Goal: Task Accomplishment & Management: Manage account settings

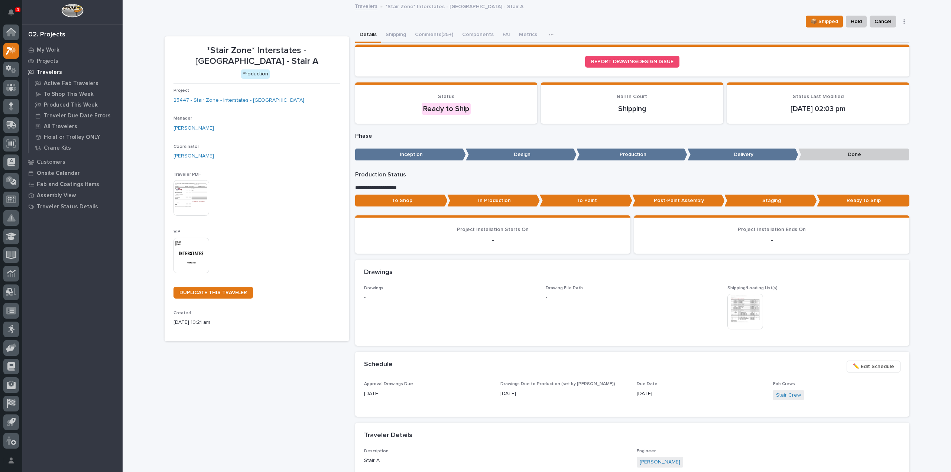
click at [198, 262] on img at bounding box center [192, 256] width 36 height 36
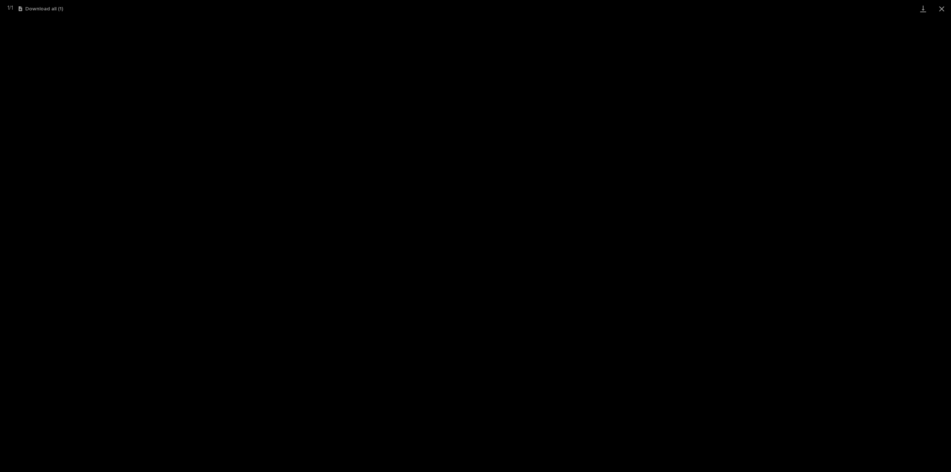
drag, startPoint x: 944, startPoint y: 9, endPoint x: 891, endPoint y: 3, distance: 53.1
click at [944, 9] on button "Close gallery" at bounding box center [942, 8] width 19 height 17
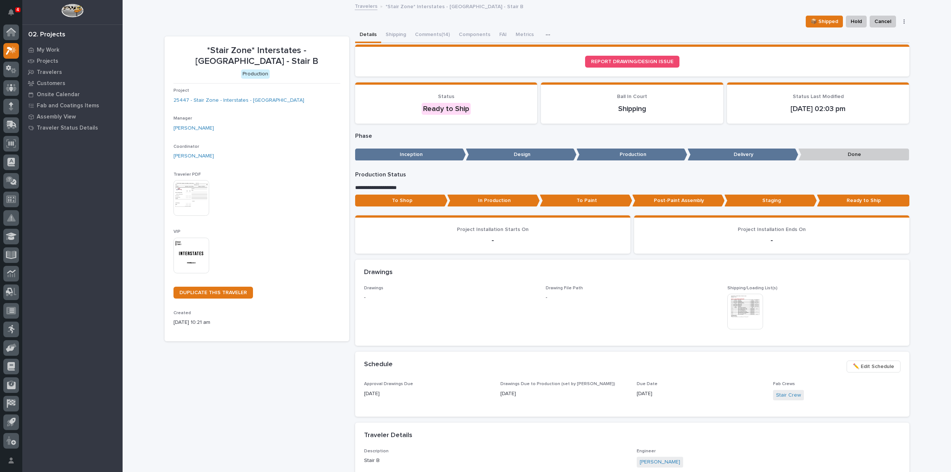
click at [179, 256] on img at bounding box center [192, 256] width 36 height 36
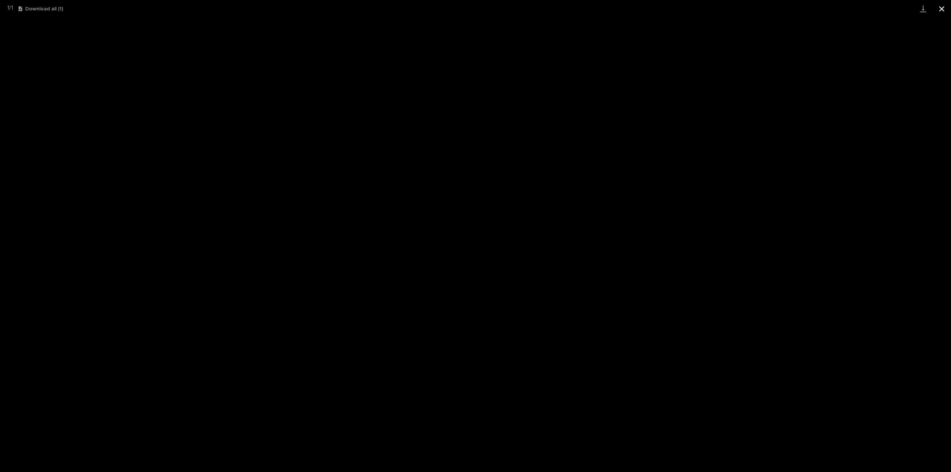
click at [942, 10] on button "Close gallery" at bounding box center [942, 8] width 19 height 17
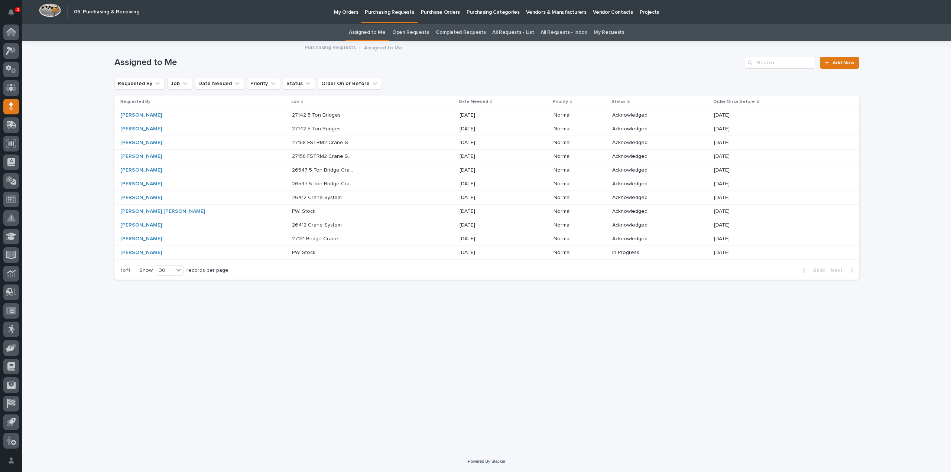
click at [808, 355] on div "Loading... Saving… Loading... Saving… Assigned to Me Add New Requested By Job D…" at bounding box center [487, 237] width 752 height 390
click at [292, 253] on p "PWI Stock" at bounding box center [304, 252] width 25 height 8
click at [292, 239] on p "27131 Bridge Crane" at bounding box center [316, 238] width 48 height 8
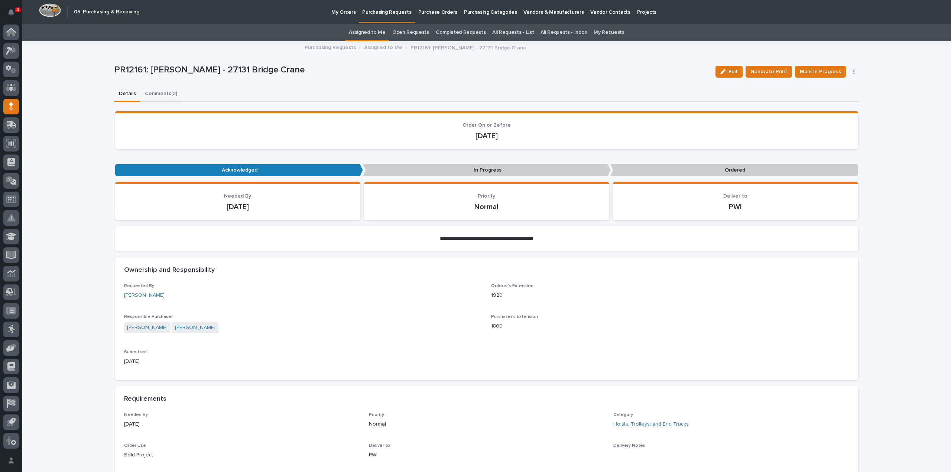
click at [161, 94] on button "Comments (2)" at bounding box center [160, 95] width 41 height 16
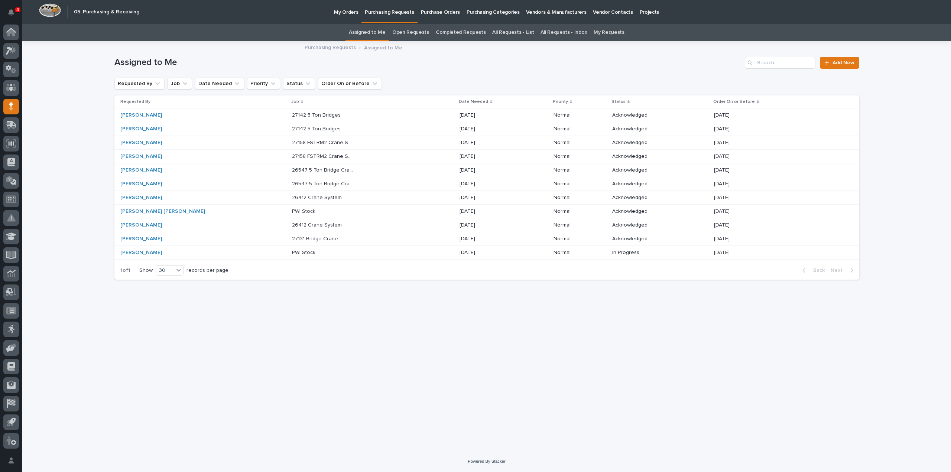
click at [292, 224] on p "26412 Crane System" at bounding box center [317, 225] width 51 height 8
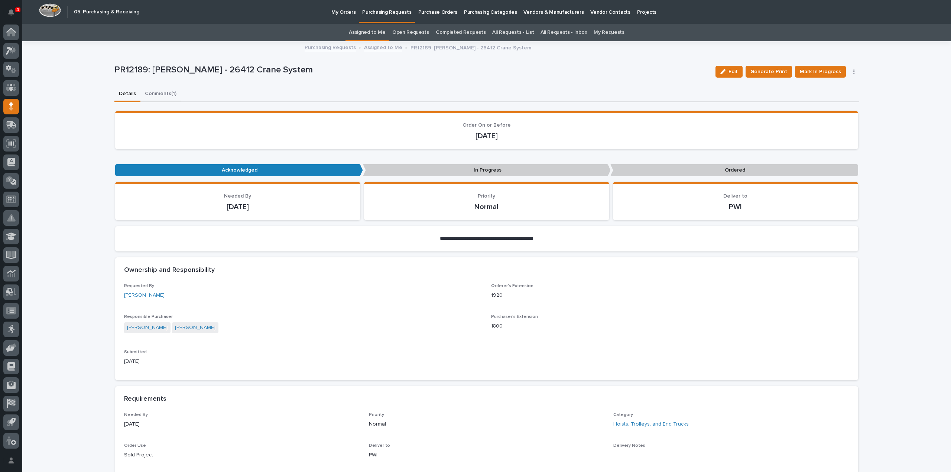
click at [147, 94] on button "Comments (1)" at bounding box center [160, 95] width 40 height 16
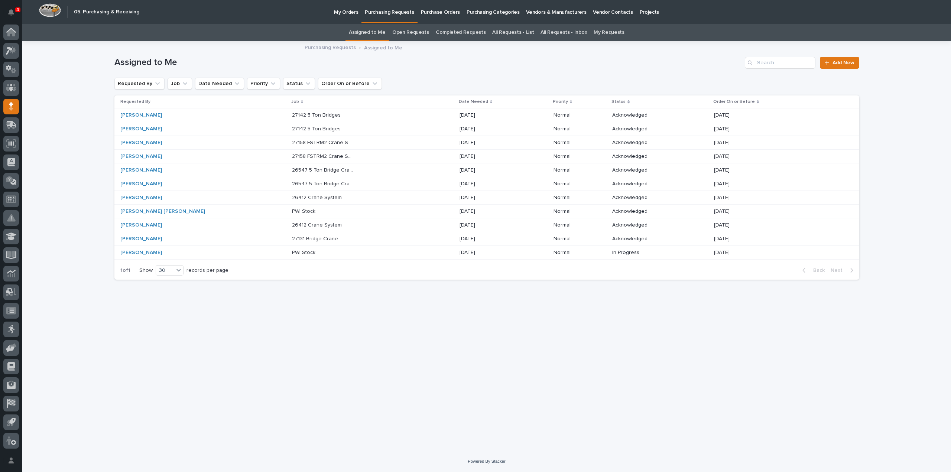
click at [292, 213] on p "PWI Stock" at bounding box center [304, 211] width 25 height 8
click at [292, 199] on p "26412 Crane System" at bounding box center [317, 197] width 51 height 8
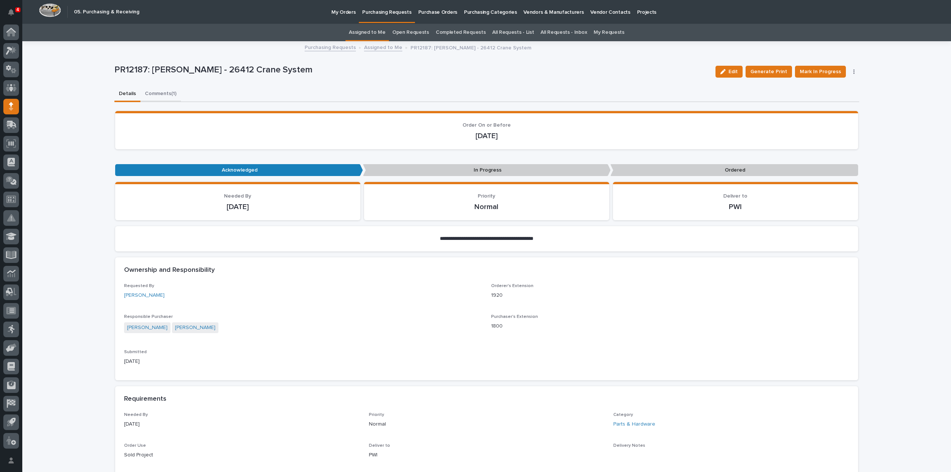
click at [163, 95] on button "Comments (1)" at bounding box center [160, 95] width 40 height 16
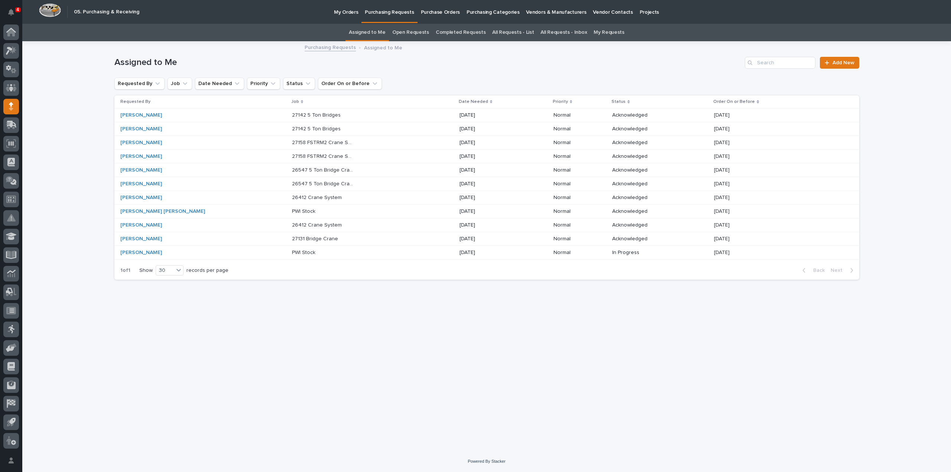
click at [295, 168] on p "26547 5 Ton Bridge Crane" at bounding box center [324, 170] width 64 height 8
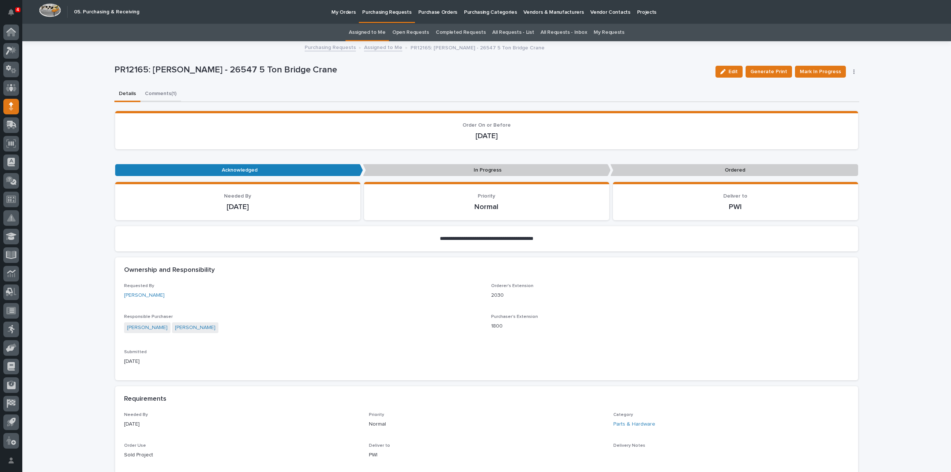
click at [151, 94] on button "Comments (1)" at bounding box center [160, 95] width 40 height 16
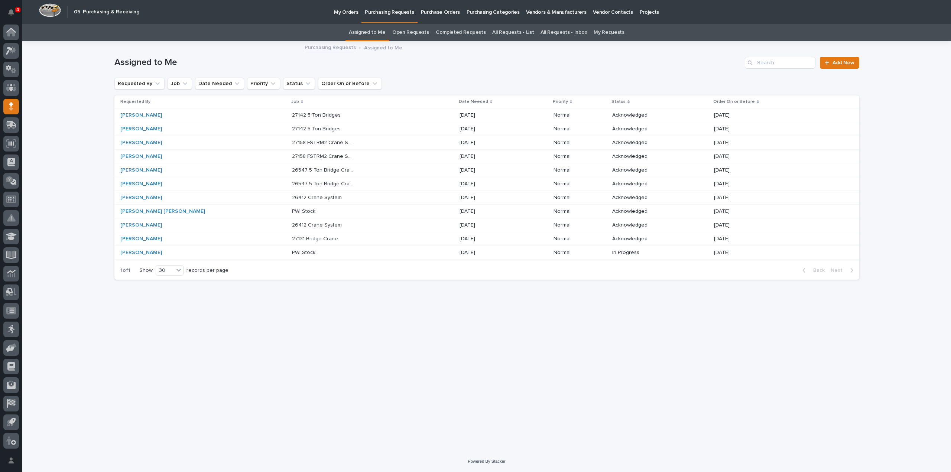
click at [292, 155] on p "27158 FSTRM2 Crane System" at bounding box center [324, 156] width 64 height 8
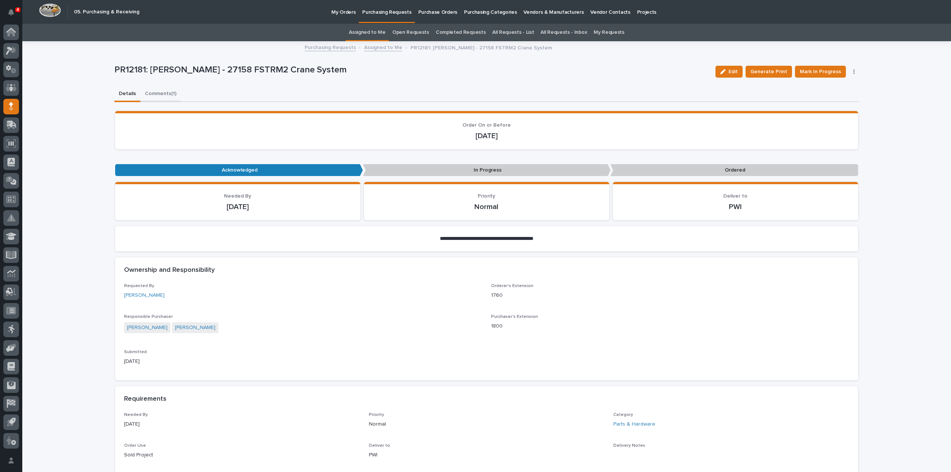
click at [168, 93] on button "Comments (1)" at bounding box center [160, 95] width 40 height 16
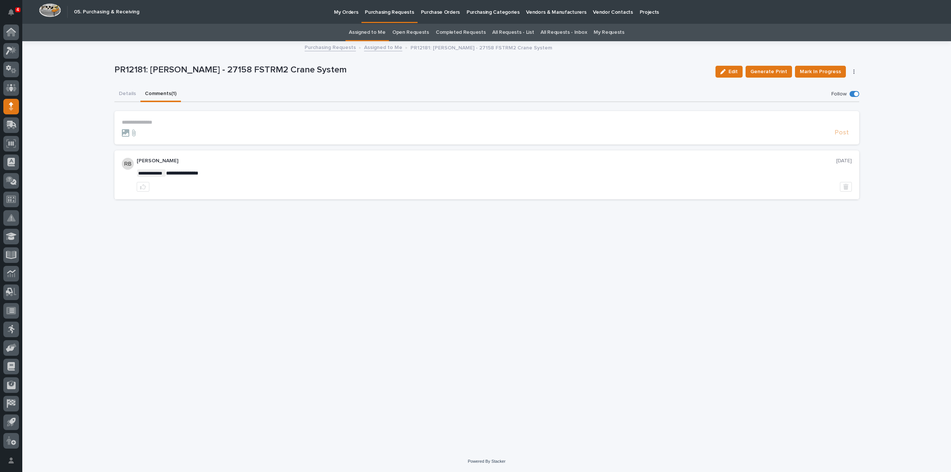
click at [376, 34] on link "Assigned to Me" at bounding box center [367, 32] width 37 height 17
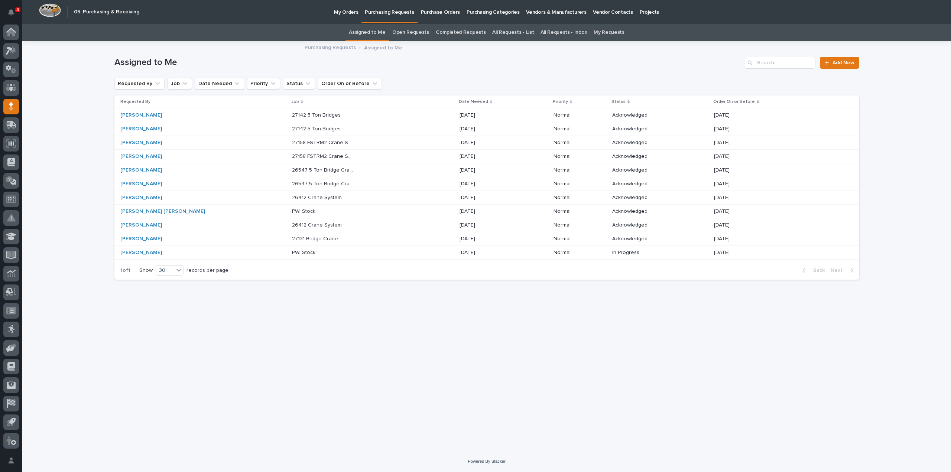
click at [292, 141] on p "27158 FSTRM2 Crane System" at bounding box center [324, 142] width 64 height 8
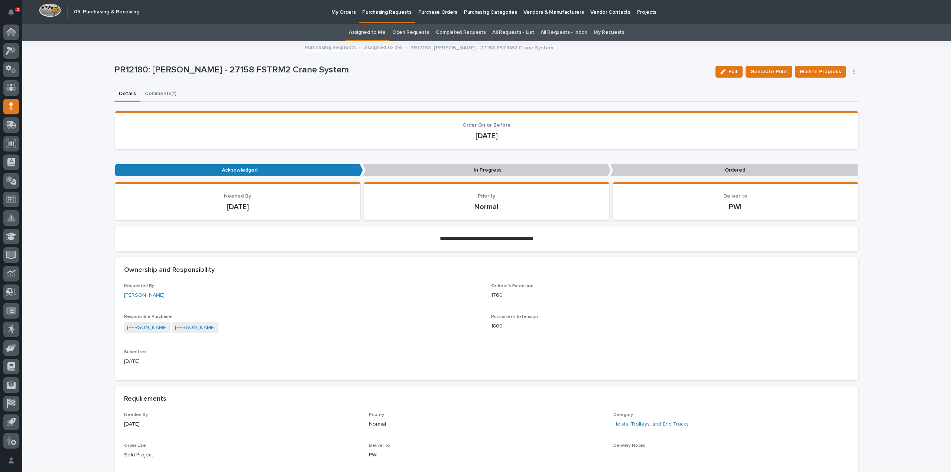
click at [152, 93] on button "Comments (1)" at bounding box center [160, 95] width 40 height 16
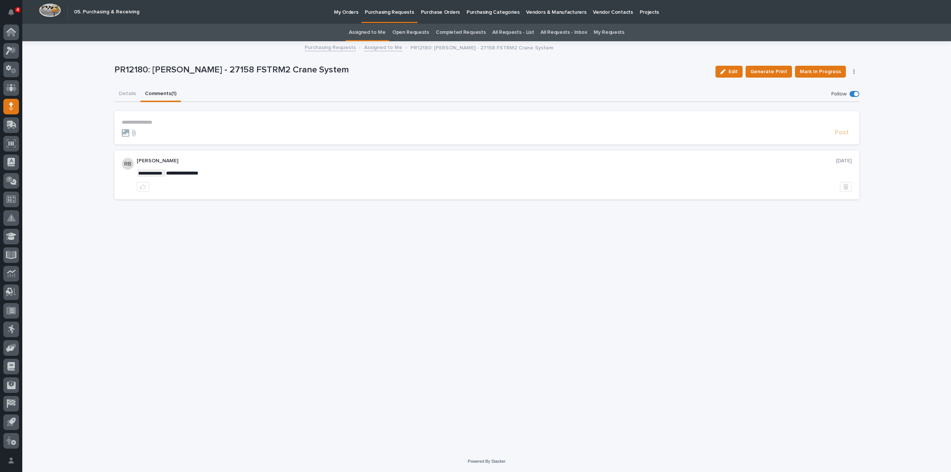
click at [382, 34] on link "Assigned to Me" at bounding box center [367, 32] width 37 height 17
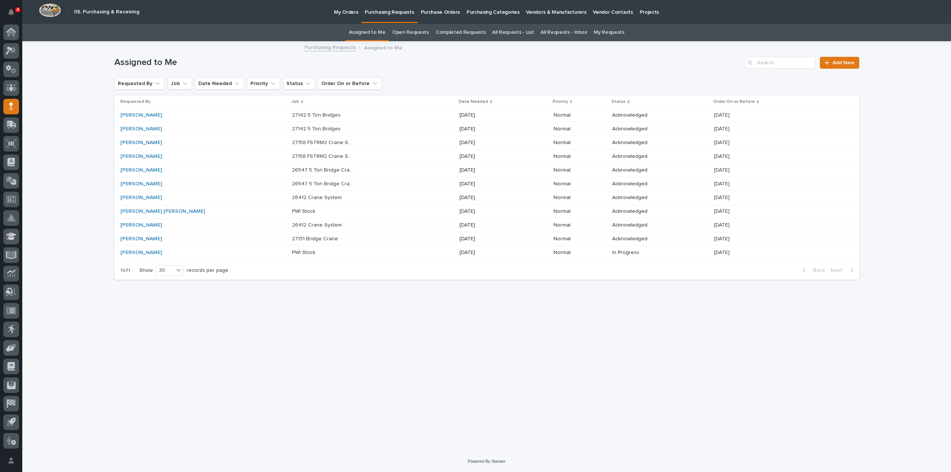
click at [292, 144] on p "27158 FSTRM2 Crane System" at bounding box center [324, 142] width 64 height 8
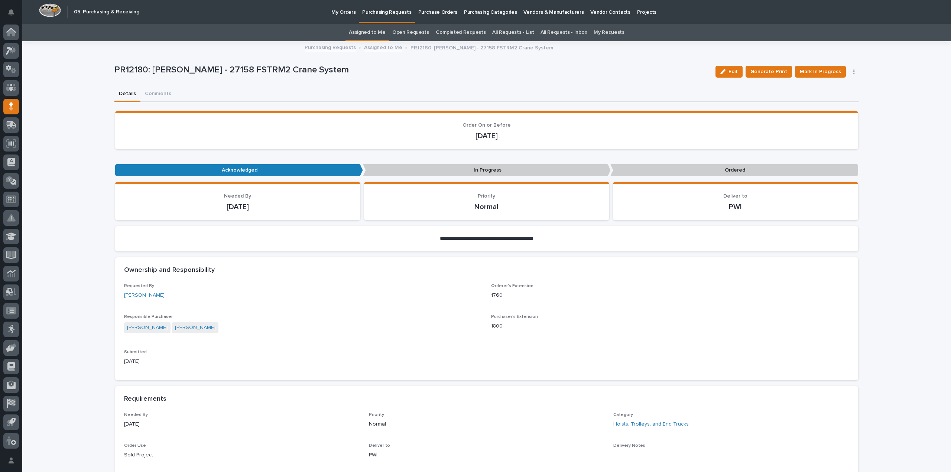
scroll to position [24, 0]
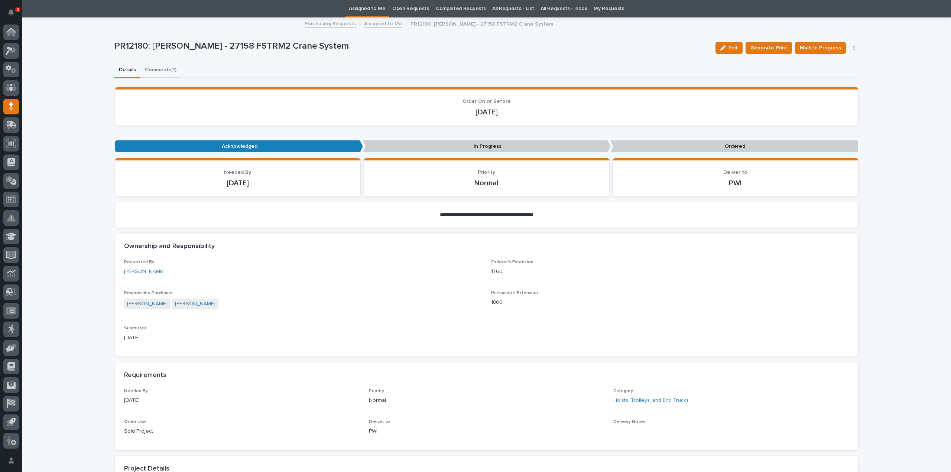
click at [161, 71] on div "**********" at bounding box center [486, 459] width 745 height 883
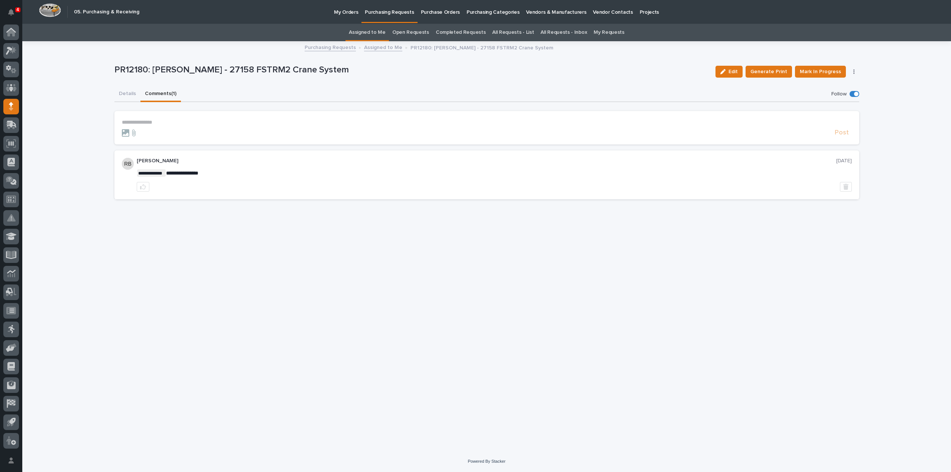
click at [382, 33] on link "Assigned to Me" at bounding box center [367, 32] width 37 height 17
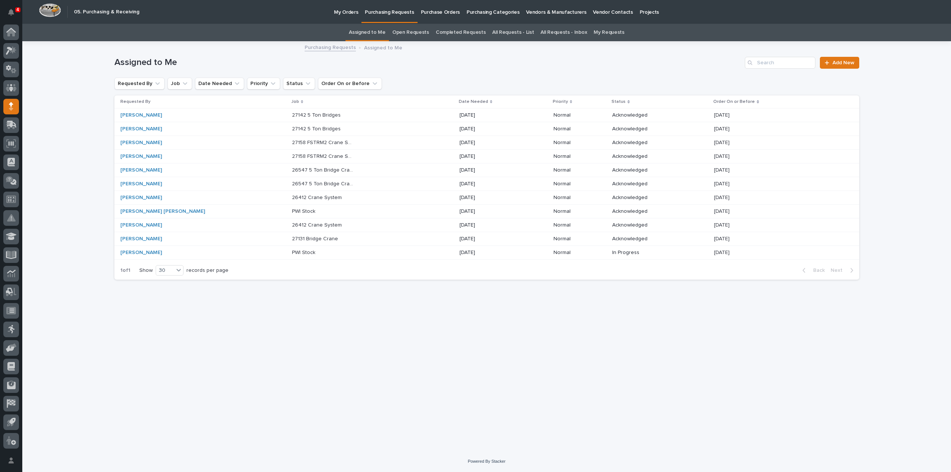
click at [292, 128] on p "27142 5 Ton Bridges" at bounding box center [317, 128] width 50 height 8
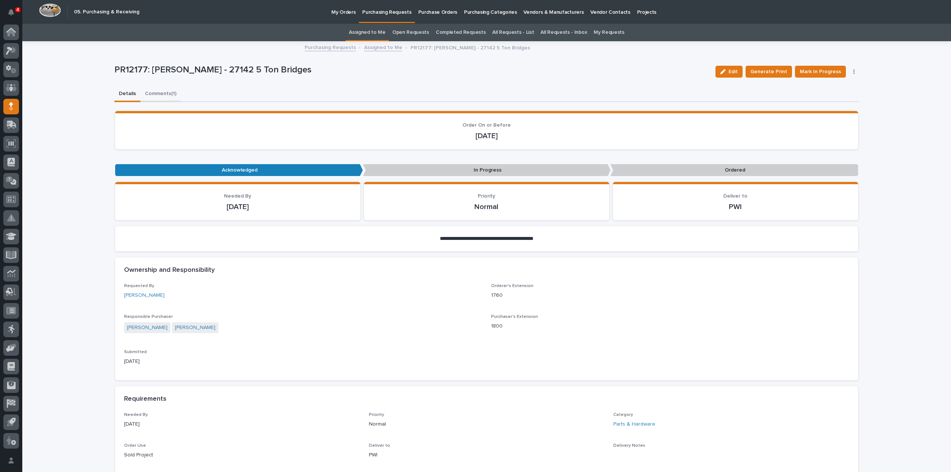
click at [167, 94] on button "Comments (1)" at bounding box center [160, 95] width 40 height 16
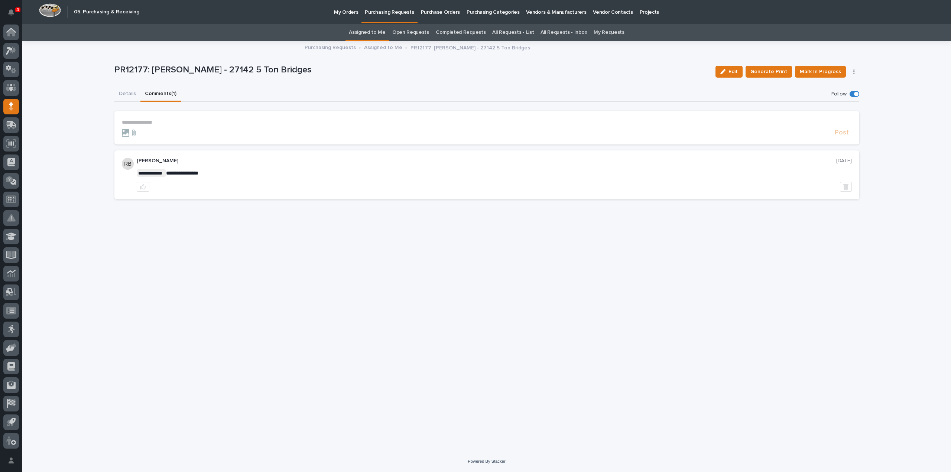
click at [382, 33] on link "Assigned to Me" at bounding box center [367, 32] width 37 height 17
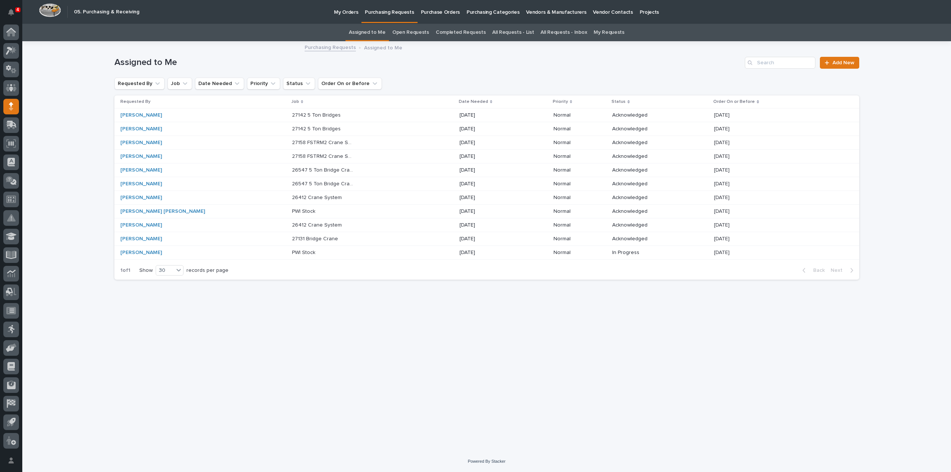
click at [292, 113] on p "27142 5 Ton Bridges" at bounding box center [317, 115] width 50 height 8
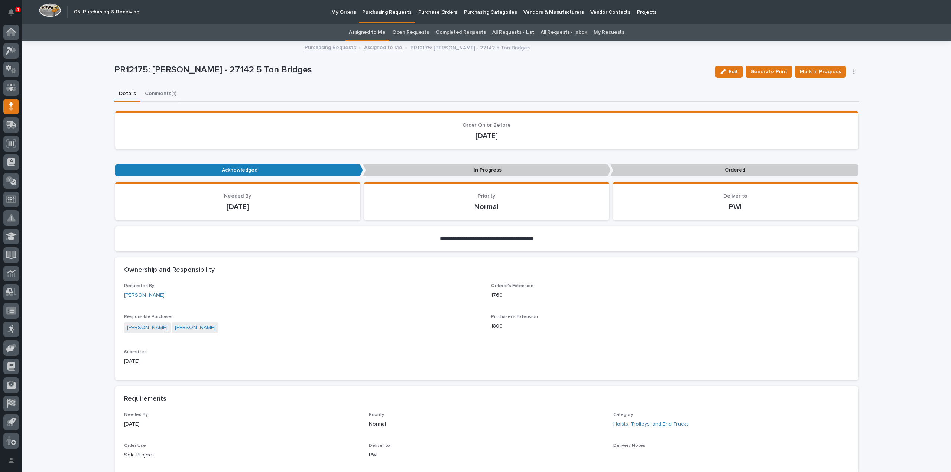
click at [158, 94] on button "Comments (1)" at bounding box center [160, 95] width 40 height 16
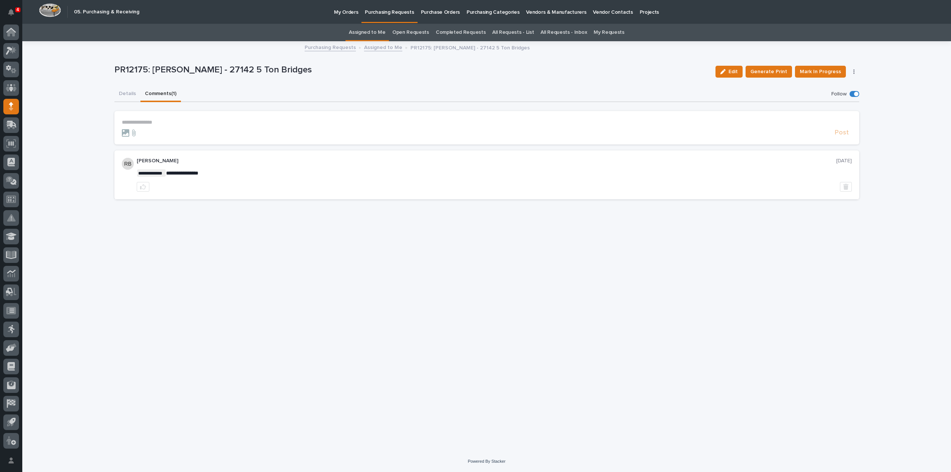
click at [363, 33] on link "Assigned to Me" at bounding box center [367, 32] width 37 height 17
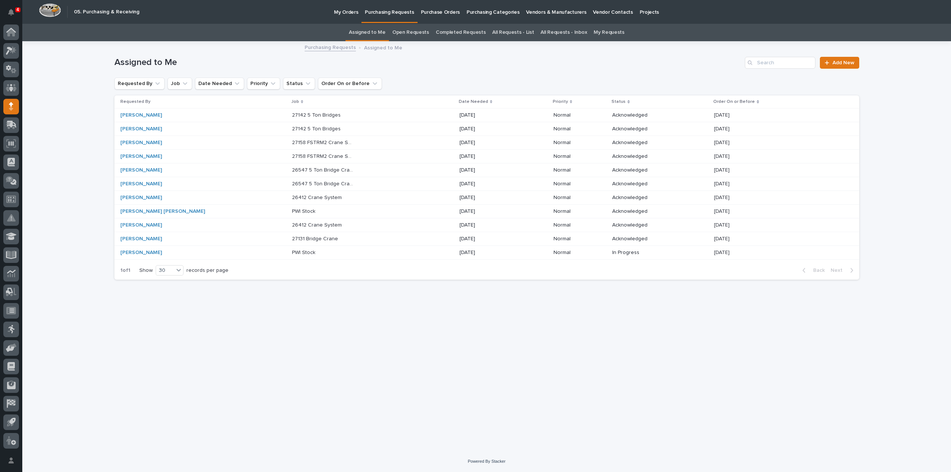
click at [53, 92] on div "Loading... Saving… Loading... Saving… Assigned to Me Add New Requested By Job D…" at bounding box center [486, 246] width 929 height 409
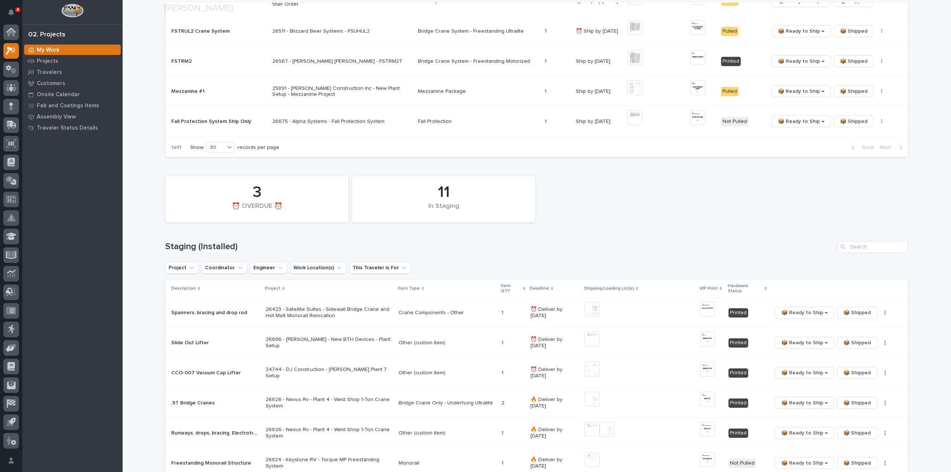
scroll to position [297, 0]
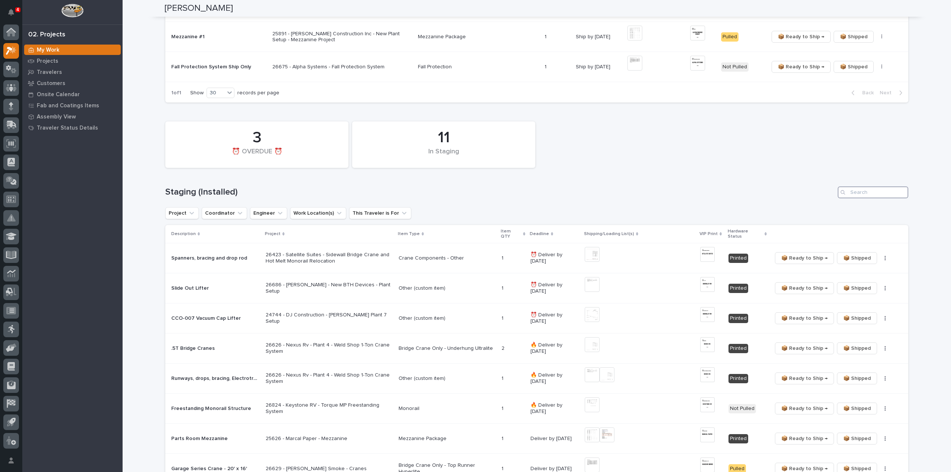
click at [864, 195] on input "Search" at bounding box center [873, 193] width 71 height 12
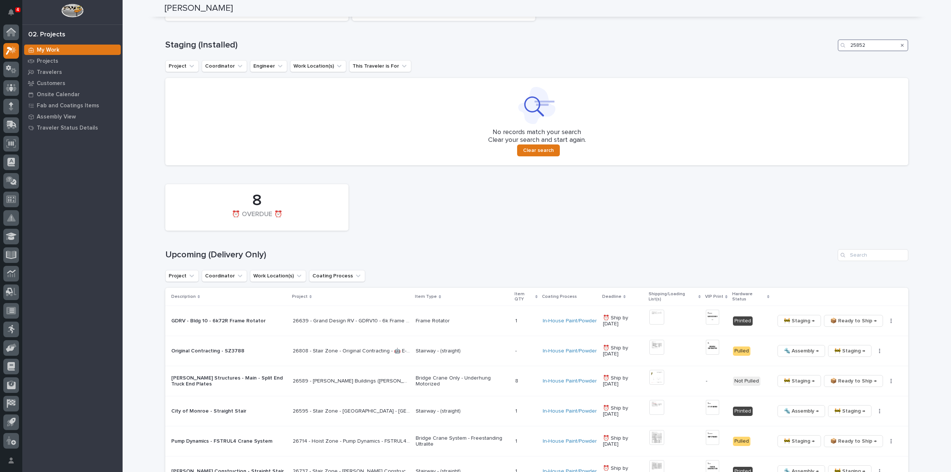
scroll to position [520, 0]
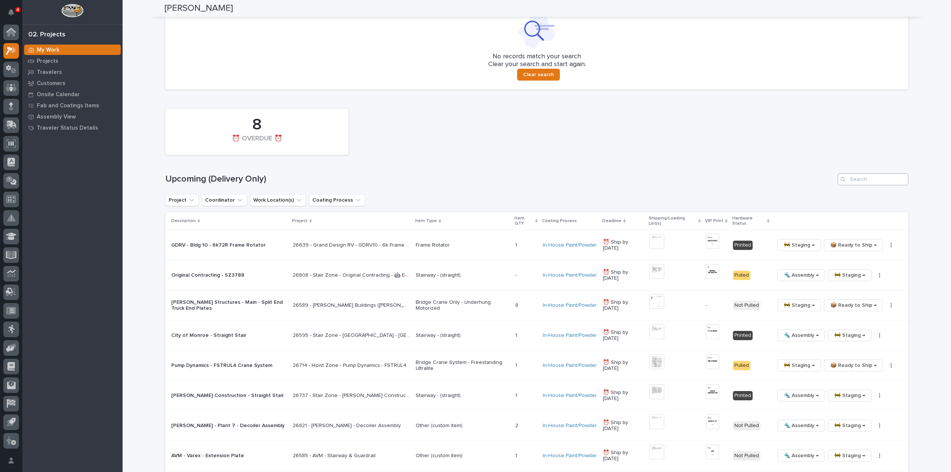
type input "25852"
click at [889, 178] on input "Search" at bounding box center [873, 180] width 71 height 12
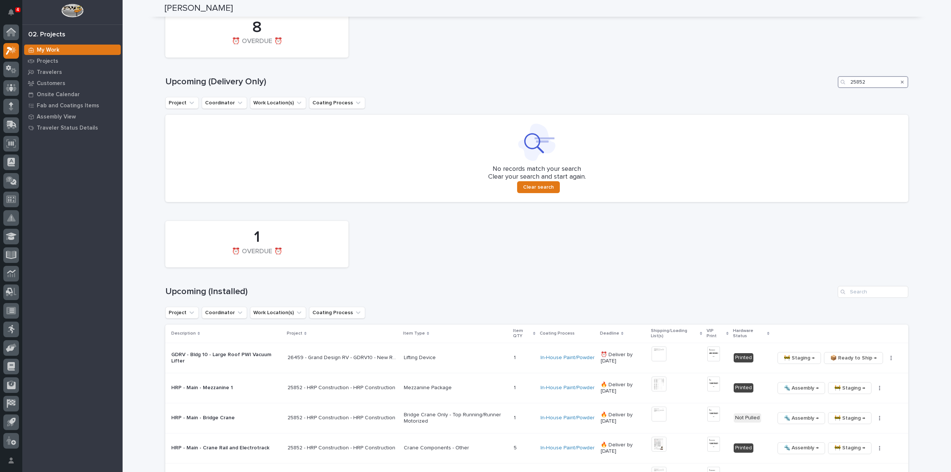
scroll to position [692, 0]
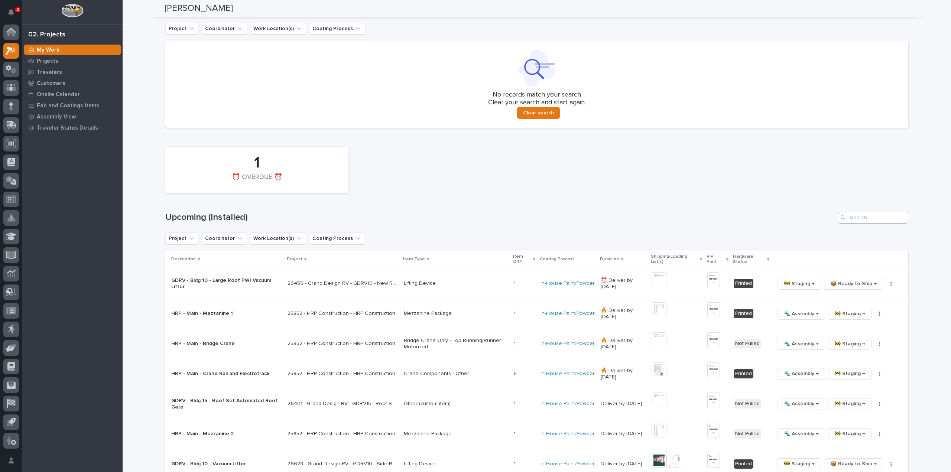
type input "25852"
click at [888, 220] on input "Search" at bounding box center [873, 218] width 71 height 12
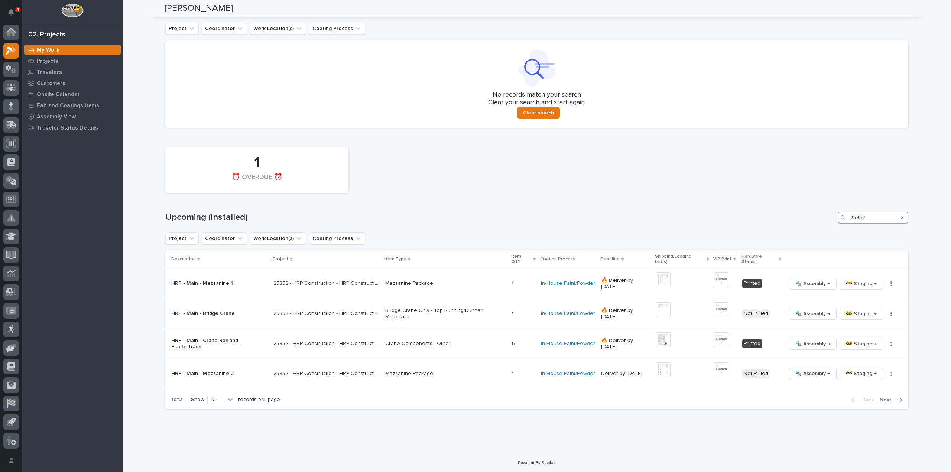
scroll to position [687, 0]
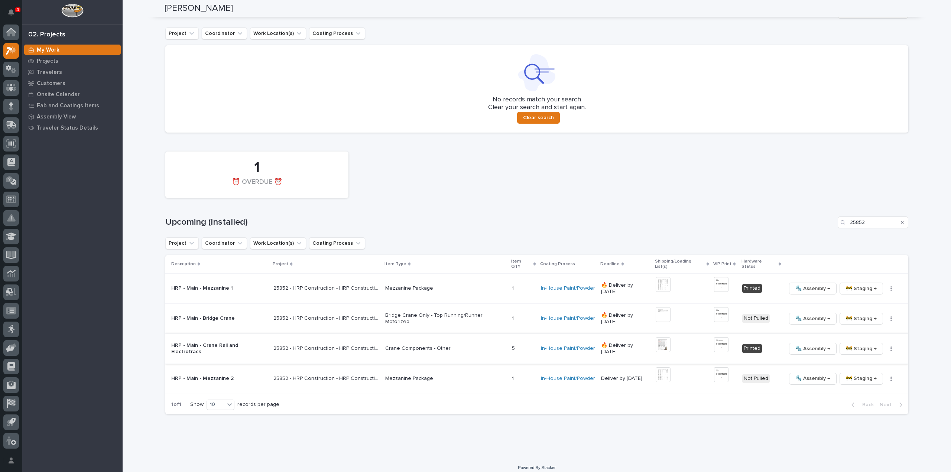
click at [661, 337] on img at bounding box center [663, 344] width 15 height 15
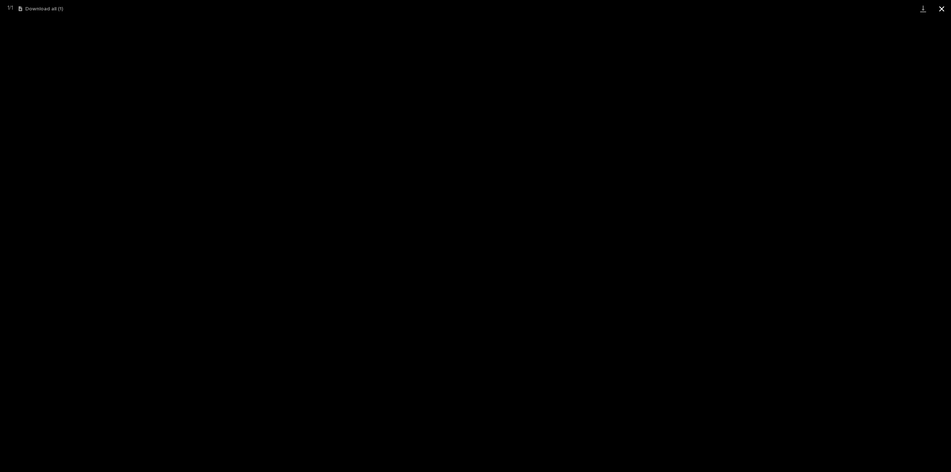
click at [941, 10] on button "Close gallery" at bounding box center [942, 8] width 19 height 17
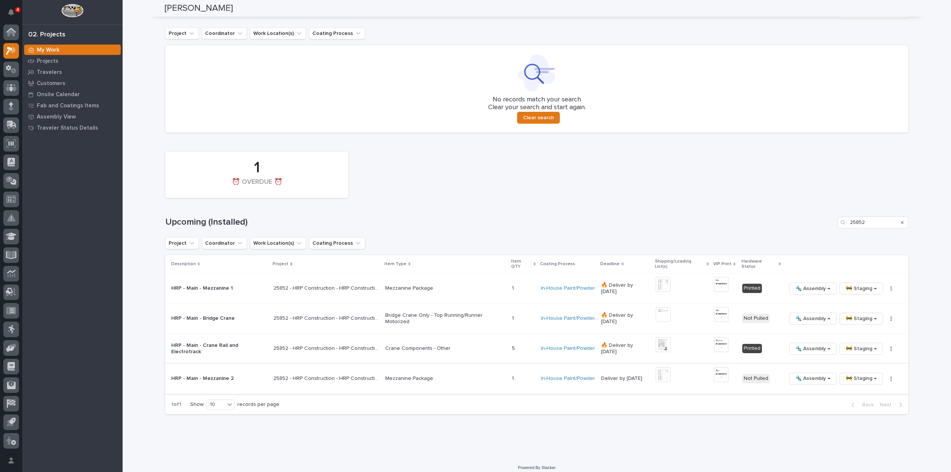
click at [716, 368] on img at bounding box center [721, 374] width 14 height 15
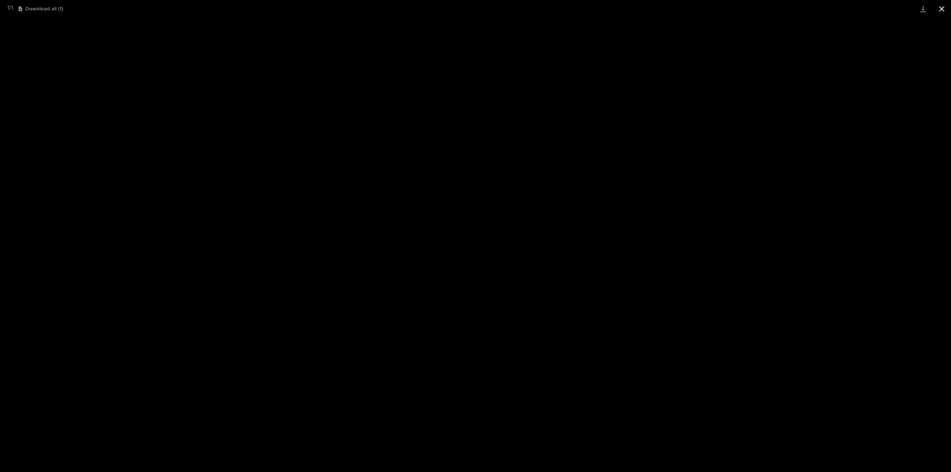
click at [943, 9] on button "Close gallery" at bounding box center [942, 8] width 19 height 17
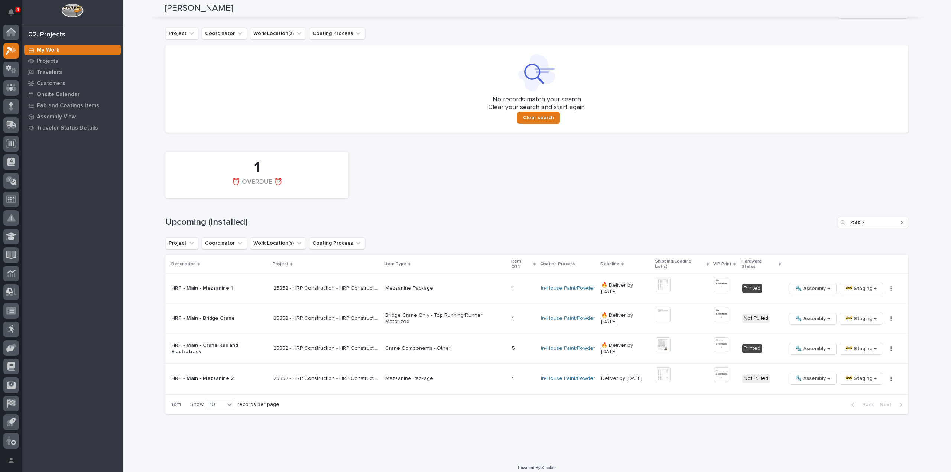
click at [887, 376] on button "button" at bounding box center [891, 378] width 10 height 5
click at [860, 425] on span "🔩 Hardware" at bounding box center [855, 423] width 31 height 9
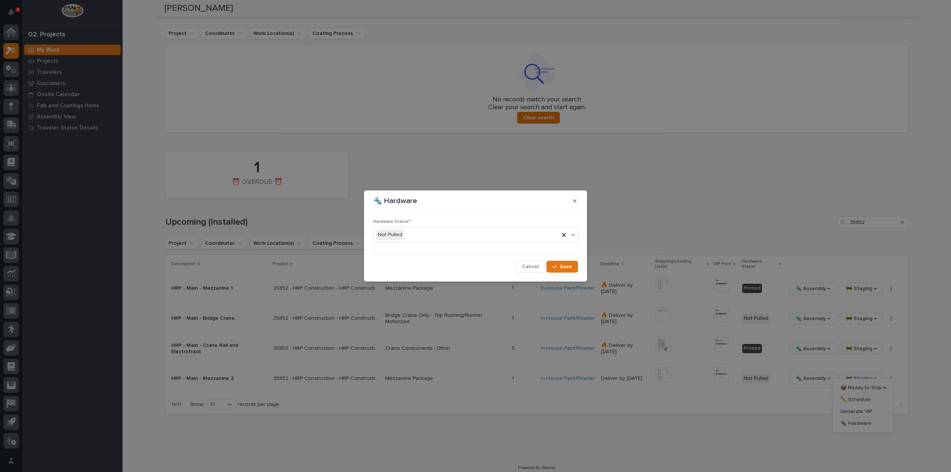
click at [406, 234] on div "Not Pulled" at bounding box center [466, 235] width 186 height 12
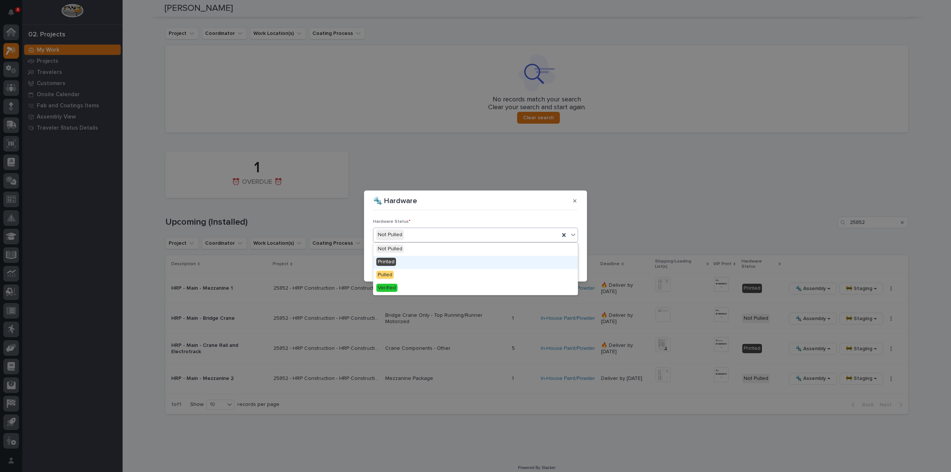
click at [409, 265] on div "Printed" at bounding box center [475, 262] width 204 height 13
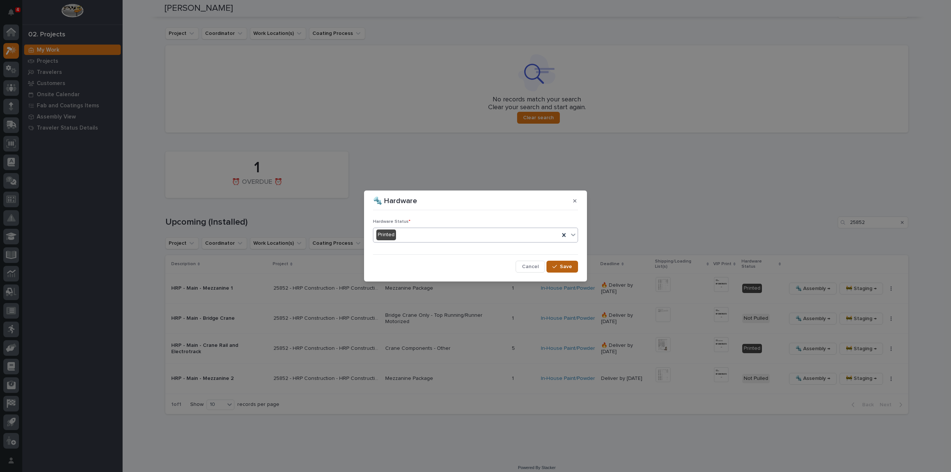
click at [574, 267] on button "Save" at bounding box center [563, 267] width 32 height 12
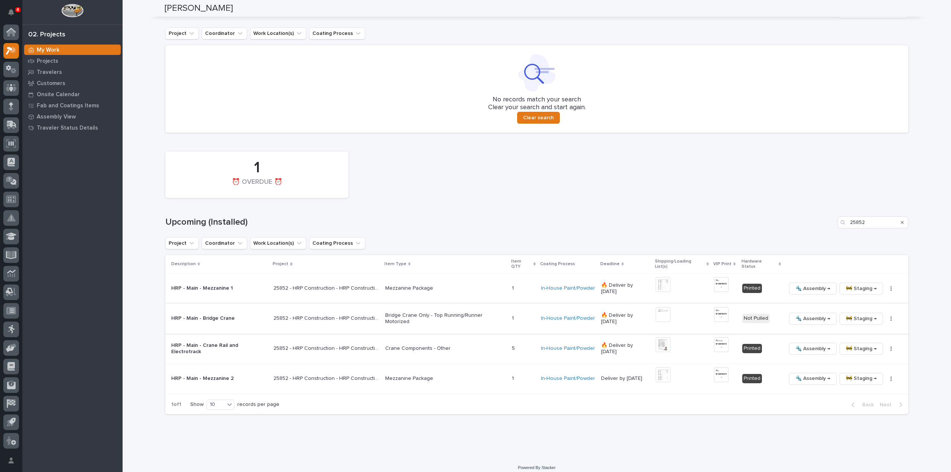
click at [661, 312] on img at bounding box center [663, 314] width 15 height 15
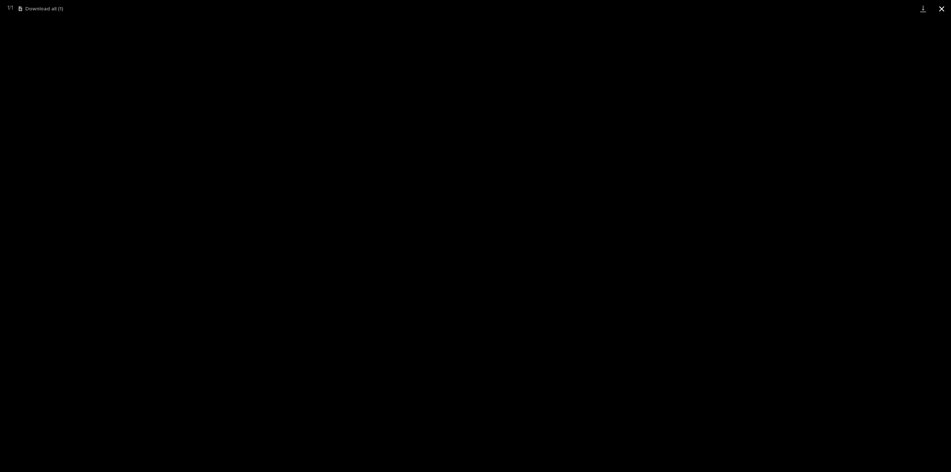
click at [941, 6] on button "Close gallery" at bounding box center [942, 8] width 19 height 17
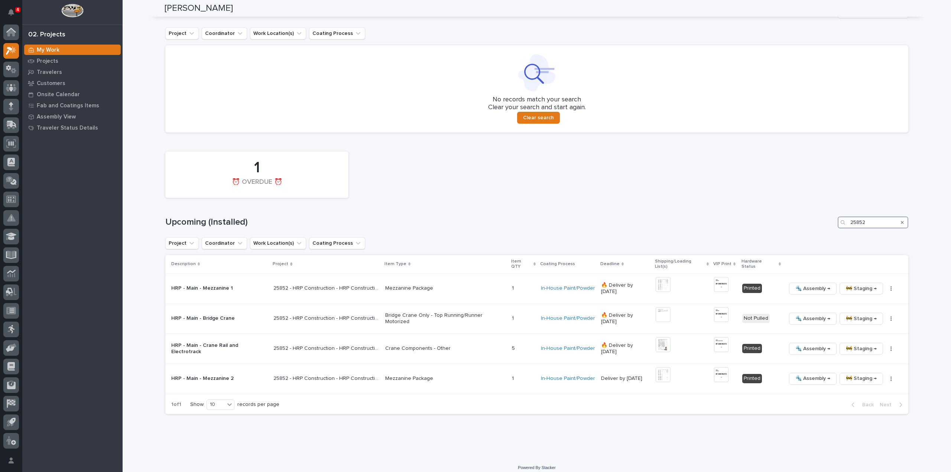
drag, startPoint x: 876, startPoint y: 225, endPoint x: 814, endPoint y: 237, distance: 63.2
click at [814, 237] on div "1 ⏰ OVERDUE ⏰ Upcoming (Installed) 25852 Project Coordinator Work Location(s) C…" at bounding box center [536, 281] width 743 height 266
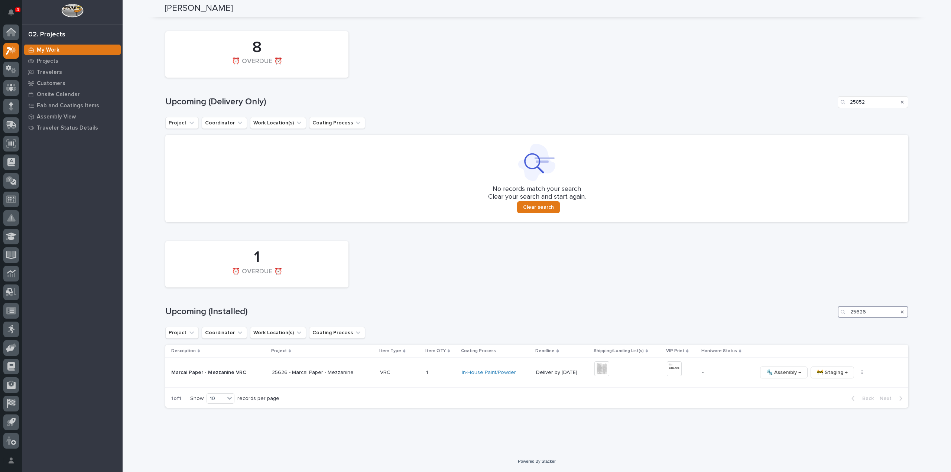
scroll to position [597, 0]
click at [602, 373] on img at bounding box center [601, 369] width 15 height 15
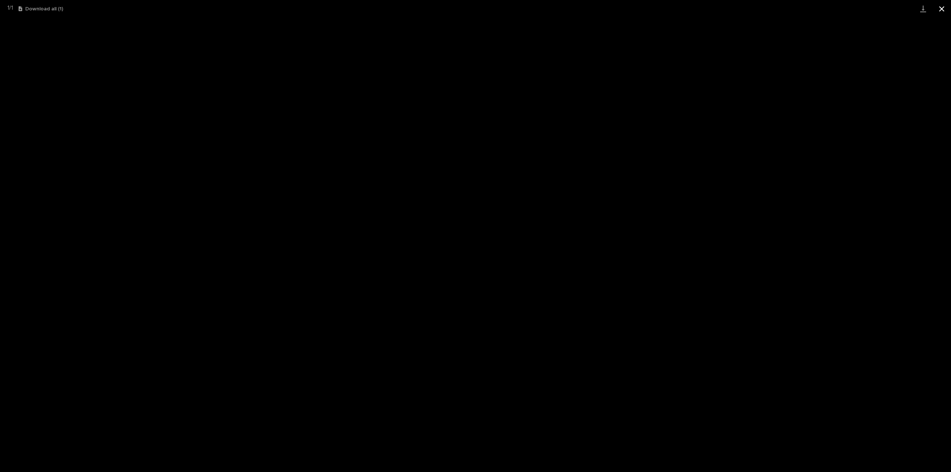
click at [945, 11] on button "Close gallery" at bounding box center [942, 8] width 19 height 17
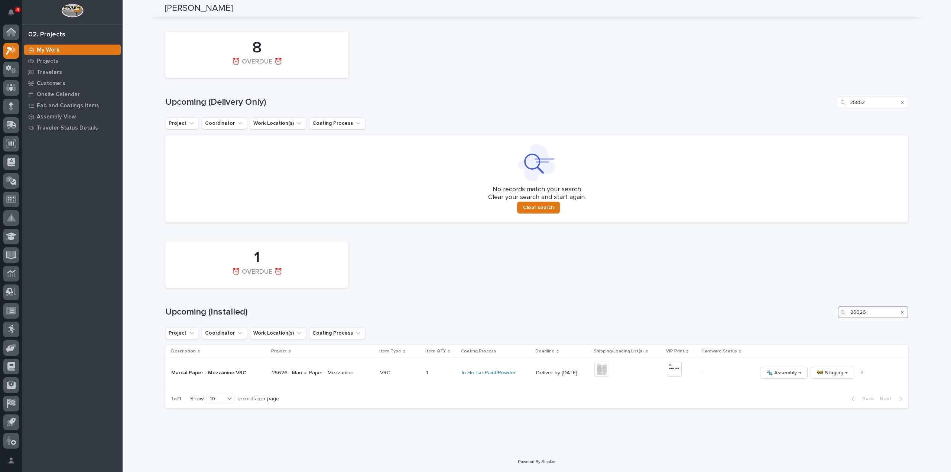
drag, startPoint x: 876, startPoint y: 315, endPoint x: 809, endPoint y: 318, distance: 67.0
click at [826, 318] on div "1 ⏰ OVERDUE ⏰ Upcoming (Installed) 25626 Project Coordinator Work Location(s) C…" at bounding box center [536, 323] width 743 height 171
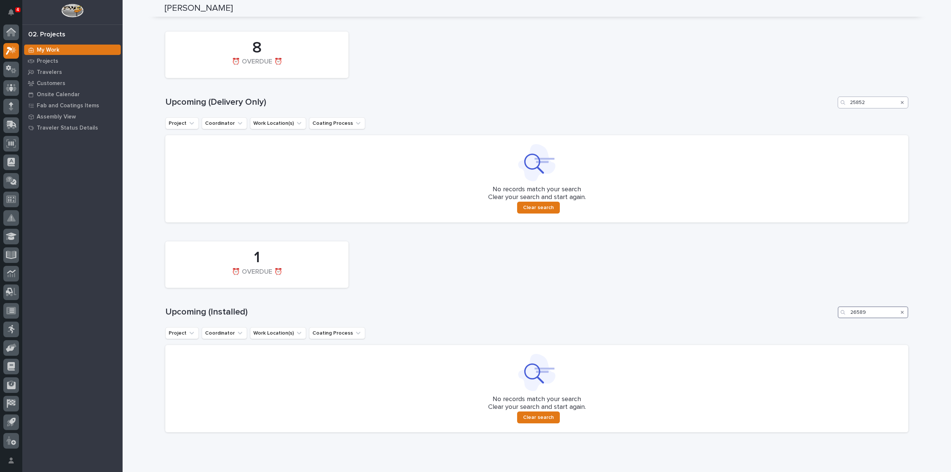
type input "26589"
drag, startPoint x: 868, startPoint y: 101, endPoint x: 821, endPoint y: 115, distance: 49.0
click at [821, 115] on div "8 ⏰ OVERDUE ⏰ Upcoming (Delivery Only) 25852 Project Coordinator Work Location(…" at bounding box center [536, 125] width 743 height 195
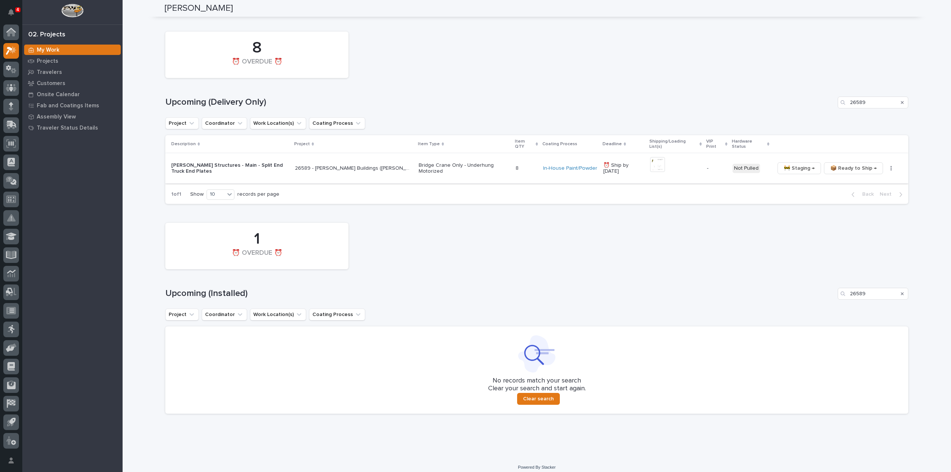
click at [655, 166] on img at bounding box center [657, 164] width 15 height 15
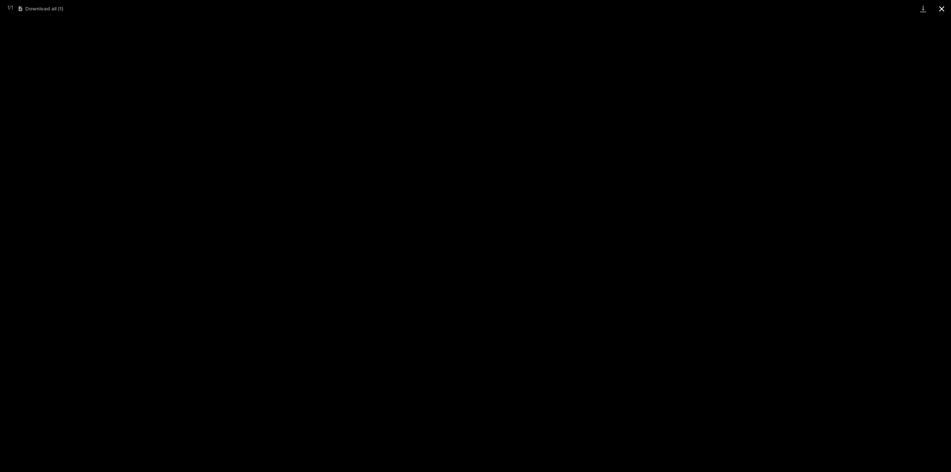
click at [943, 10] on button "Close gallery" at bounding box center [942, 8] width 19 height 17
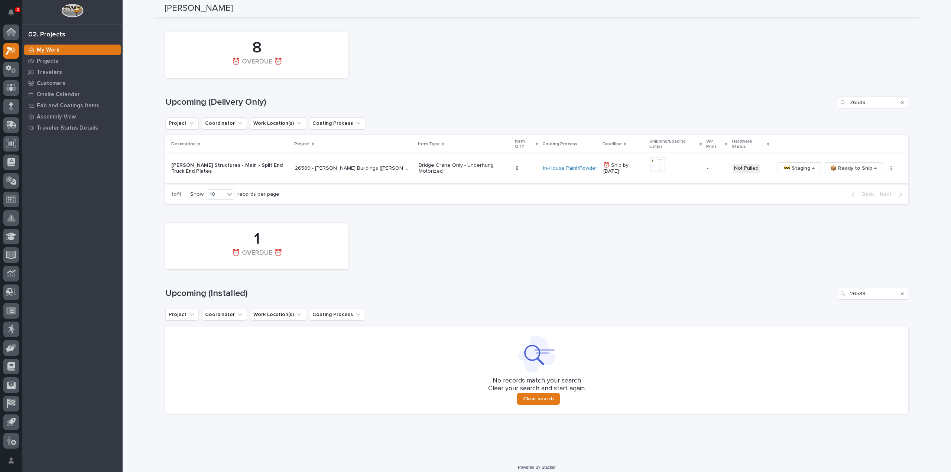
click at [891, 168] on icon "button" at bounding box center [891, 168] width 1 height 5
click at [864, 196] on span "Generate VIP" at bounding box center [865, 195] width 32 height 9
click at [715, 165] on img at bounding box center [712, 164] width 13 height 15
drag, startPoint x: 873, startPoint y: 105, endPoint x: 830, endPoint y: 108, distance: 43.2
click at [830, 108] on div "8 ⏰ OVERDUE ⏰ Upcoming (Delivery Only) 26589 Project Coordinator Work Location(…" at bounding box center [536, 116] width 743 height 176
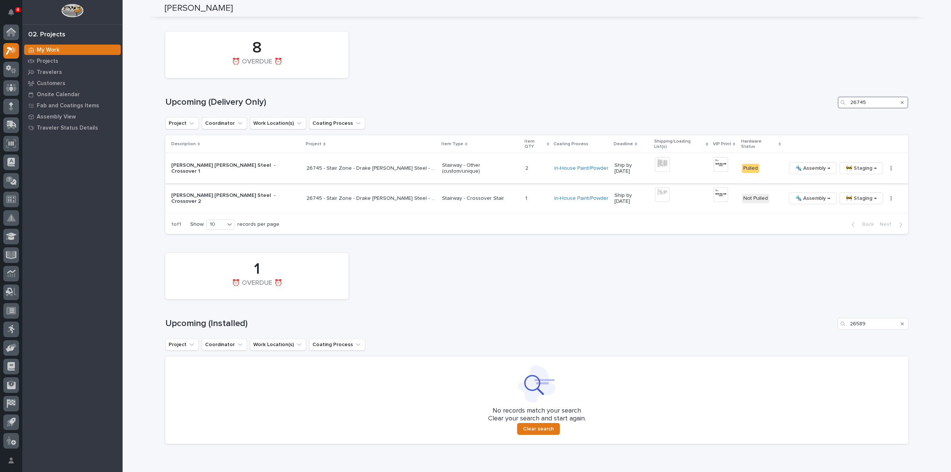
type input "26745"
click at [655, 157] on img at bounding box center [662, 164] width 15 height 15
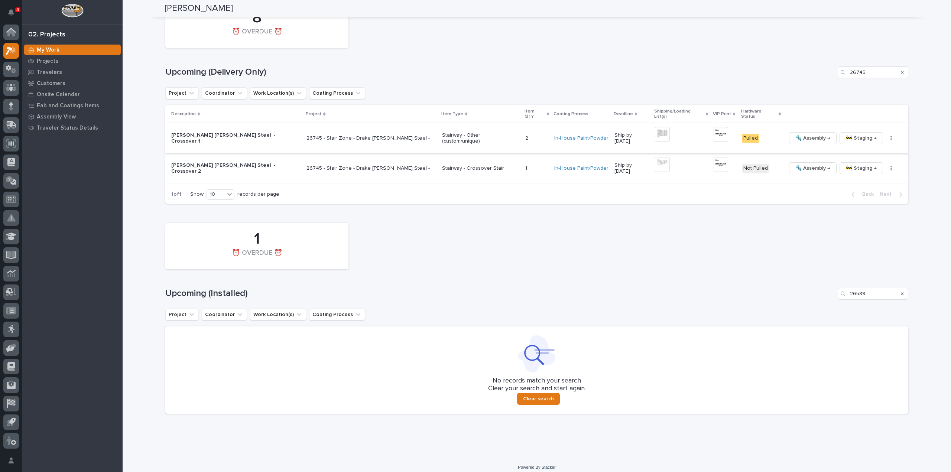
click at [655, 133] on img at bounding box center [662, 134] width 15 height 15
click at [655, 132] on img at bounding box center [662, 134] width 15 height 15
drag, startPoint x: 872, startPoint y: 291, endPoint x: 832, endPoint y: 294, distance: 39.9
click at [832, 294] on div "1 ⏰ OVERDUE ⏰ Upcoming (Installed) 26589 Project Coordinator Work Location(s) C…" at bounding box center [536, 316] width 743 height 195
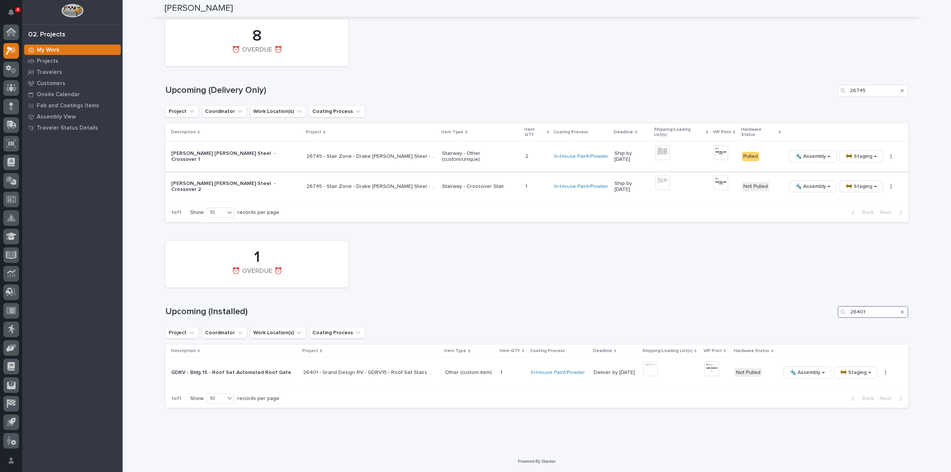
scroll to position [573, 0]
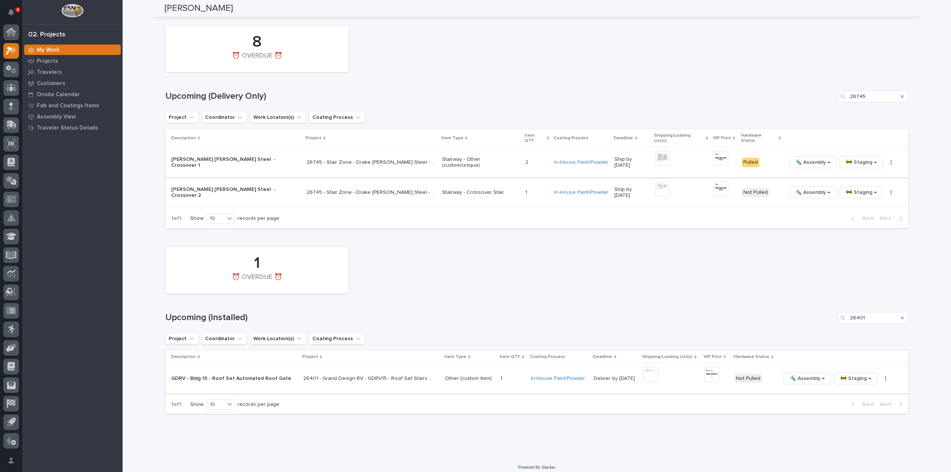
click at [643, 372] on img at bounding box center [650, 374] width 15 height 15
click at [643, 367] on img at bounding box center [650, 374] width 15 height 15
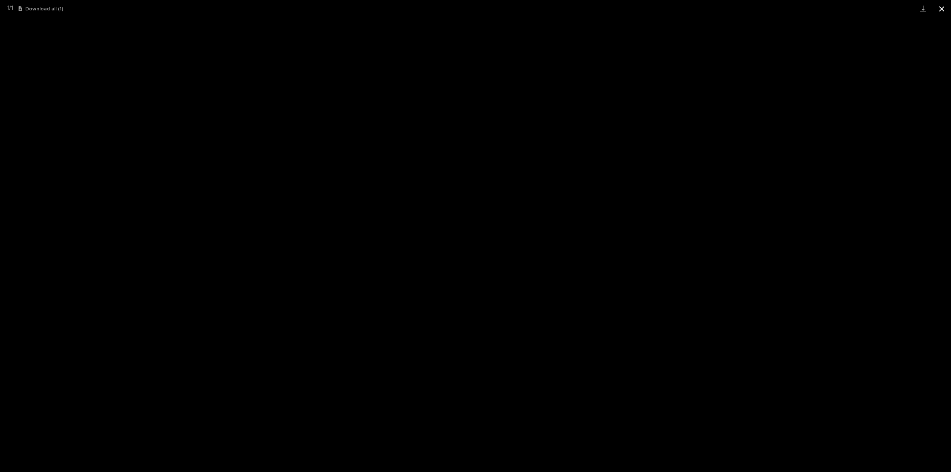
click at [940, 10] on button "Close gallery" at bounding box center [942, 8] width 19 height 17
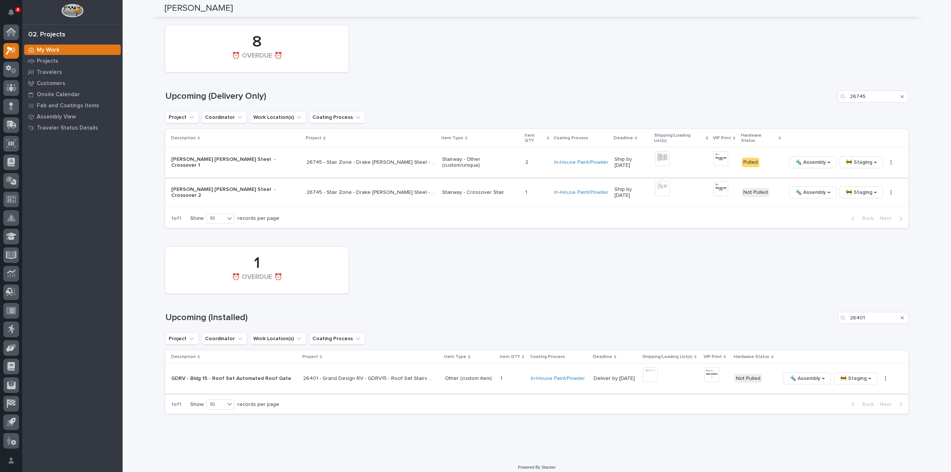
click at [705, 370] on img at bounding box center [711, 374] width 15 height 15
click at [709, 368] on img at bounding box center [711, 374] width 15 height 15
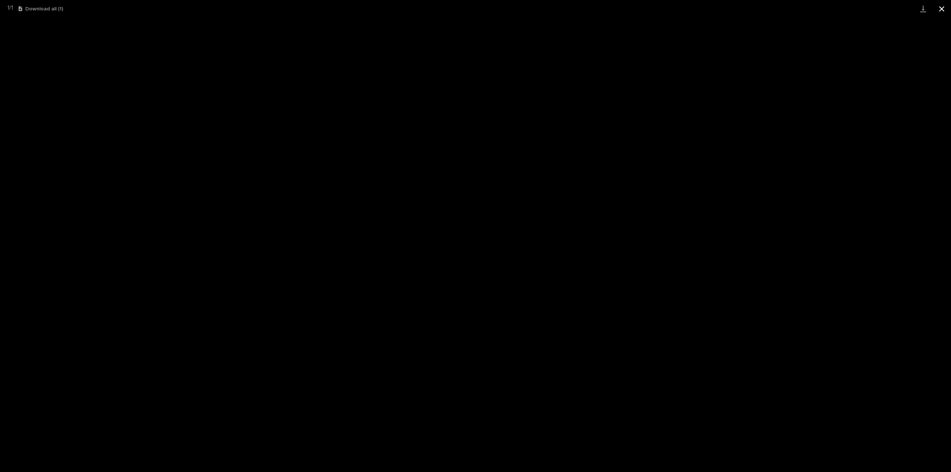
click at [939, 12] on button "Close gallery" at bounding box center [942, 8] width 19 height 17
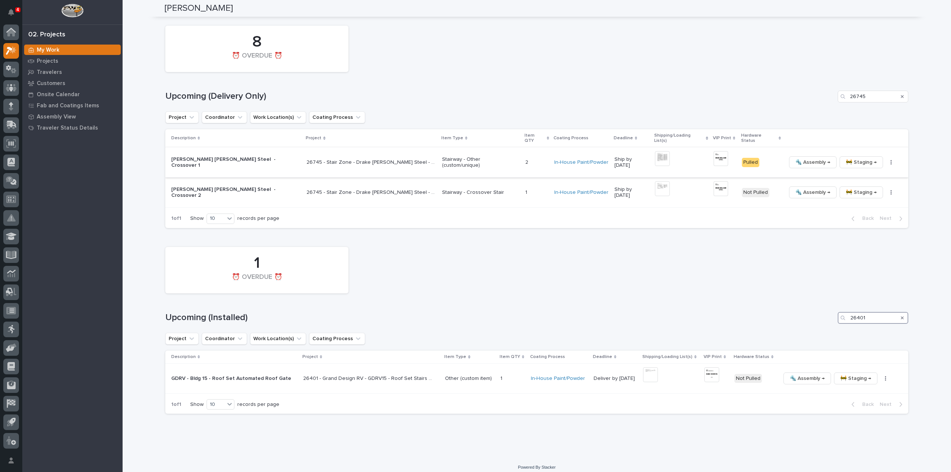
drag, startPoint x: 870, startPoint y: 316, endPoint x: 824, endPoint y: 322, distance: 46.8
click at [824, 322] on div "1 ⏰ OVERDUE ⏰ Upcoming (Installed) 26401 Project Coordinator Work Location(s) C…" at bounding box center [536, 328] width 743 height 171
type input "24744"
click at [647, 371] on img at bounding box center [654, 374] width 15 height 15
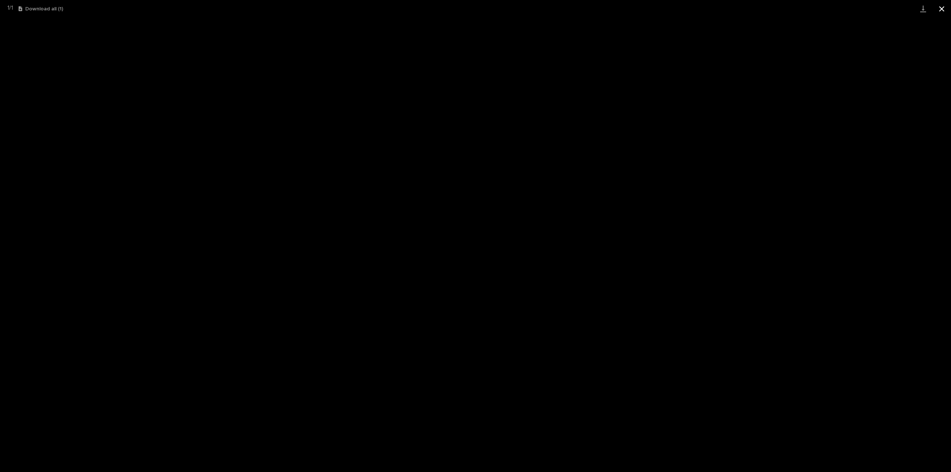
click at [945, 10] on button "Close gallery" at bounding box center [942, 8] width 19 height 17
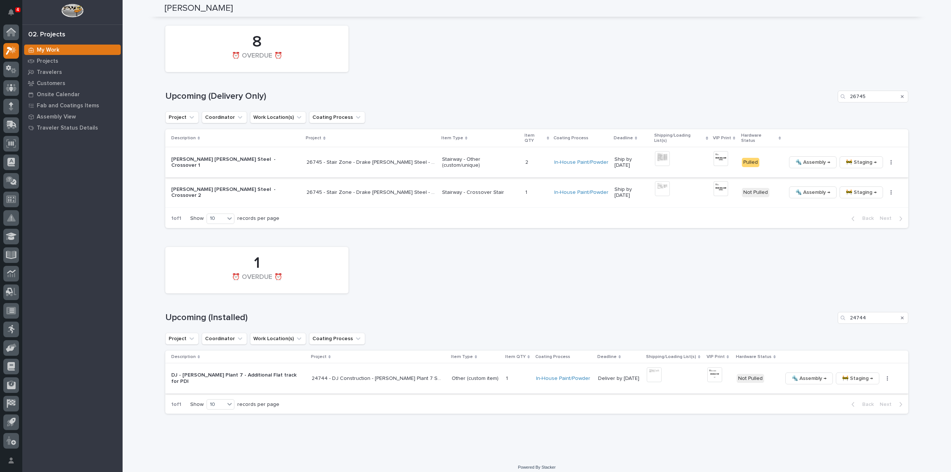
click at [707, 369] on img at bounding box center [714, 374] width 15 height 15
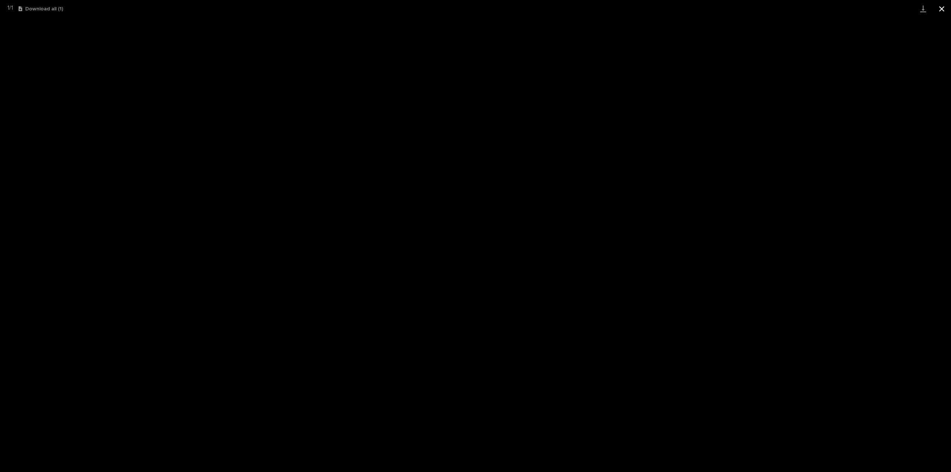
click at [945, 10] on button "Close gallery" at bounding box center [942, 8] width 19 height 17
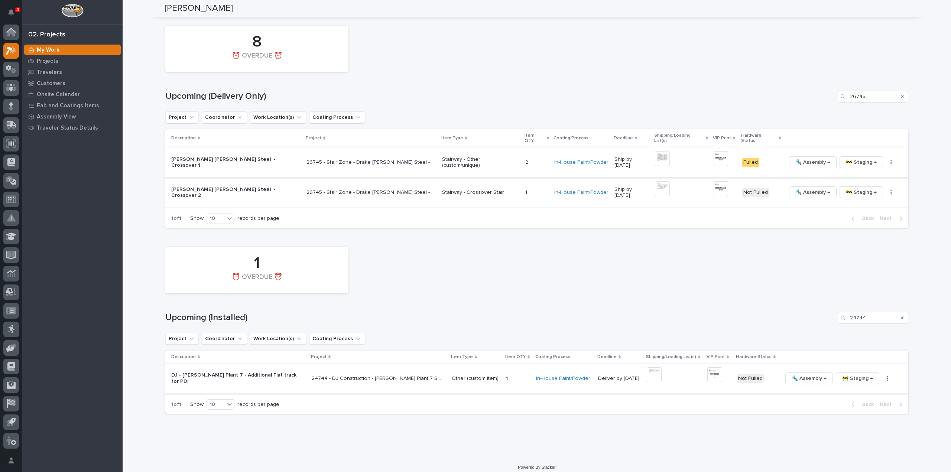
click at [887, 376] on icon "button" at bounding box center [887, 378] width 1 height 4
click at [850, 427] on span "🔩 Hardware" at bounding box center [845, 429] width 31 height 9
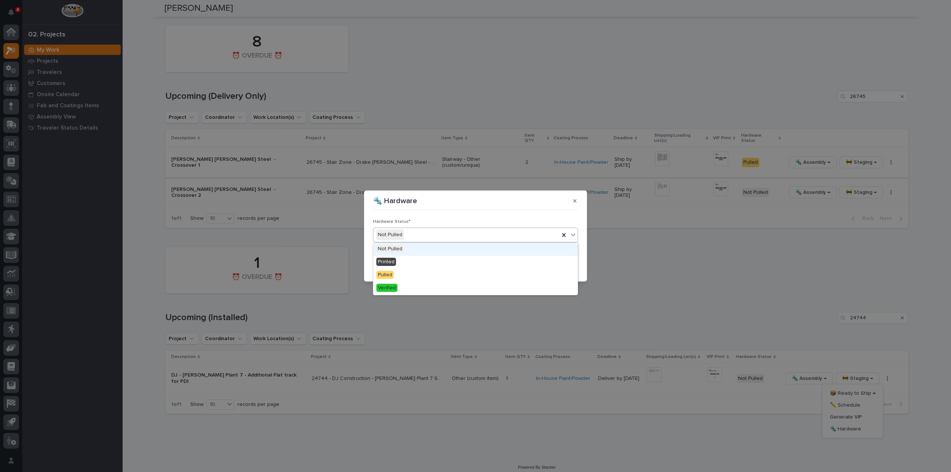
click at [422, 237] on div "Not Pulled" at bounding box center [466, 235] width 186 height 12
click at [409, 276] on div "Pulled" at bounding box center [475, 275] width 204 height 13
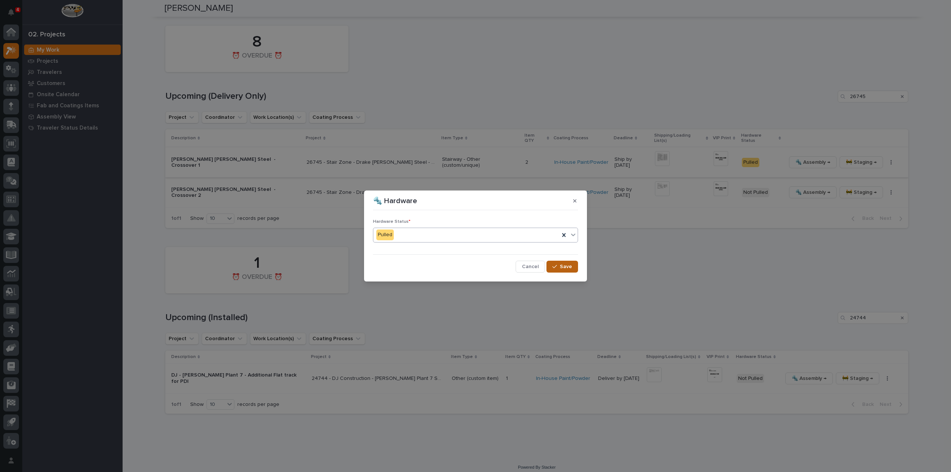
click at [560, 268] on div "button" at bounding box center [555, 266] width 7 height 5
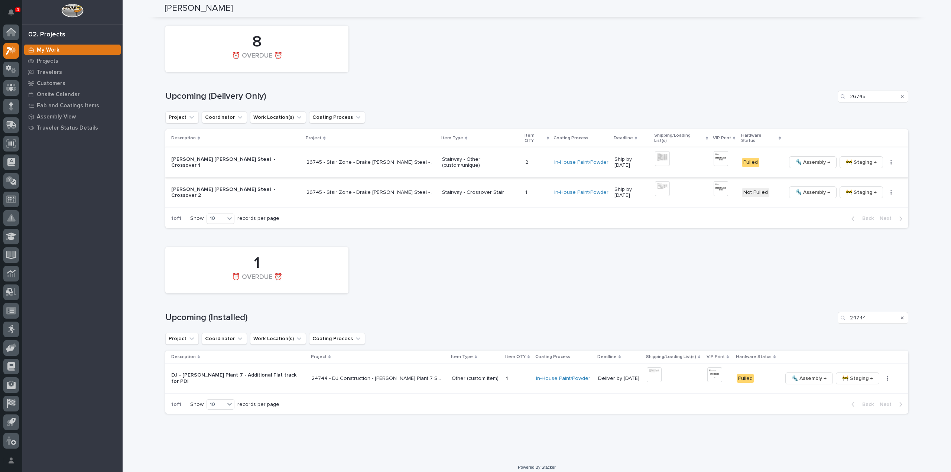
click at [901, 317] on icon "Search" at bounding box center [902, 318] width 3 height 3
click at [876, 313] on input "Search" at bounding box center [873, 318] width 71 height 12
type input "26401"
click at [880, 376] on div "🔩 Assembly → 🚧 Staging → 📦 Ready to Ship → ✏️ Schedule Generate VIP 🔩 Hardware" at bounding box center [839, 379] width 116 height 12
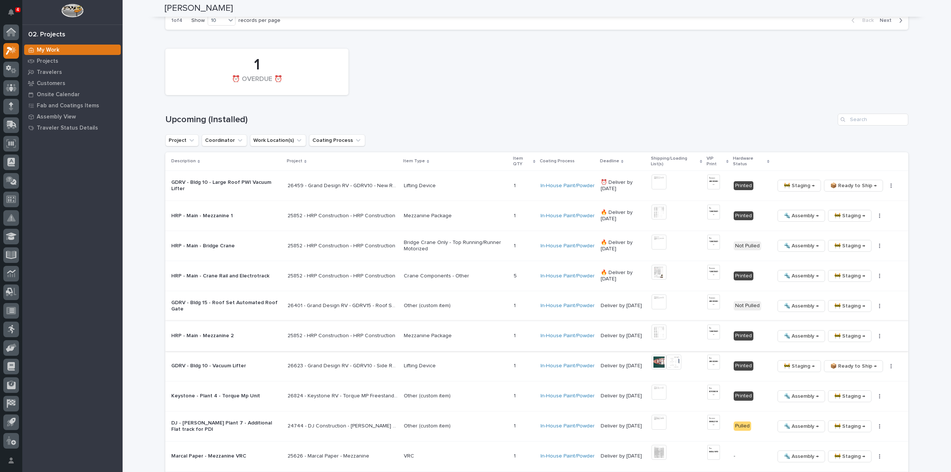
scroll to position [1190, 0]
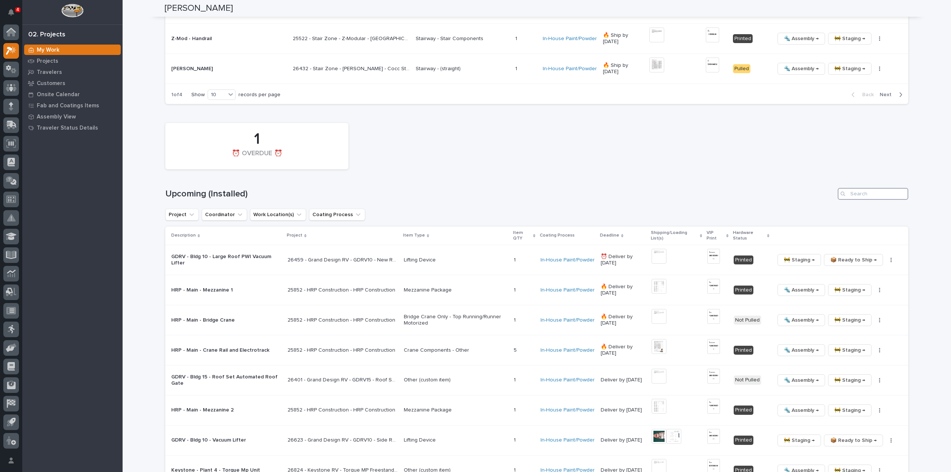
click at [872, 188] on input "Search" at bounding box center [873, 194] width 71 height 12
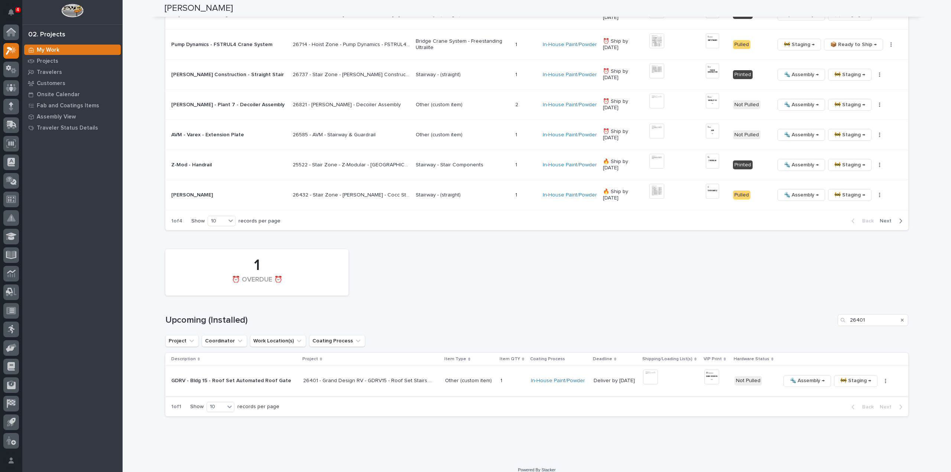
click at [881, 379] on button "button" at bounding box center [886, 381] width 10 height 5
click at [850, 427] on span "🔩 Hardware" at bounding box center [848, 431] width 31 height 9
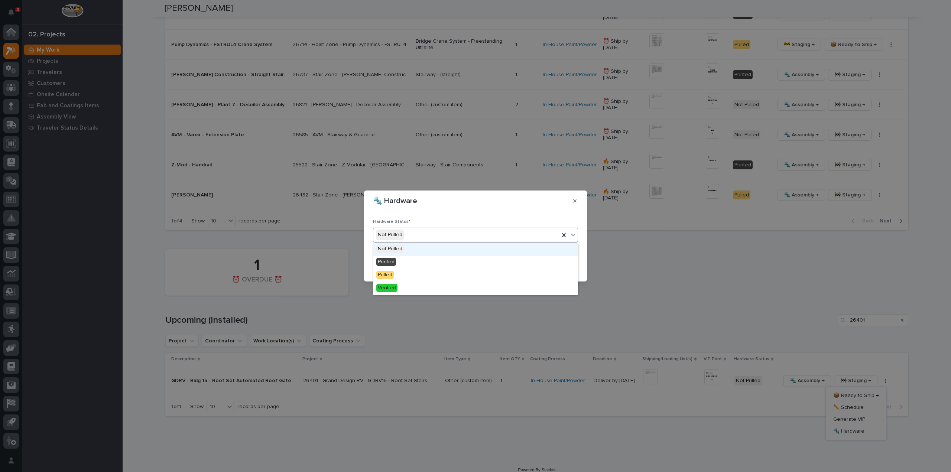
click at [489, 233] on div "Not Pulled" at bounding box center [466, 235] width 186 height 12
drag, startPoint x: 460, startPoint y: 255, endPoint x: 466, endPoint y: 261, distance: 8.4
click at [460, 259] on div "Printed" at bounding box center [475, 262] width 204 height 13
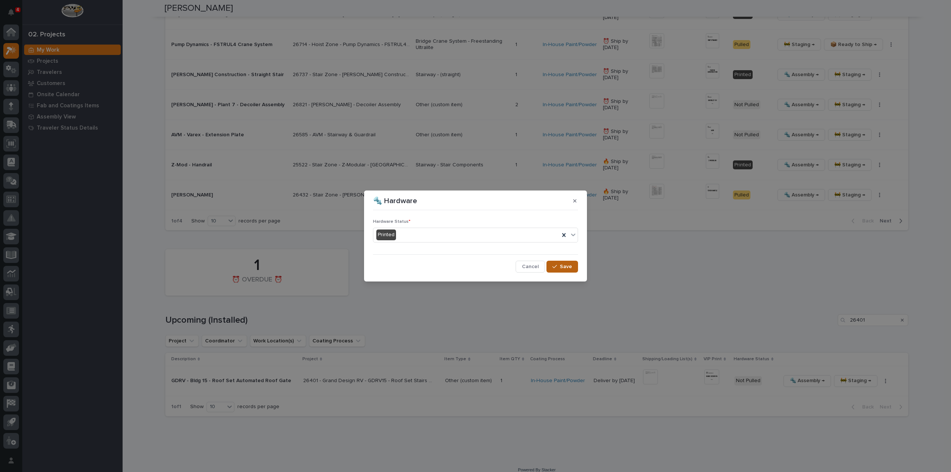
click at [554, 270] on button "Save" at bounding box center [563, 267] width 32 height 12
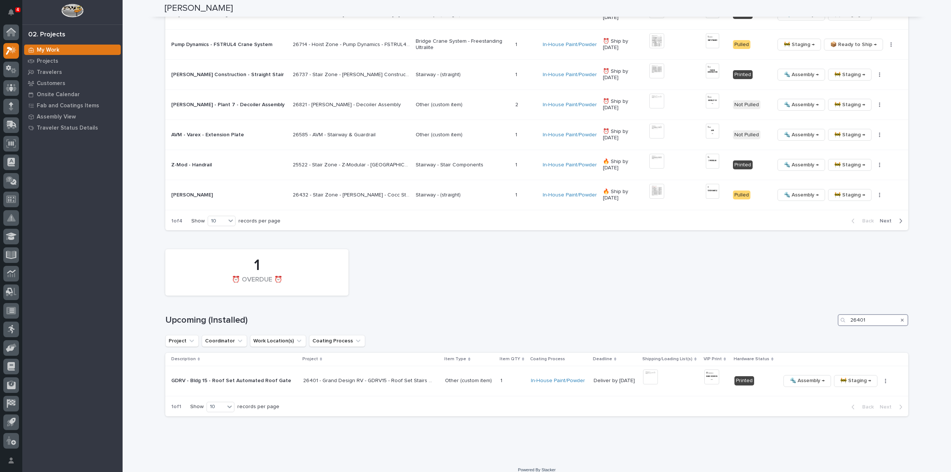
drag, startPoint x: 881, startPoint y: 312, endPoint x: 847, endPoint y: 325, distance: 36.2
click at [848, 325] on div "1 ⏰ OVERDUE ⏰ Upcoming (Installed) 26401 Project Coordinator Work Location(s) C…" at bounding box center [536, 331] width 743 height 171
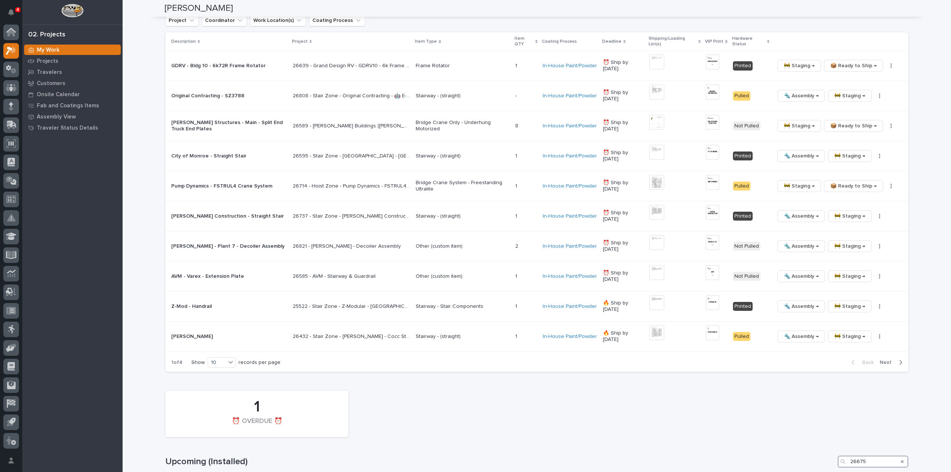
scroll to position [766, 0]
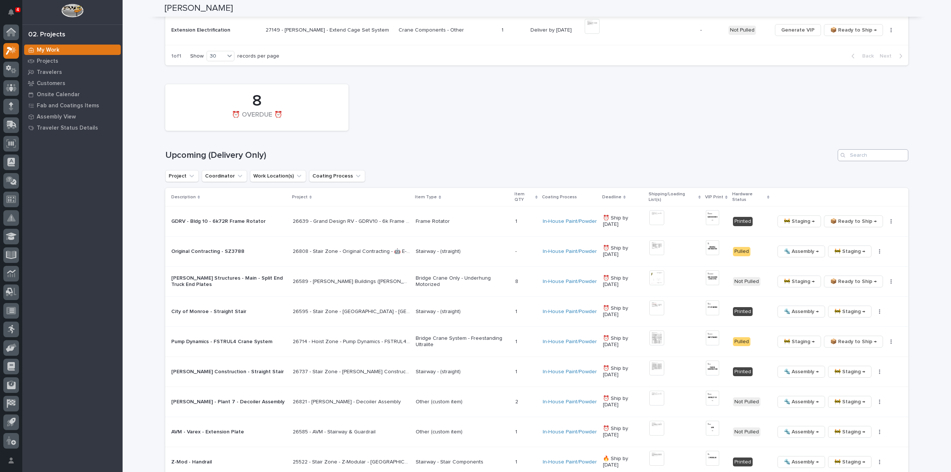
type input "26675"
click at [893, 151] on input "Search" at bounding box center [873, 155] width 71 height 12
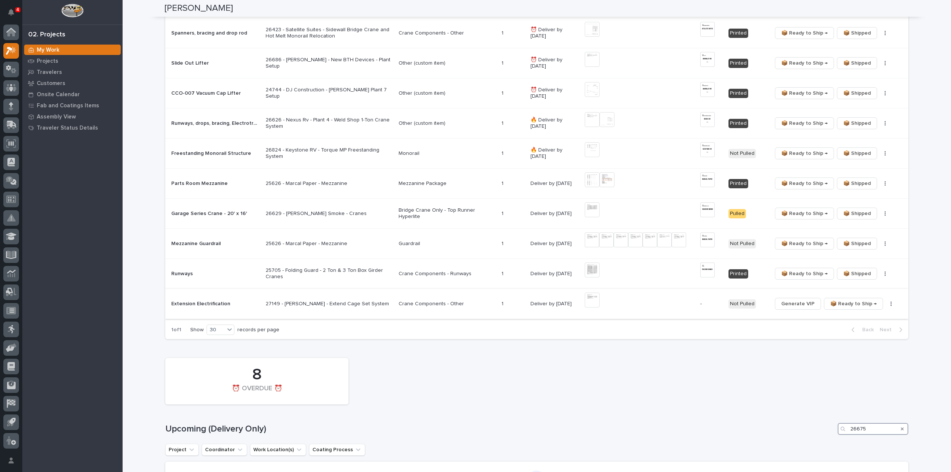
scroll to position [344, 0]
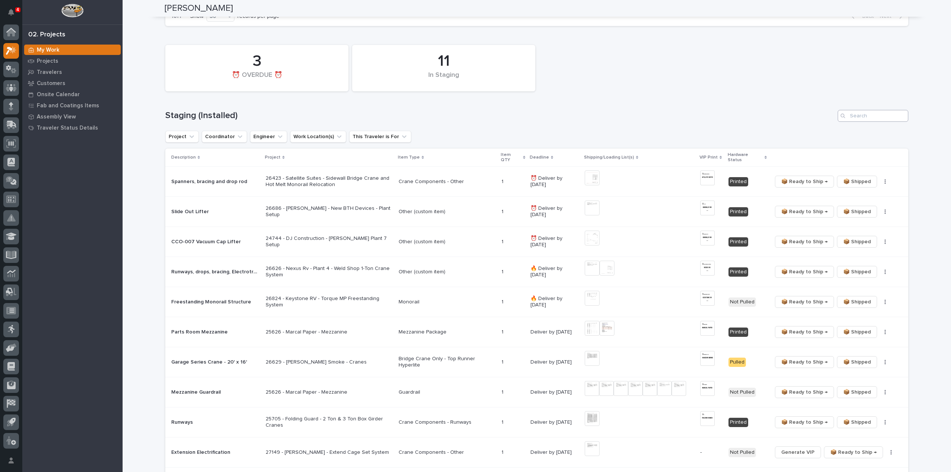
type input "26675"
click at [854, 116] on input "Search" at bounding box center [873, 116] width 71 height 12
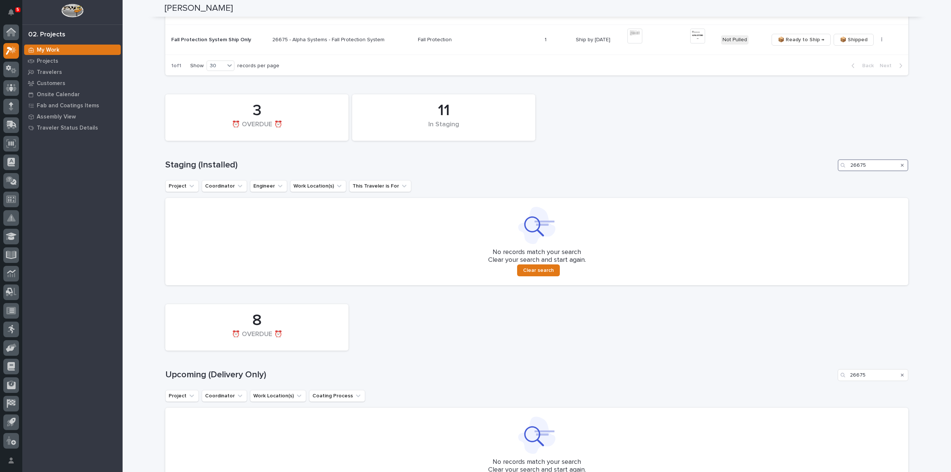
scroll to position [146, 0]
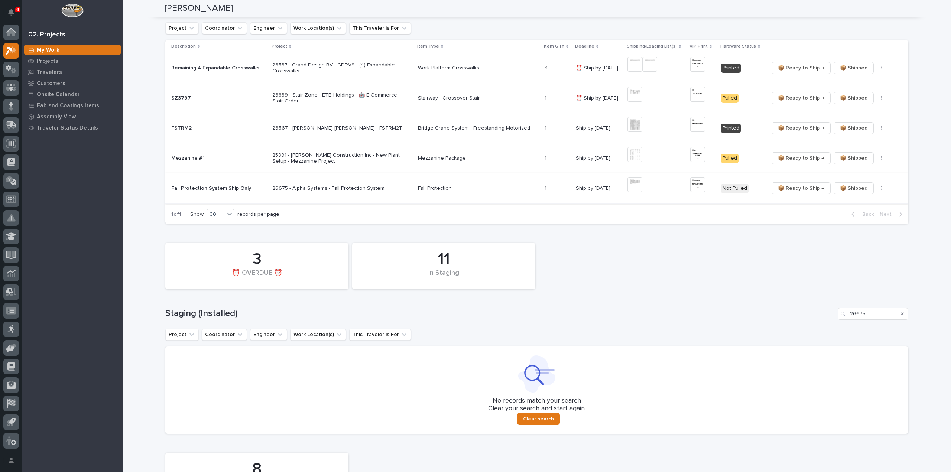
click at [698, 185] on img at bounding box center [697, 184] width 15 height 15
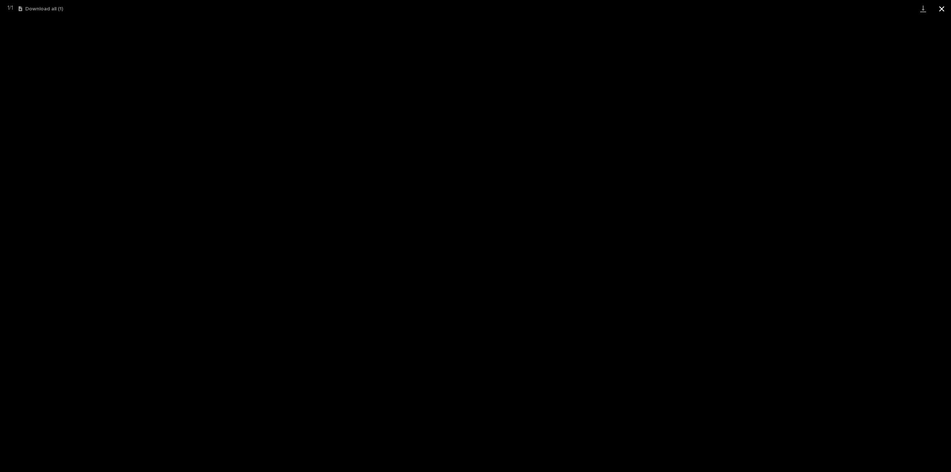
click at [940, 8] on button "Close gallery" at bounding box center [942, 8] width 19 height 17
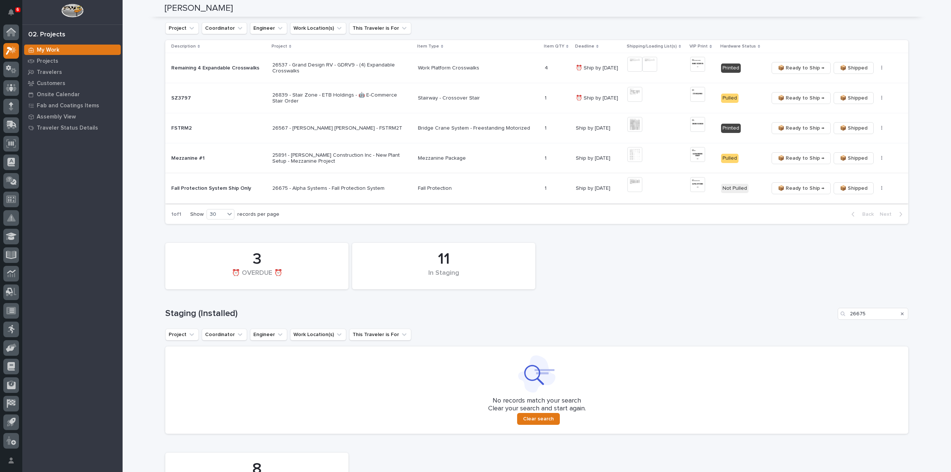
click at [881, 188] on icon "button" at bounding box center [881, 188] width 1 height 4
click at [859, 214] on span "🔩 Hardware" at bounding box center [851, 214] width 31 height 9
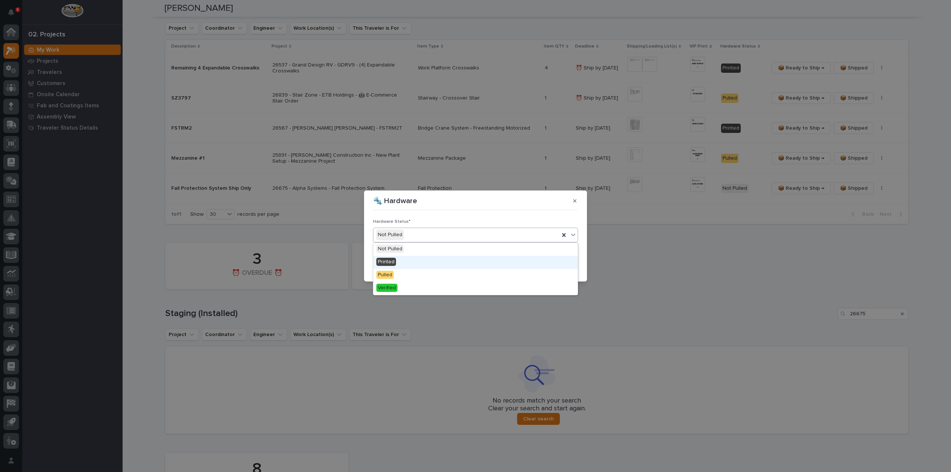
click at [394, 263] on span "Printed" at bounding box center [386, 262] width 20 height 8
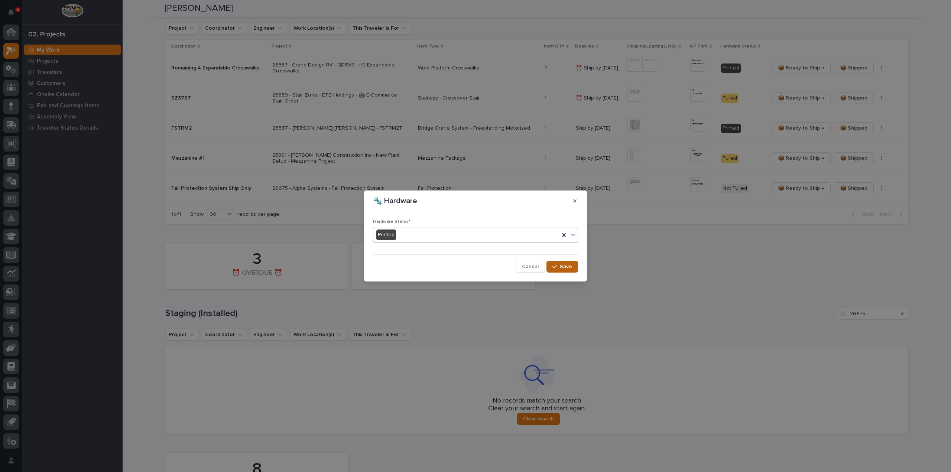
click at [567, 265] on span "Save" at bounding box center [566, 266] width 12 height 7
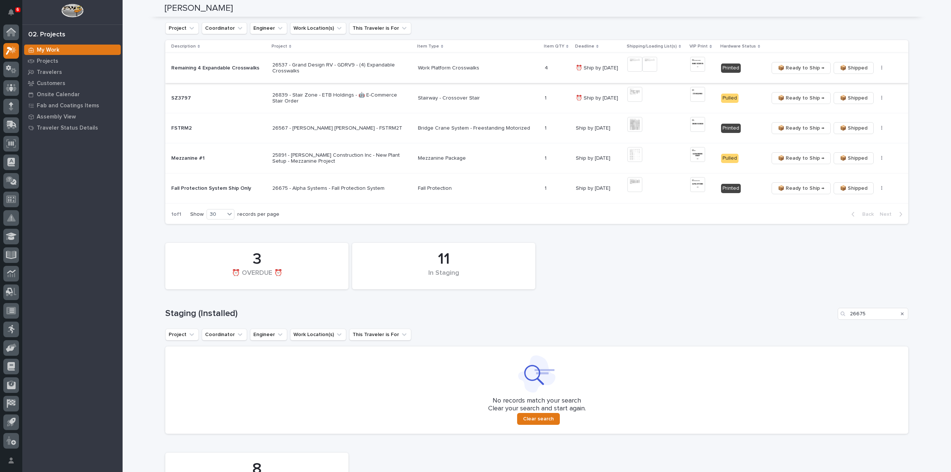
scroll to position [0, 0]
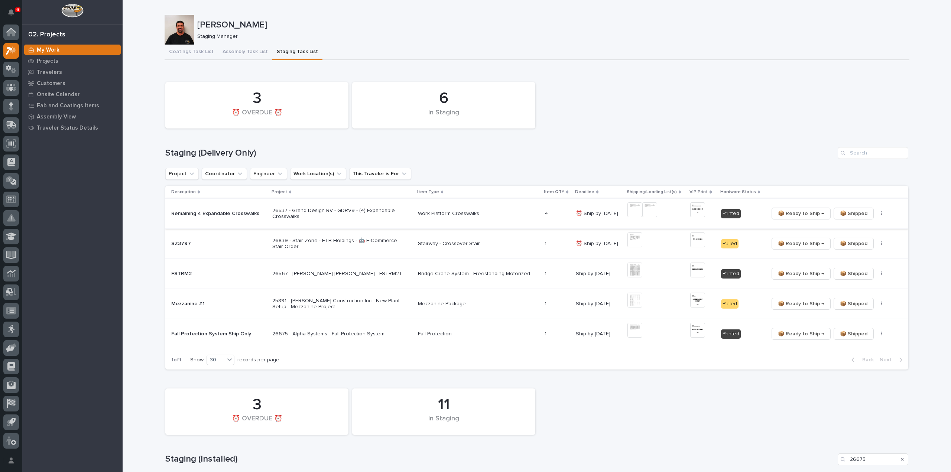
click at [877, 216] on button "button" at bounding box center [882, 213] width 10 height 5
click at [851, 239] on span "🔩 Hardware" at bounding box center [851, 240] width 31 height 9
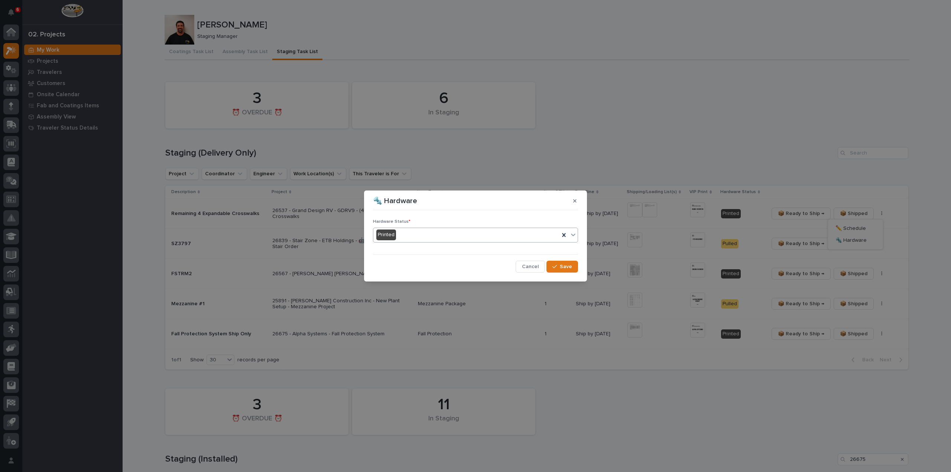
click at [409, 237] on div "Printed" at bounding box center [466, 235] width 186 height 12
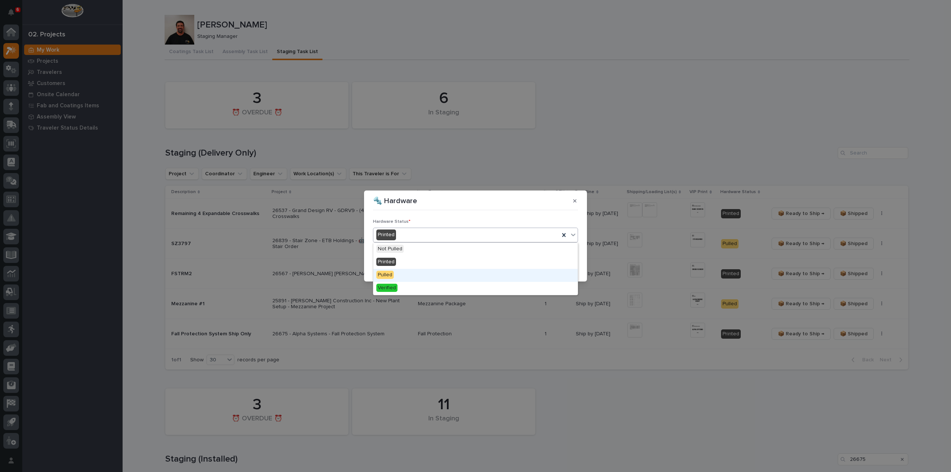
drag, startPoint x: 400, startPoint y: 252, endPoint x: 395, endPoint y: 273, distance: 21.3
click at [393, 275] on div "Pulled" at bounding box center [475, 275] width 204 height 13
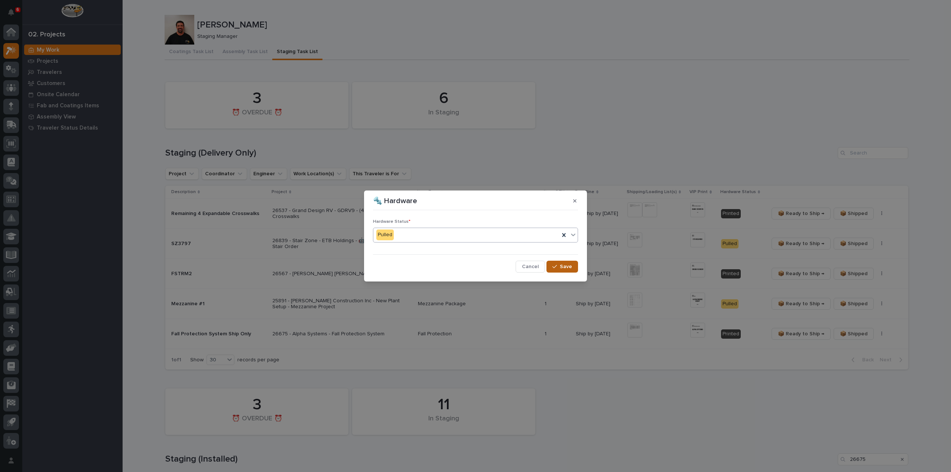
click at [570, 267] on span "Save" at bounding box center [566, 266] width 12 height 7
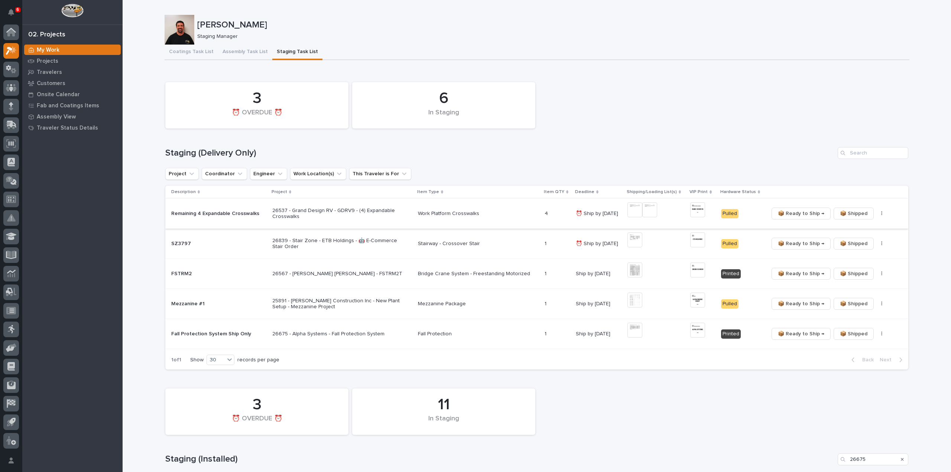
click at [804, 215] on span "📦 Ready to Ship →" at bounding box center [801, 213] width 46 height 9
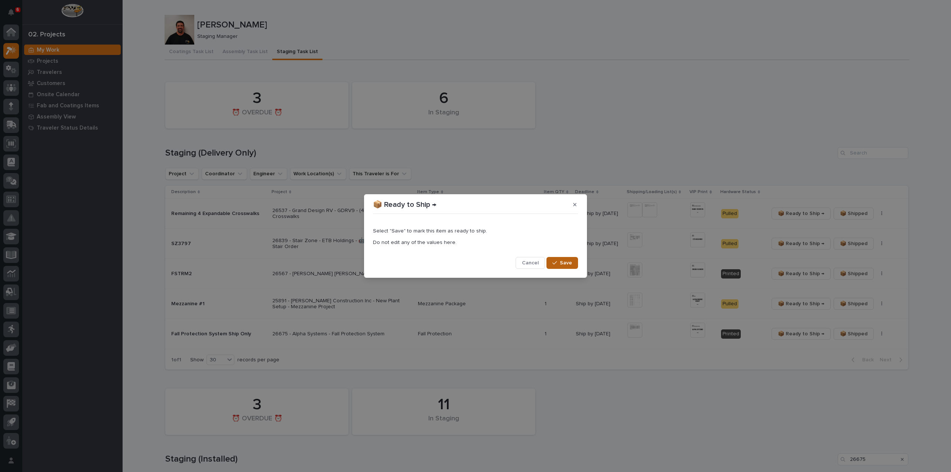
click at [570, 266] on span "Save" at bounding box center [566, 263] width 12 height 7
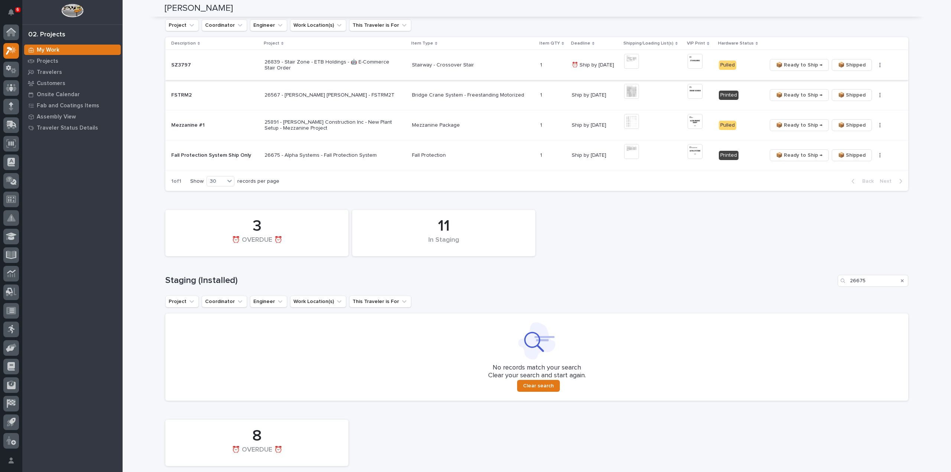
scroll to position [223, 0]
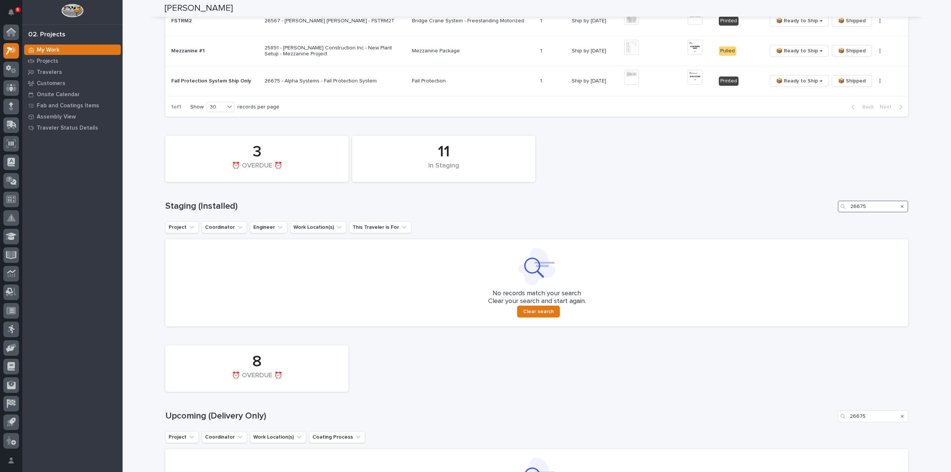
drag, startPoint x: 856, startPoint y: 208, endPoint x: 847, endPoint y: 209, distance: 8.6
click at [847, 209] on input "26675" at bounding box center [873, 207] width 71 height 12
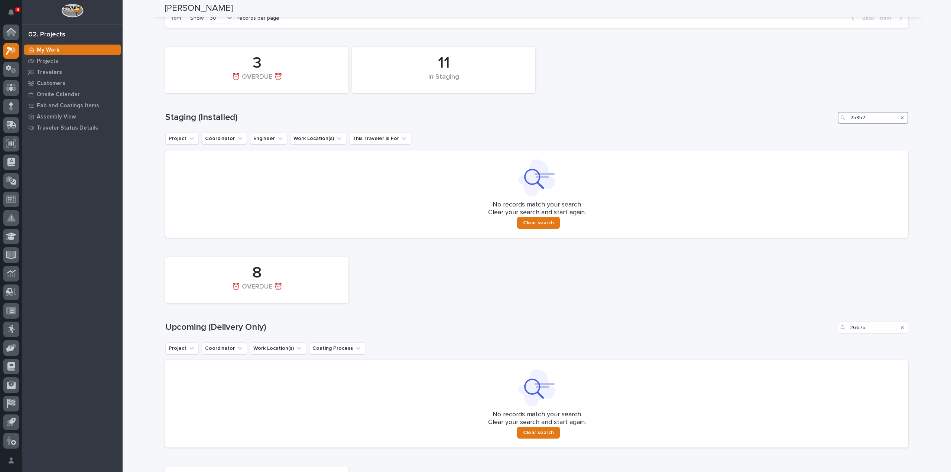
scroll to position [372, 0]
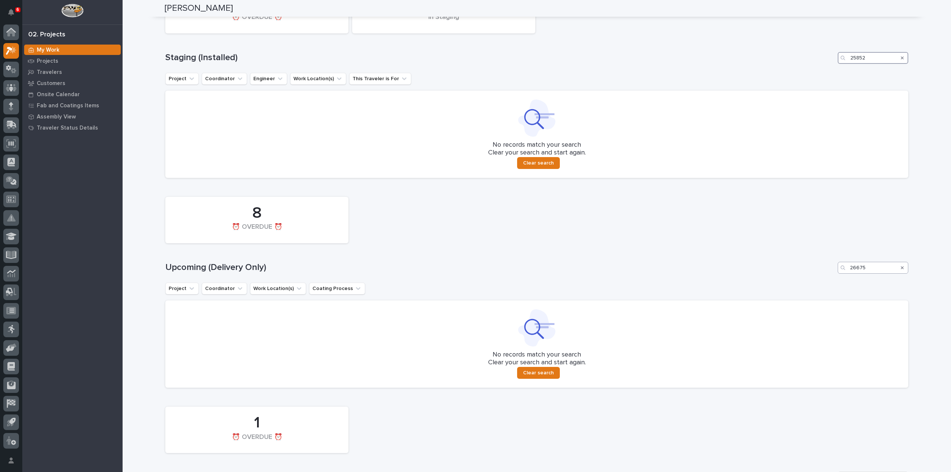
type input "25852"
drag, startPoint x: 869, startPoint y: 265, endPoint x: 831, endPoint y: 282, distance: 42.4
click at [831, 282] on div "8 ⏰ OVERDUE ⏰ Upcoming (Delivery Only) 26675 Project Coordinator Work Location(…" at bounding box center [536, 290] width 743 height 195
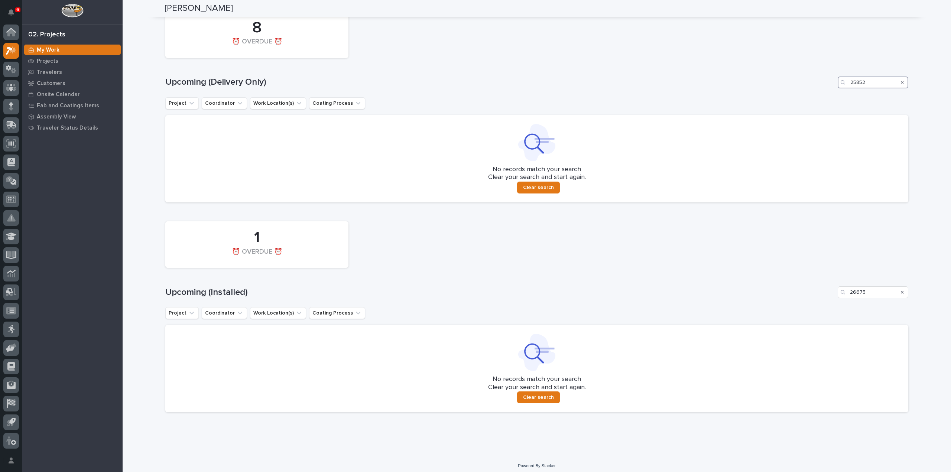
scroll to position [561, 0]
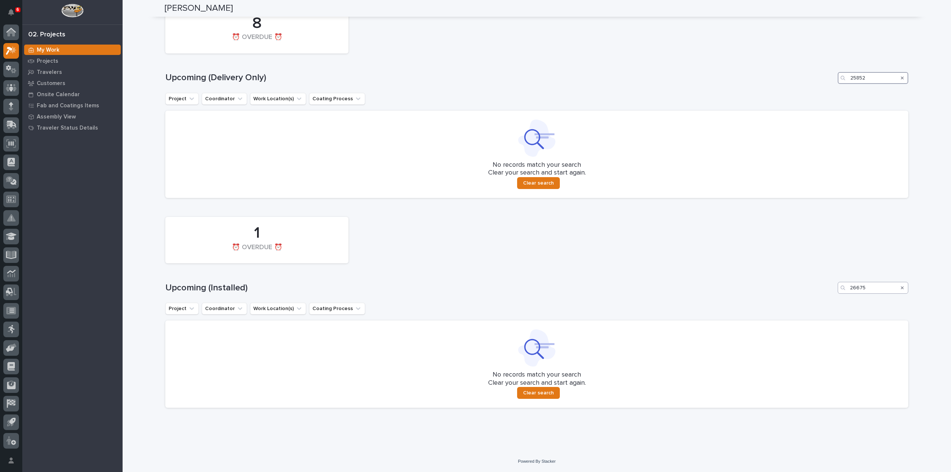
type input "25852"
drag, startPoint x: 865, startPoint y: 289, endPoint x: 826, endPoint y: 298, distance: 40.3
click at [826, 298] on div "1 ⏰ OVERDUE ⏰ Upcoming (Installed) 26675 Project Coordinator Work Location(s) C…" at bounding box center [536, 310] width 743 height 195
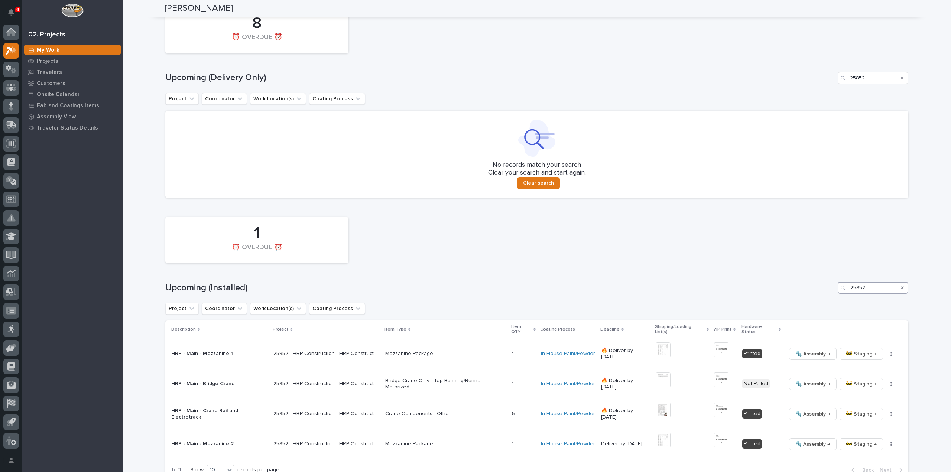
scroll to position [627, 0]
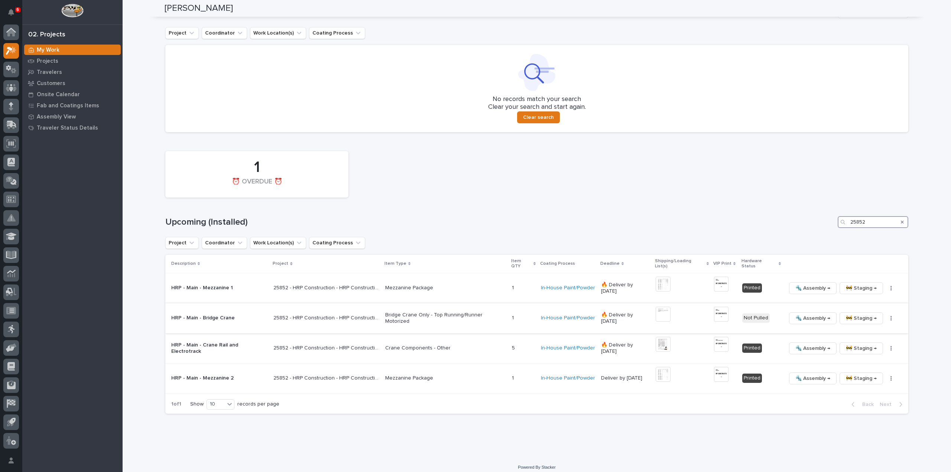
type input "25852"
click at [660, 307] on img at bounding box center [663, 314] width 15 height 15
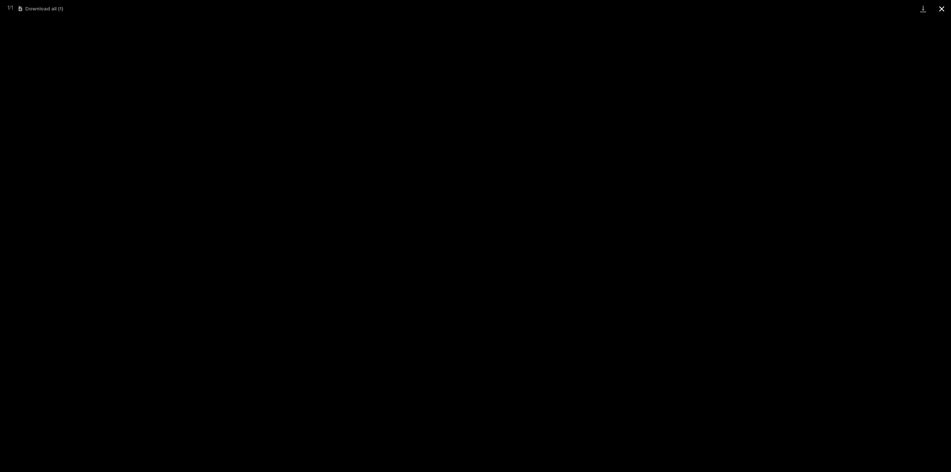
click at [939, 7] on button "Close gallery" at bounding box center [942, 8] width 19 height 17
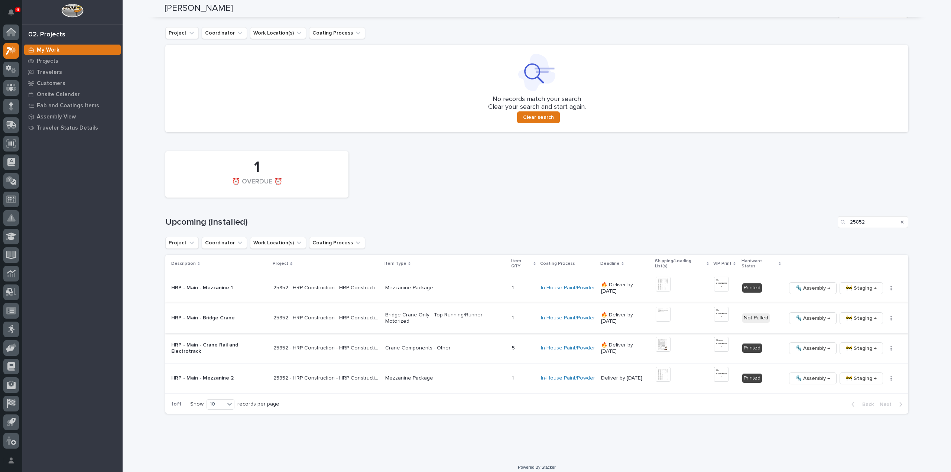
click at [717, 312] on img at bounding box center [721, 314] width 14 height 15
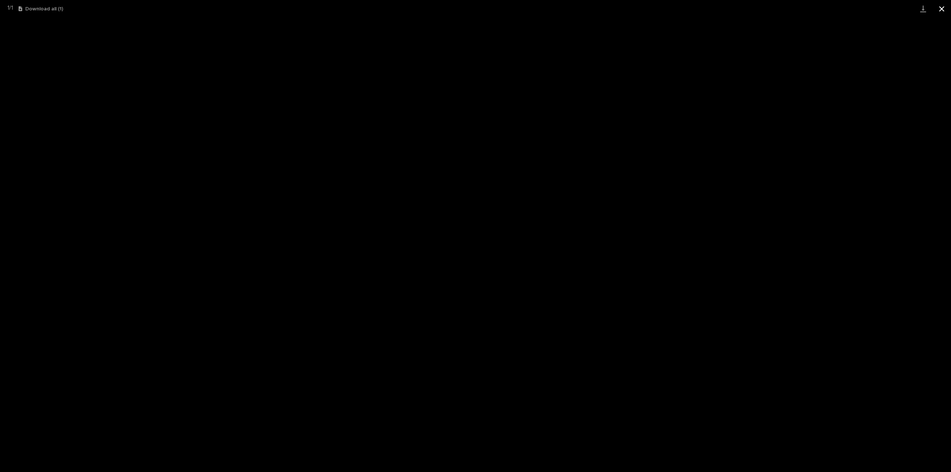
click at [940, 4] on button "Close gallery" at bounding box center [942, 8] width 19 height 17
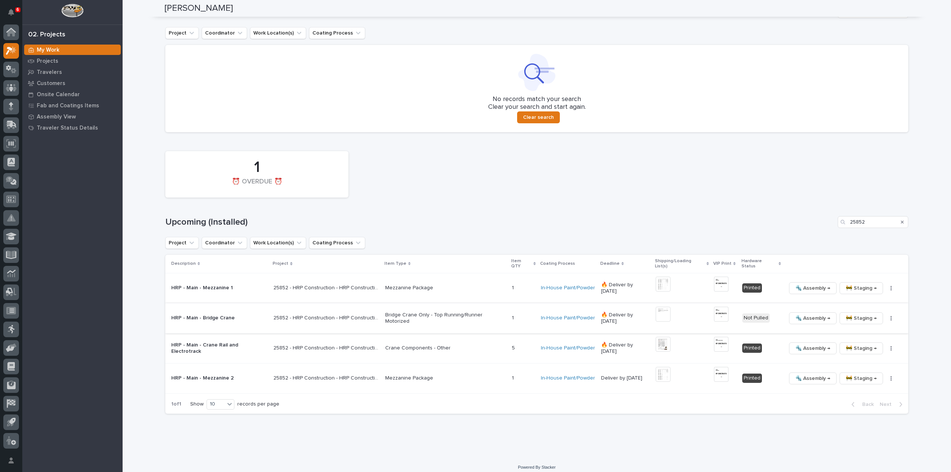
click at [891, 316] on icon "button" at bounding box center [891, 318] width 1 height 5
click at [863, 364] on span "🔩 Hardware" at bounding box center [855, 363] width 31 height 9
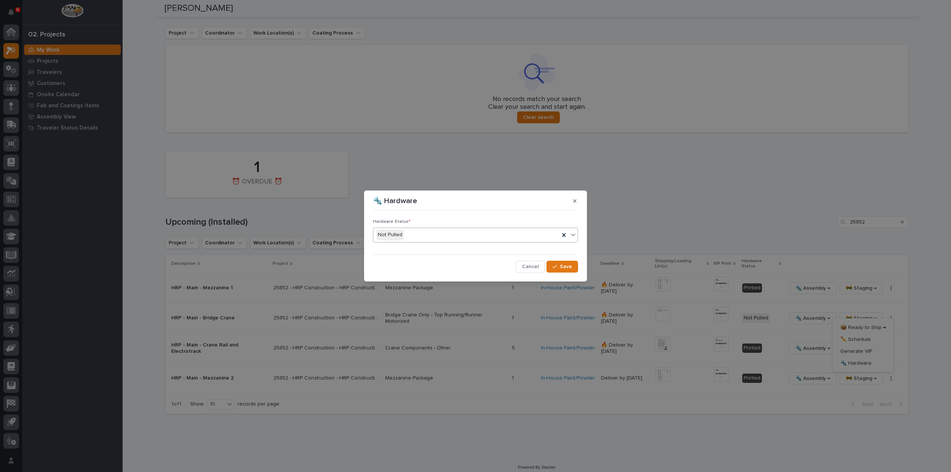
click at [427, 237] on div "Not Pulled" at bounding box center [466, 235] width 186 height 12
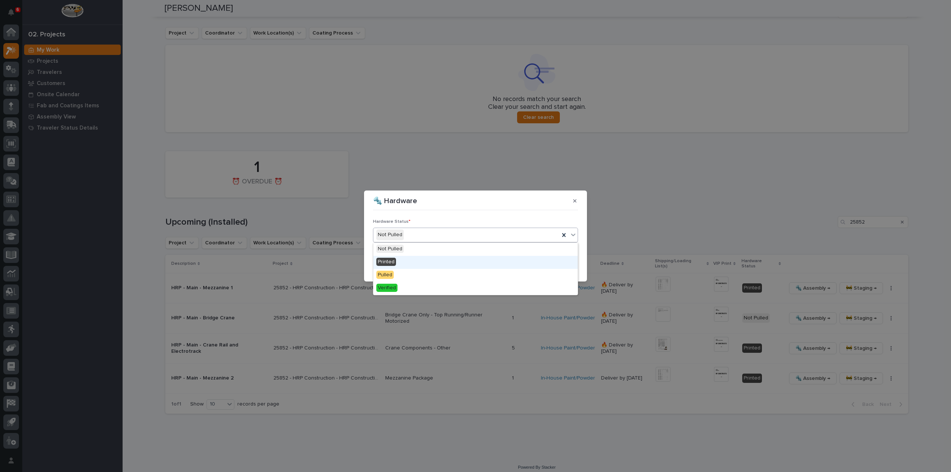
click at [419, 261] on div "Printed" at bounding box center [475, 262] width 204 height 13
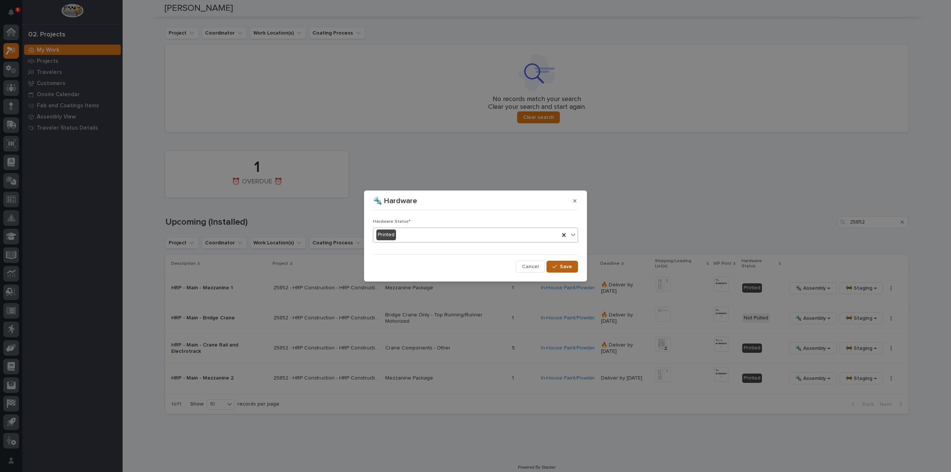
click at [565, 267] on span "Save" at bounding box center [566, 266] width 12 height 7
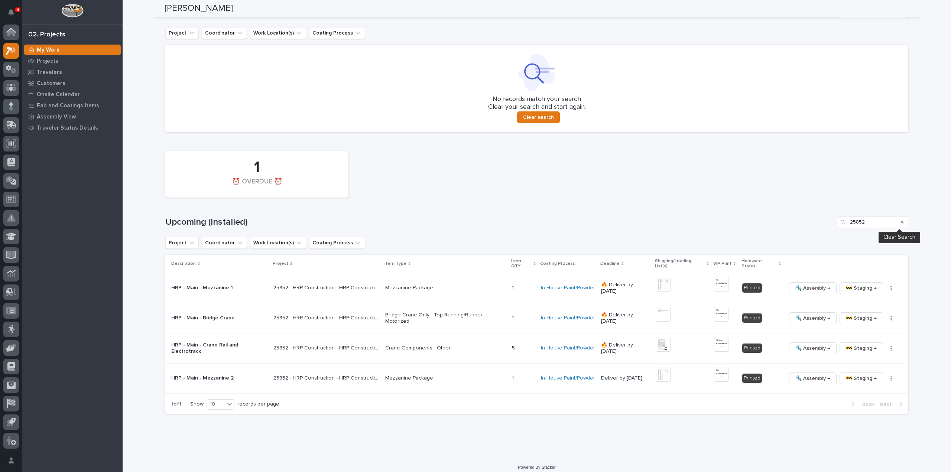
click at [901, 221] on icon "Search" at bounding box center [902, 222] width 3 height 3
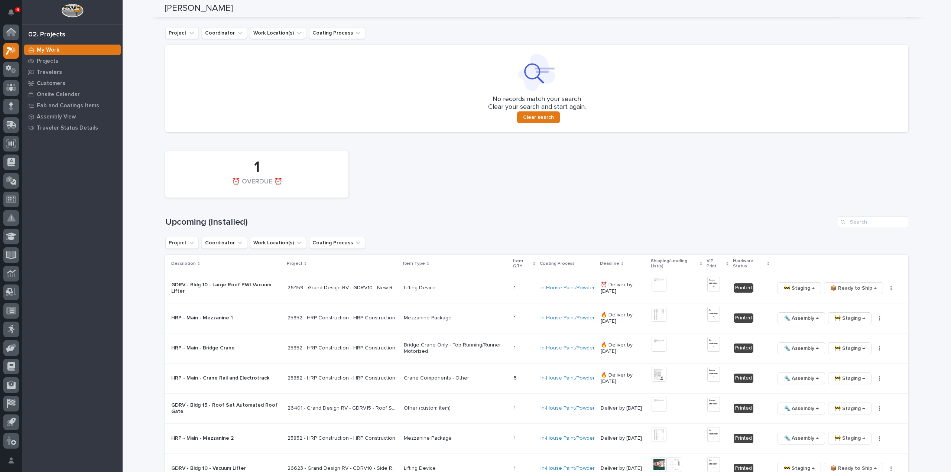
scroll to position [479, 0]
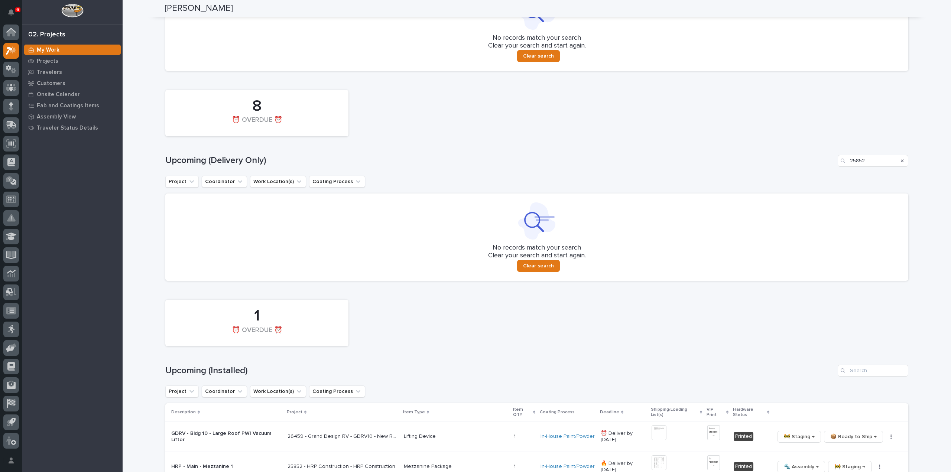
click at [901, 162] on div "Search" at bounding box center [902, 161] width 12 height 12
click at [901, 161] on icon "Search" at bounding box center [902, 161] width 3 height 4
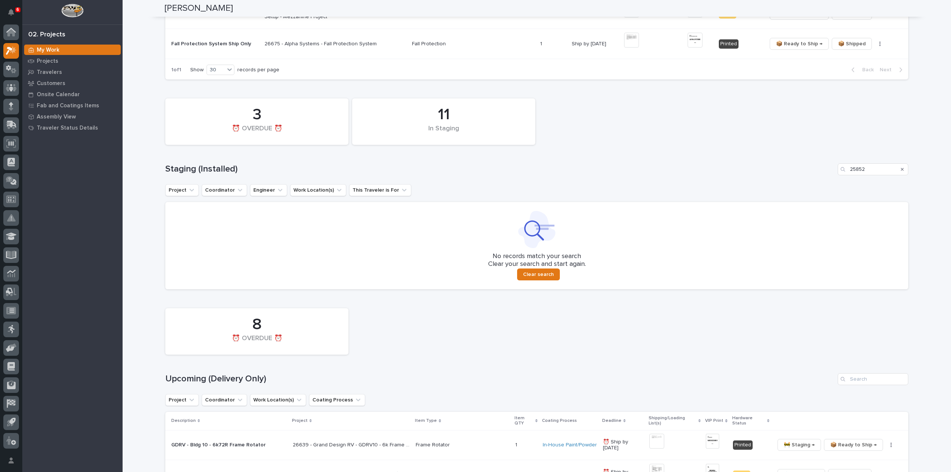
scroll to position [232, 0]
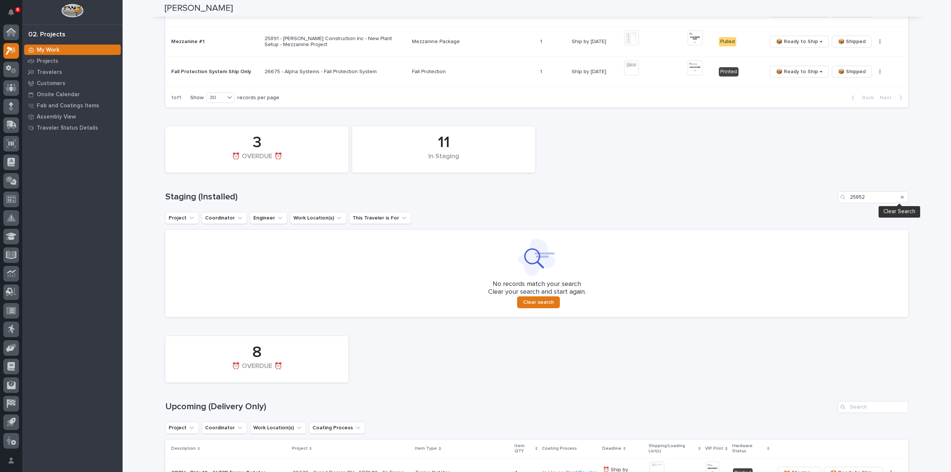
click at [901, 197] on icon "Search" at bounding box center [902, 197] width 3 height 3
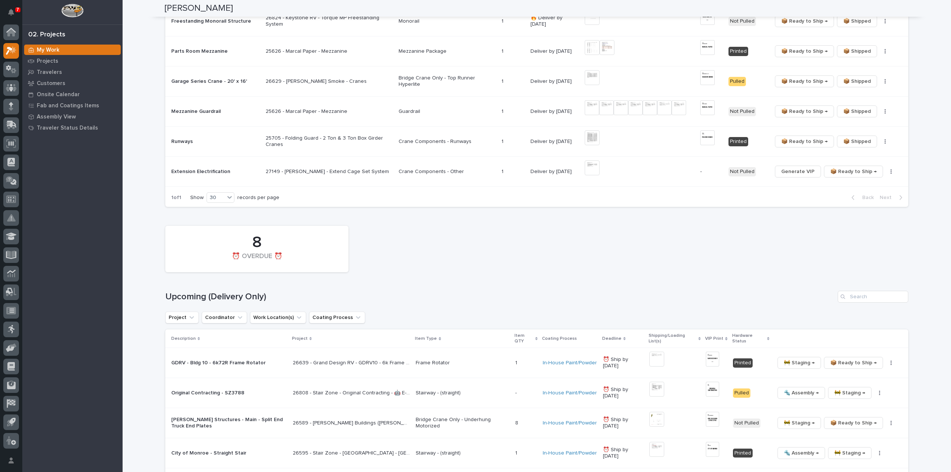
scroll to position [669, 0]
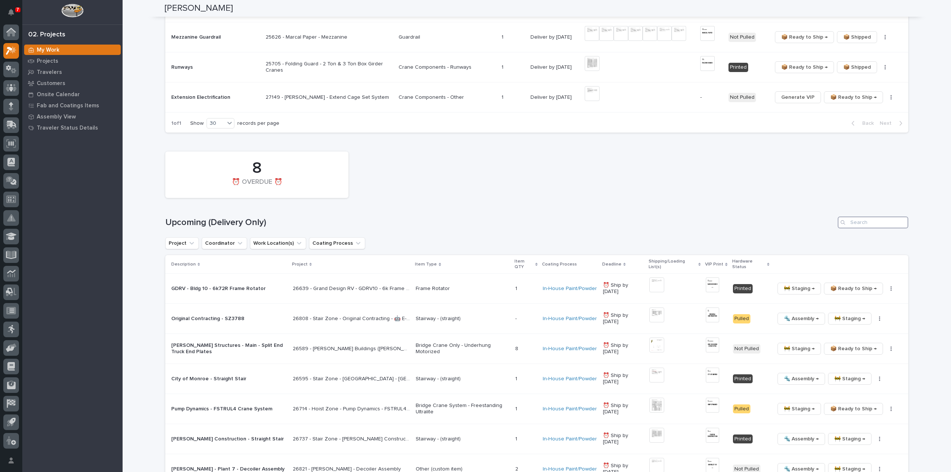
click at [863, 217] on input "Search" at bounding box center [873, 223] width 71 height 12
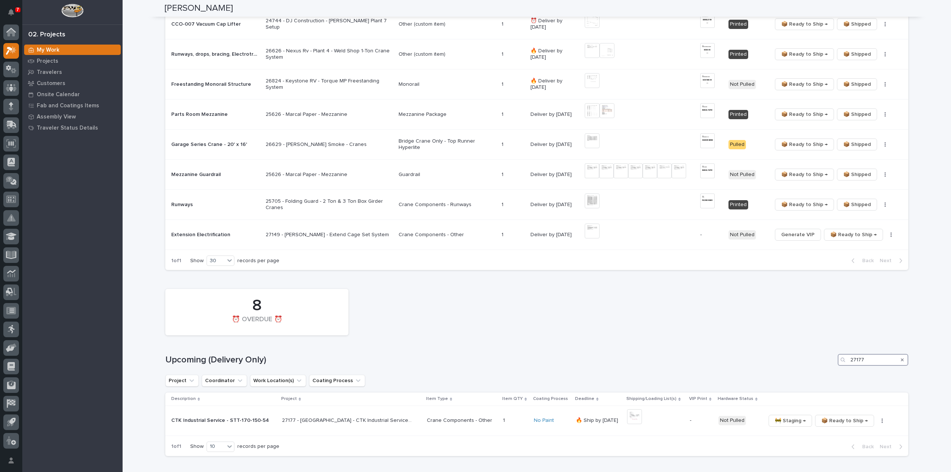
scroll to position [606, 0]
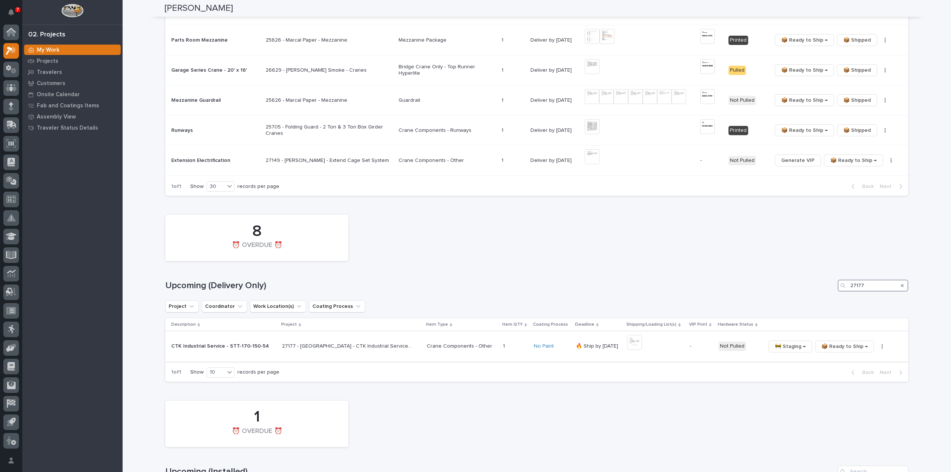
type input "27177"
click at [882, 344] on icon "button" at bounding box center [882, 346] width 1 height 4
click at [846, 369] on span "Generate VIP" at bounding box center [851, 373] width 32 height 9
click at [689, 335] on img at bounding box center [696, 342] width 15 height 15
click at [690, 341] on img at bounding box center [696, 342] width 15 height 15
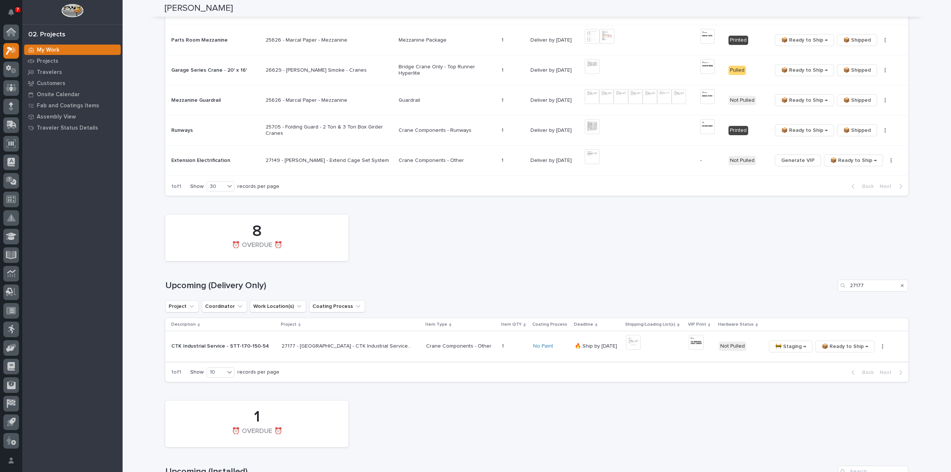
click at [690, 340] on img at bounding box center [696, 342] width 15 height 15
click at [689, 336] on img at bounding box center [696, 342] width 15 height 15
click at [689, 338] on img at bounding box center [696, 342] width 15 height 15
click at [882, 344] on icon "button" at bounding box center [882, 346] width 1 height 5
click at [863, 382] on span "🔩 Hardware" at bounding box center [851, 384] width 31 height 9
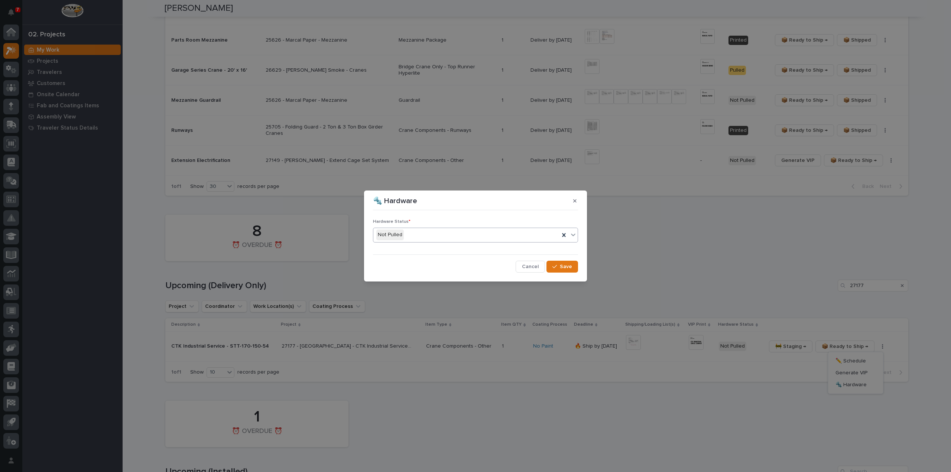
click at [406, 234] on div "Not Pulled" at bounding box center [466, 235] width 186 height 12
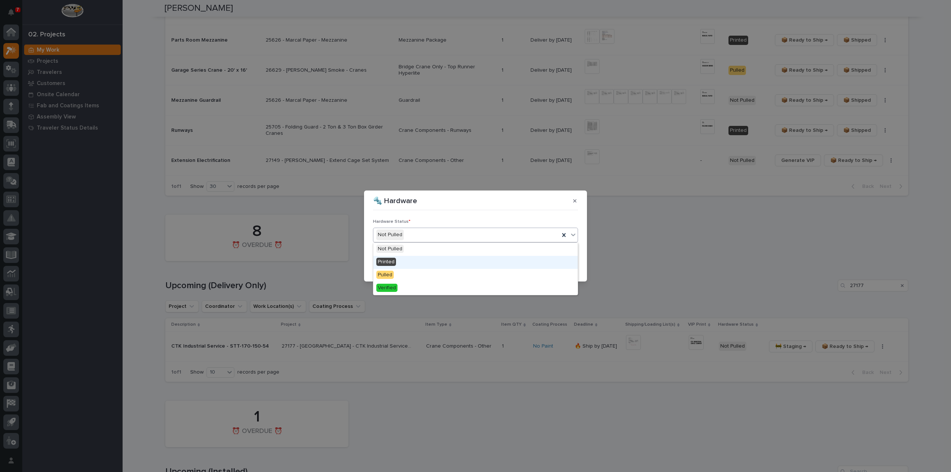
click at [411, 262] on div "Printed" at bounding box center [475, 262] width 204 height 13
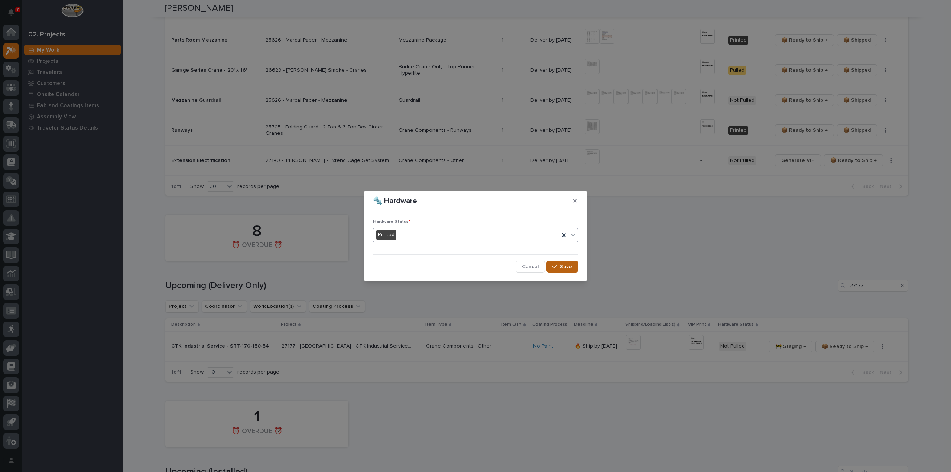
drag, startPoint x: 555, startPoint y: 265, endPoint x: 572, endPoint y: 265, distance: 16.7
click at [557, 265] on icon "button" at bounding box center [554, 266] width 4 height 5
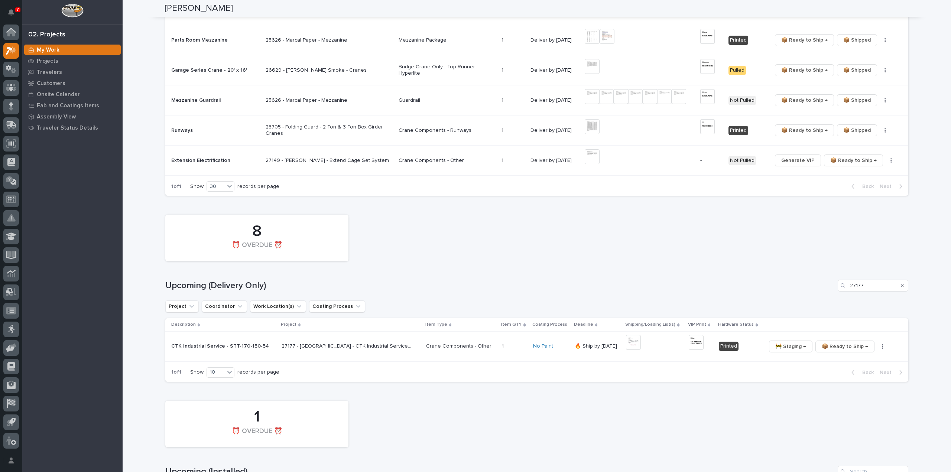
click at [901, 283] on icon "Search" at bounding box center [902, 285] width 3 height 4
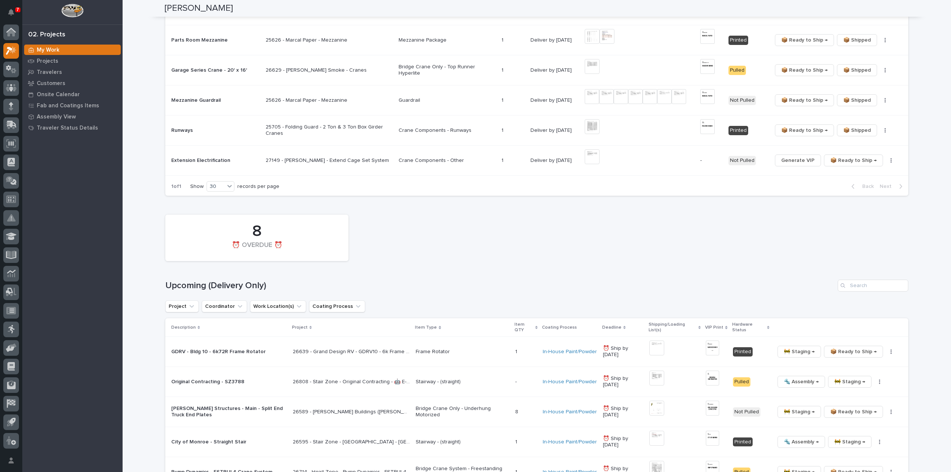
scroll to position [743, 0]
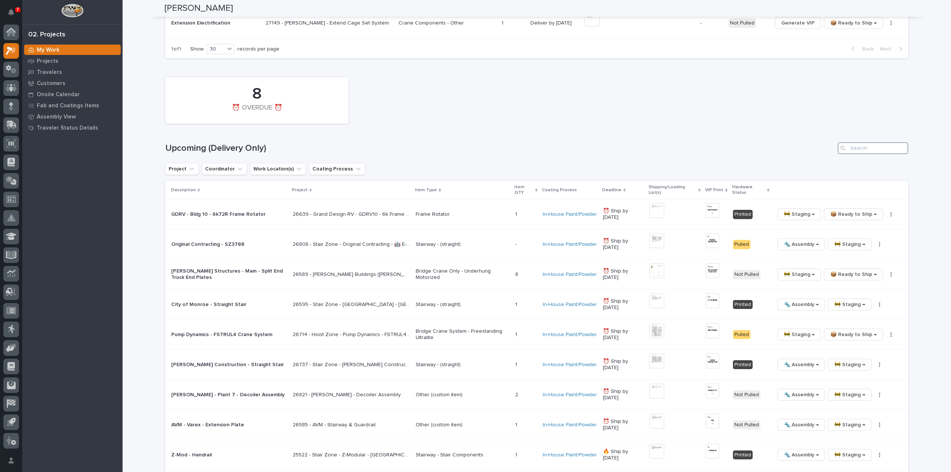
click at [865, 143] on input "Search" at bounding box center [873, 148] width 71 height 12
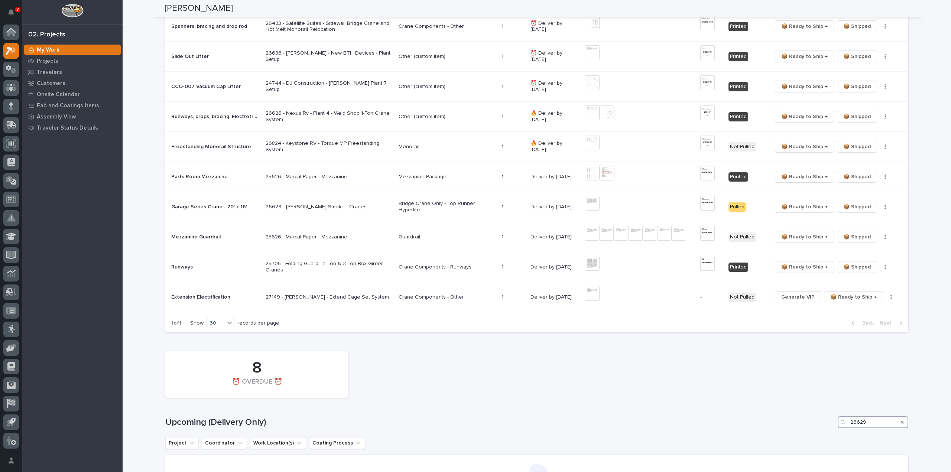
scroll to position [320, 0]
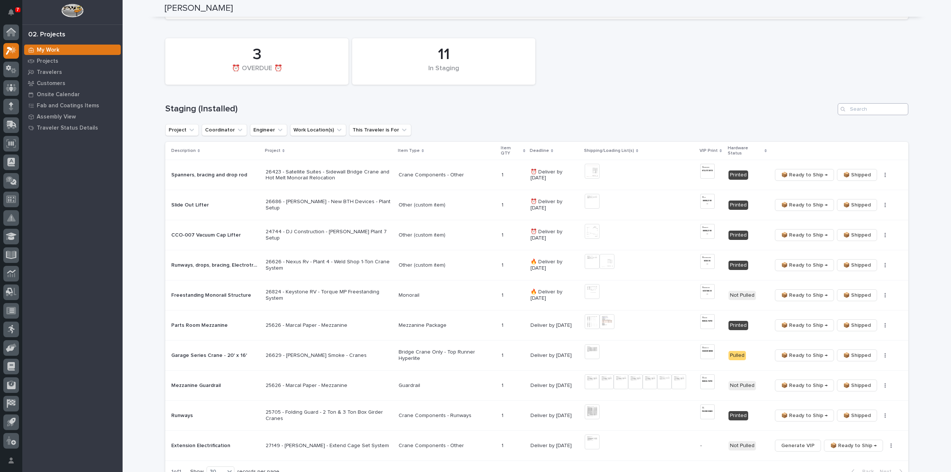
type input "26629"
click at [860, 109] on input "Search" at bounding box center [873, 109] width 71 height 12
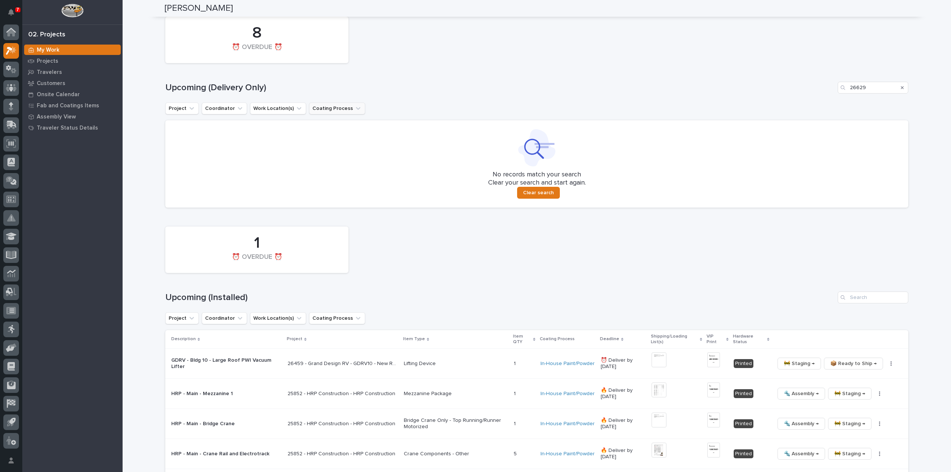
scroll to position [594, 0]
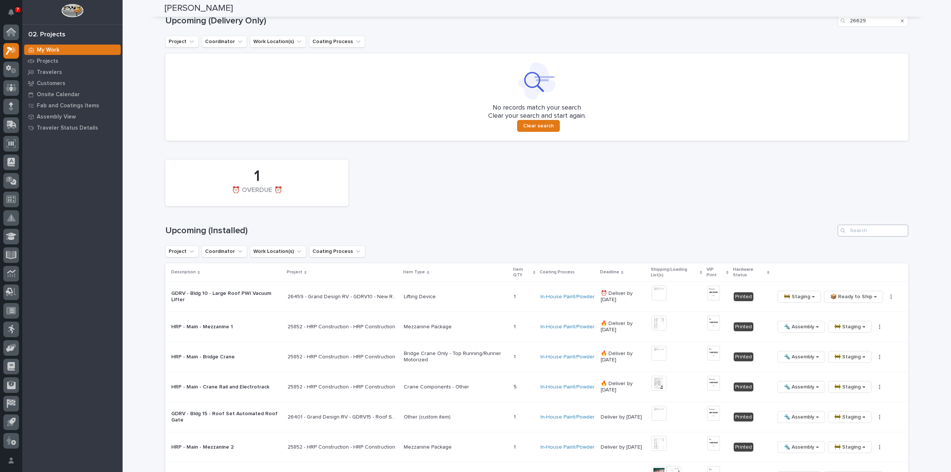
type input "26629"
click at [872, 231] on input "Search" at bounding box center [873, 231] width 71 height 12
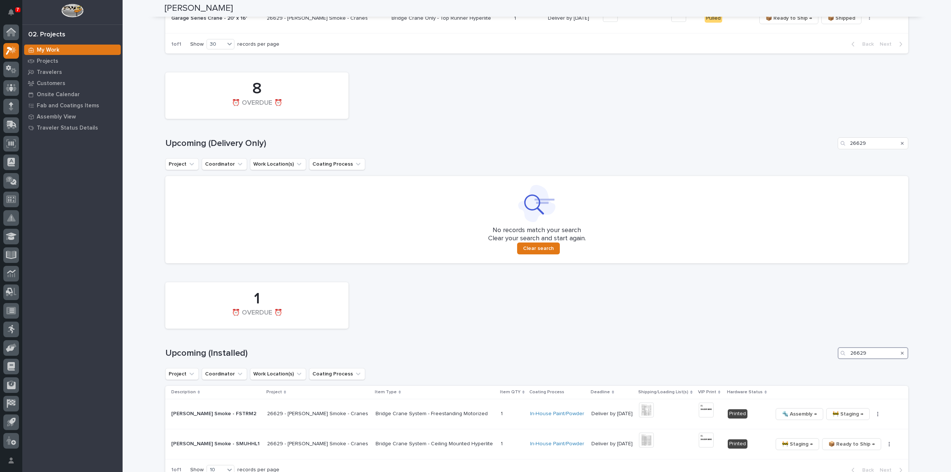
scroll to position [543, 0]
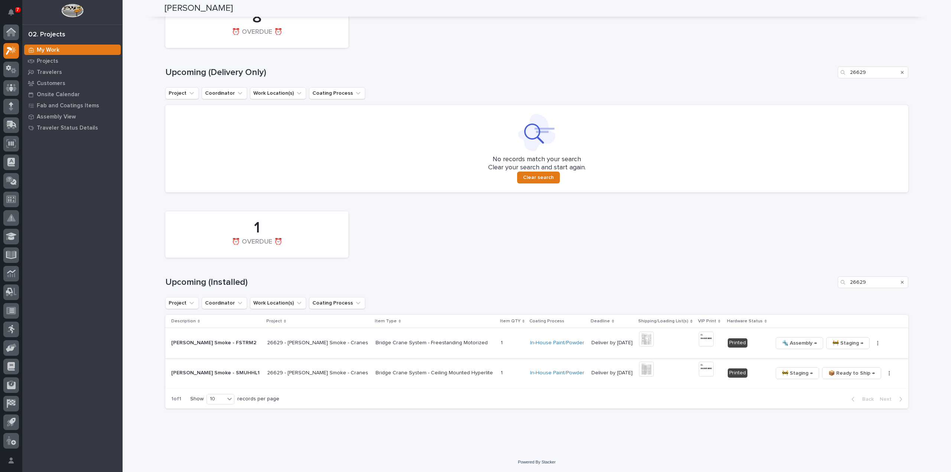
click at [639, 343] on img at bounding box center [646, 339] width 15 height 15
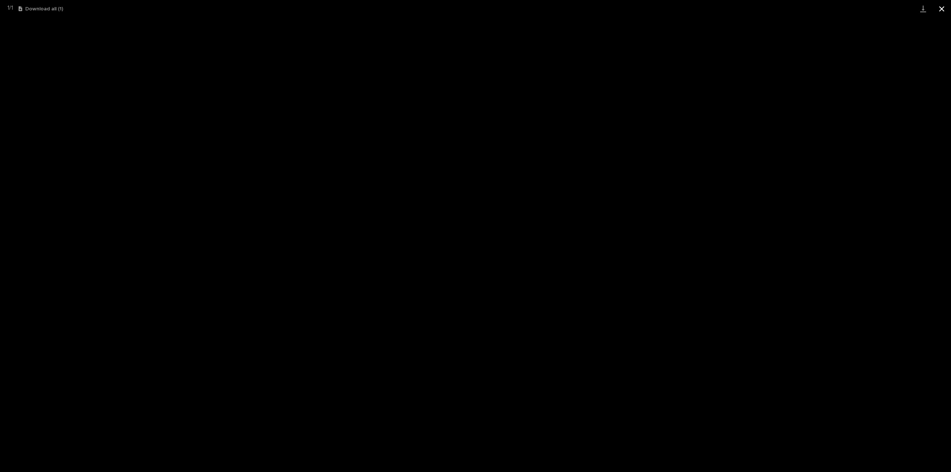
click at [944, 10] on button "Close gallery" at bounding box center [942, 8] width 19 height 17
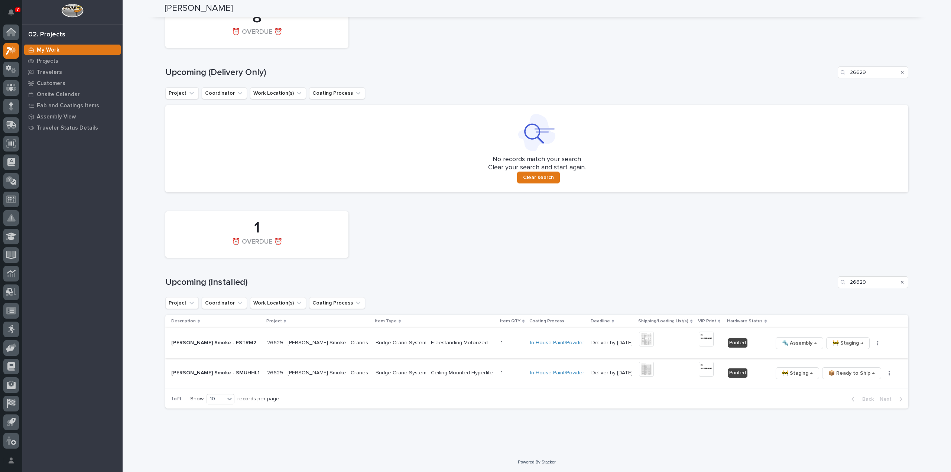
click at [699, 341] on img at bounding box center [706, 339] width 15 height 15
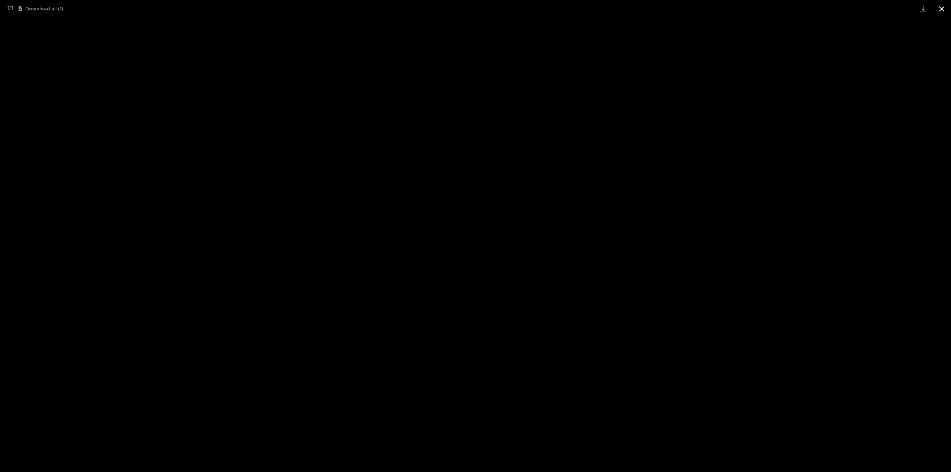
click at [944, 8] on button "Close gallery" at bounding box center [942, 8] width 19 height 17
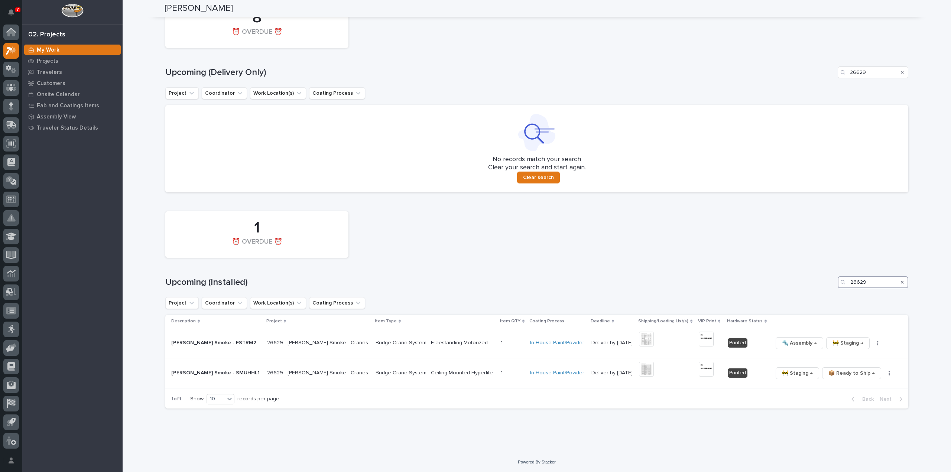
click at [811, 292] on div "1 ⏰ OVERDUE ⏰ Upcoming (Installed) 26629 Project Coordinator Work Location(s) C…" at bounding box center [536, 308] width 743 height 201
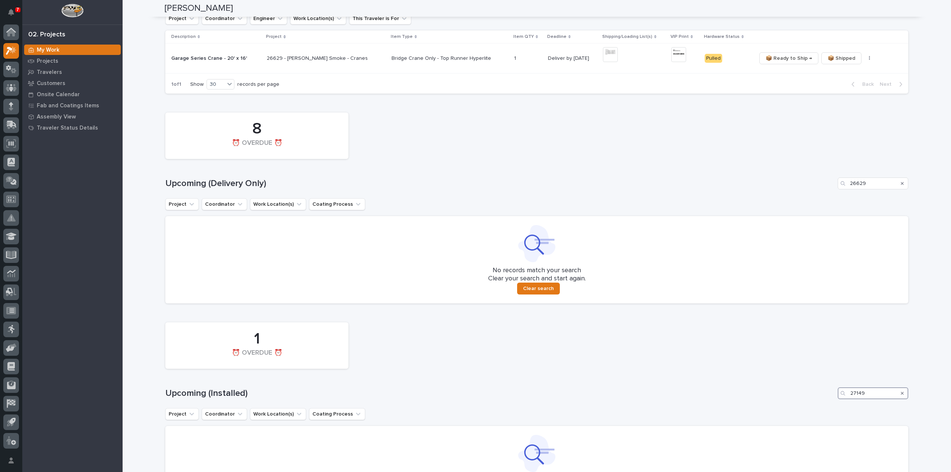
scroll to position [389, 0]
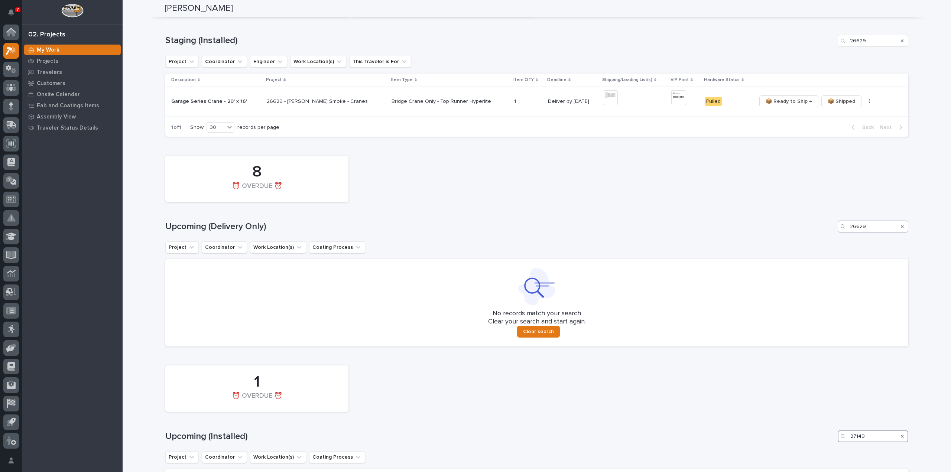
type input "27149"
drag, startPoint x: 866, startPoint y: 227, endPoint x: 832, endPoint y: 245, distance: 38.3
click at [832, 245] on div "8 ⏰ OVERDUE ⏰ Upcoming (Delivery Only) 26629 Project Coordinator Work Location(…" at bounding box center [536, 249] width 743 height 195
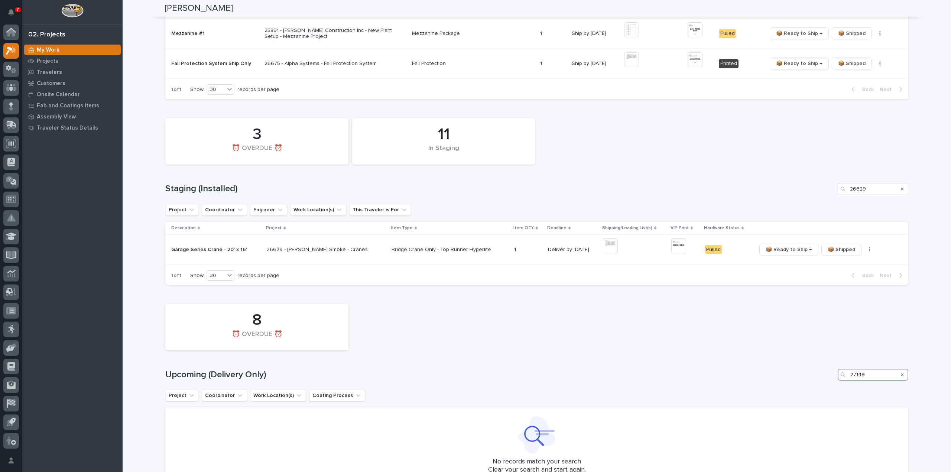
scroll to position [240, 0]
type input "27149"
drag, startPoint x: 857, startPoint y: 191, endPoint x: 834, endPoint y: 193, distance: 23.5
click at [834, 193] on div "Staging (Installed) 26629" at bounding box center [536, 190] width 743 height 12
type input "27149"
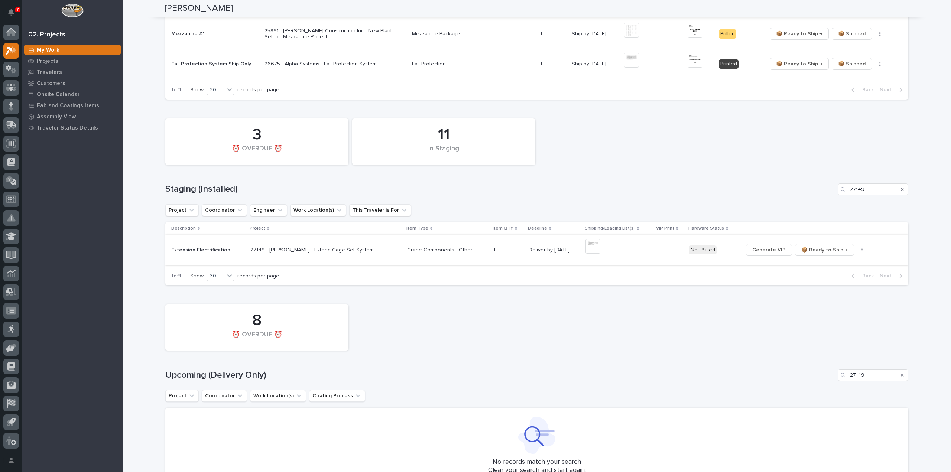
click at [586, 249] on img at bounding box center [593, 246] width 15 height 15
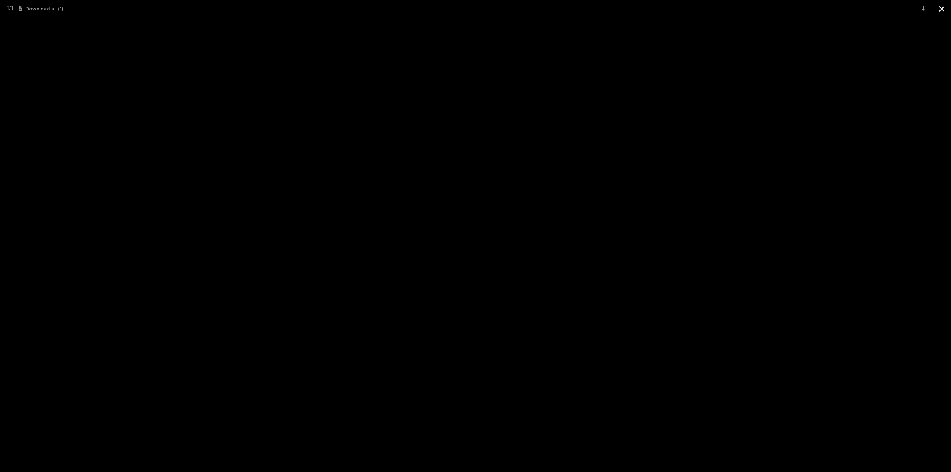
click at [940, 9] on button "Close gallery" at bounding box center [942, 8] width 19 height 17
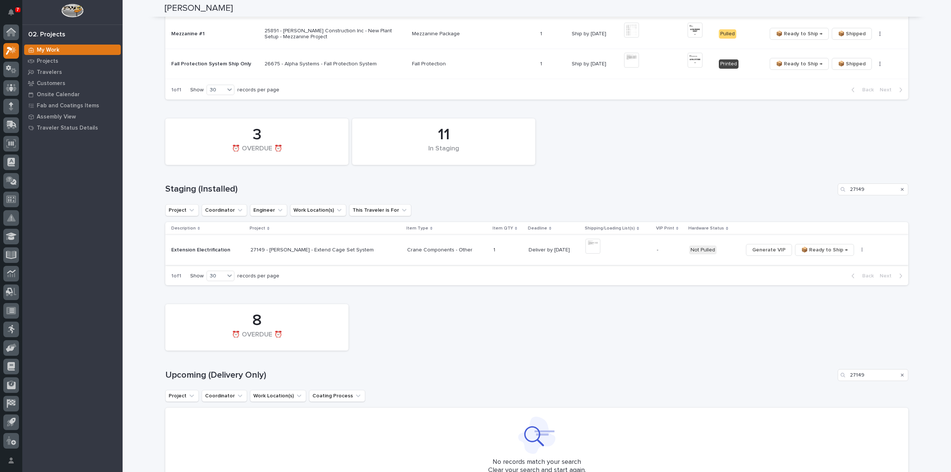
click at [764, 251] on span "Generate VIP" at bounding box center [768, 250] width 33 height 9
click at [660, 249] on img at bounding box center [667, 246] width 15 height 15
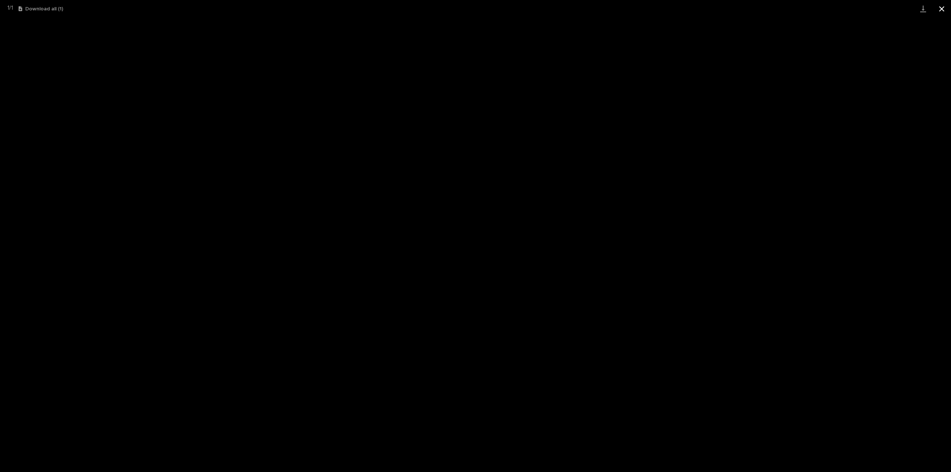
click at [938, 11] on button "Close gallery" at bounding box center [942, 8] width 19 height 17
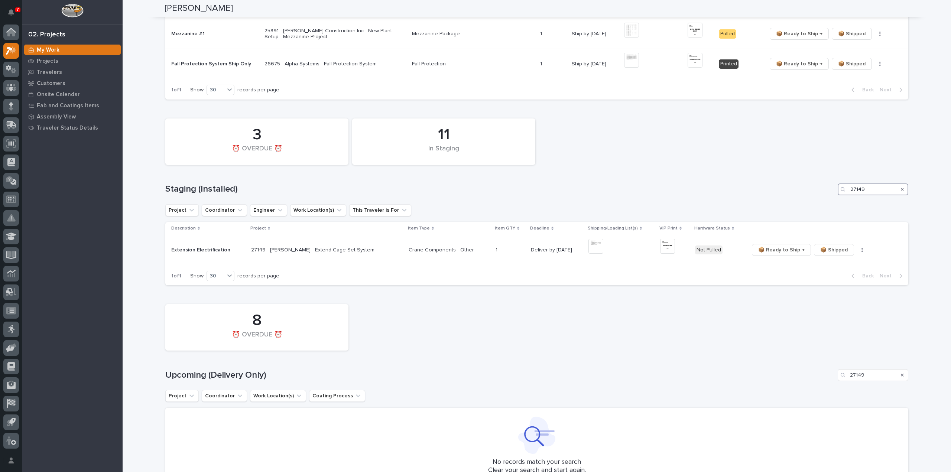
drag, startPoint x: 872, startPoint y: 191, endPoint x: 820, endPoint y: 198, distance: 53.2
click at [820, 198] on div "11 In Staging 3 ⏰ OVERDUE ⏰ Staging (Installed) 27149 Project Coordinator Engin…" at bounding box center [536, 200] width 743 height 171
click at [901, 191] on icon "Search" at bounding box center [902, 189] width 3 height 4
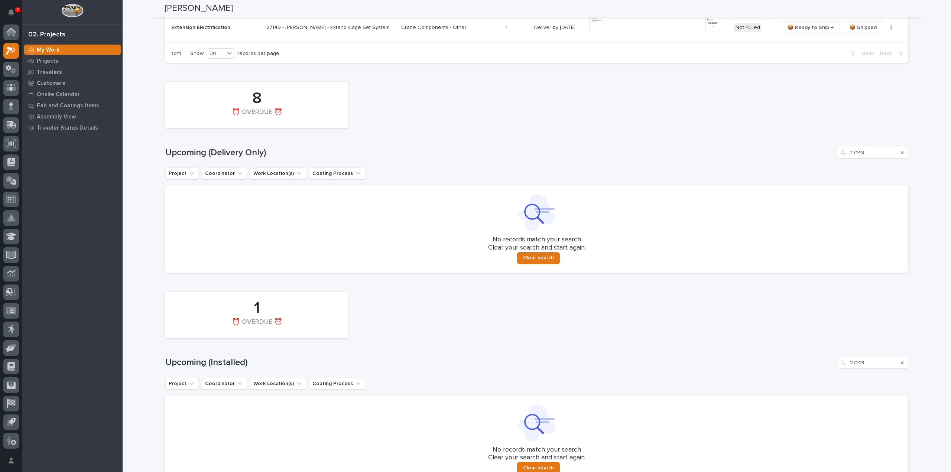
scroll to position [672, 0]
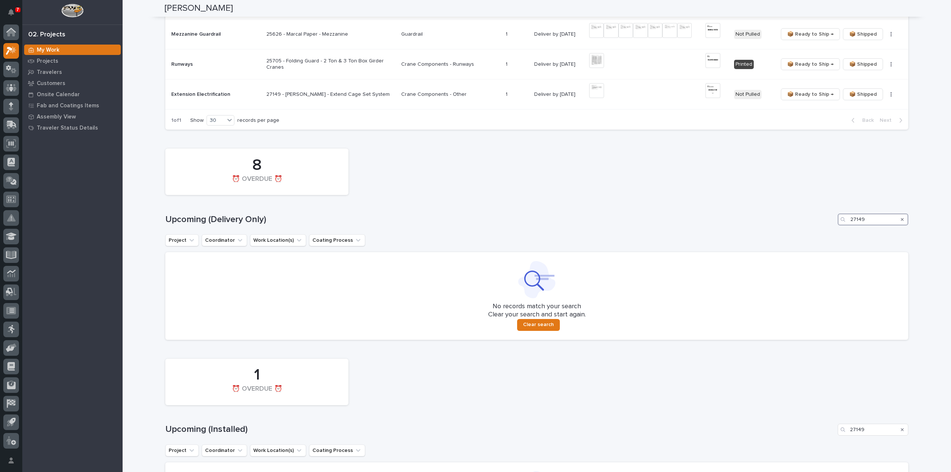
drag, startPoint x: 878, startPoint y: 214, endPoint x: 830, endPoint y: 223, distance: 48.5
click at [832, 225] on div "8 ⏰ OVERDUE ⏰ Upcoming (Delivery Only) 27149 Project Coordinator Work Location(…" at bounding box center [536, 242] width 743 height 195
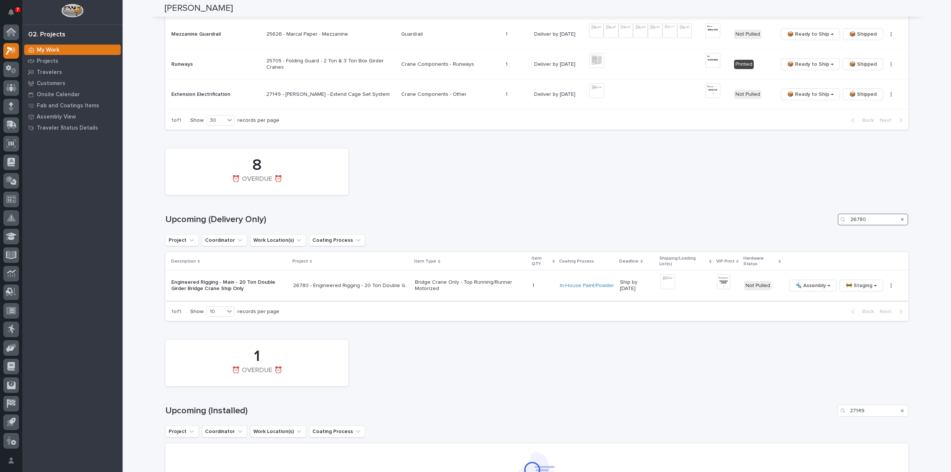
type input "26780"
click at [673, 275] on img at bounding box center [667, 282] width 15 height 15
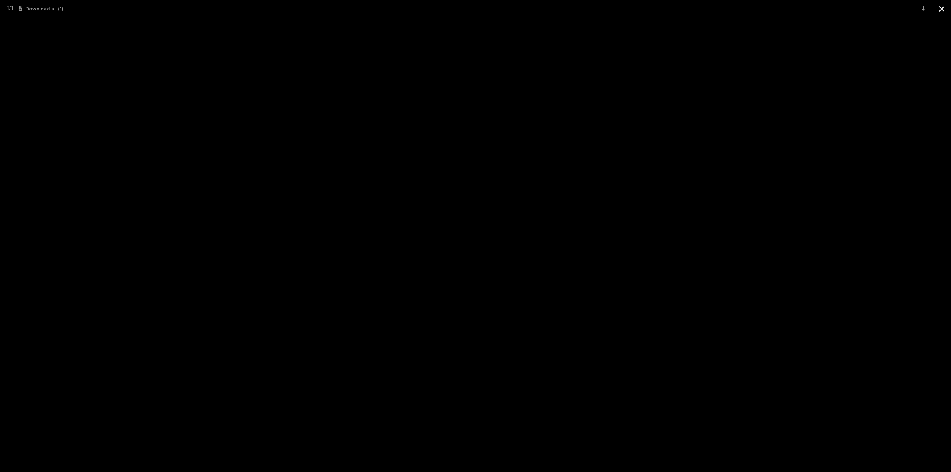
click at [943, 11] on button "Close gallery" at bounding box center [942, 8] width 19 height 17
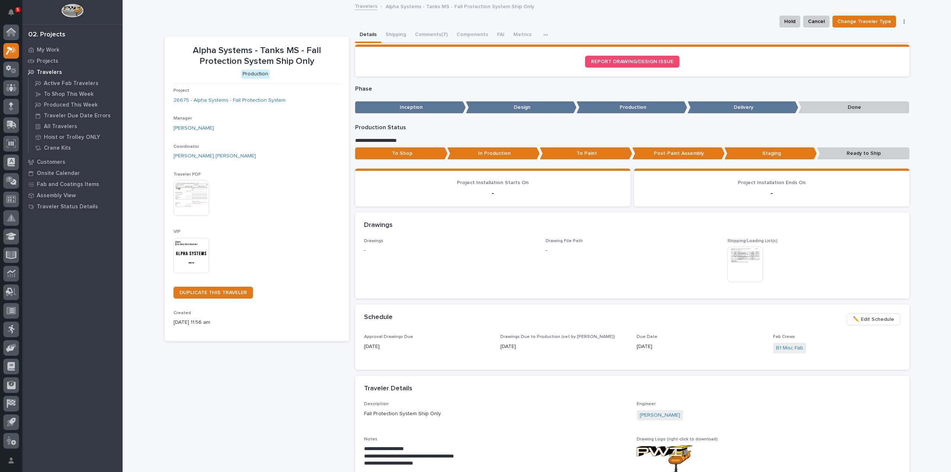
click at [187, 253] on img at bounding box center [192, 256] width 36 height 36
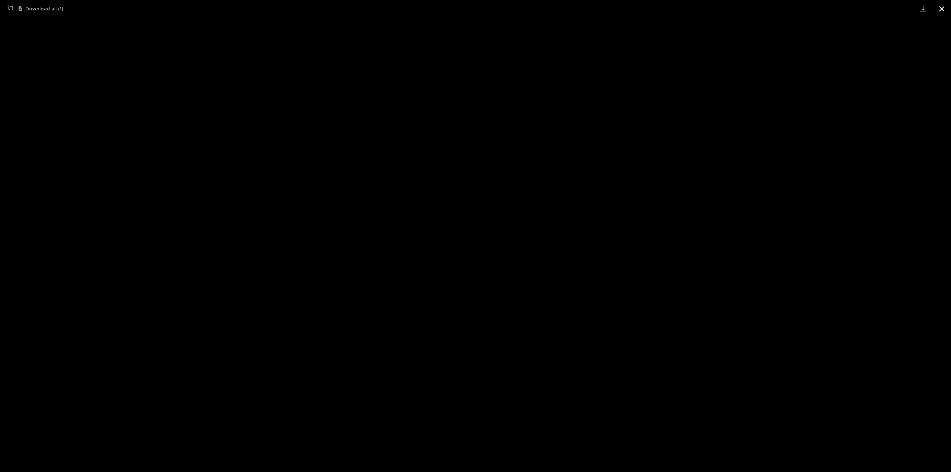
click at [943, 11] on button "Close gallery" at bounding box center [942, 8] width 19 height 17
